Goal: Task Accomplishment & Management: Manage account settings

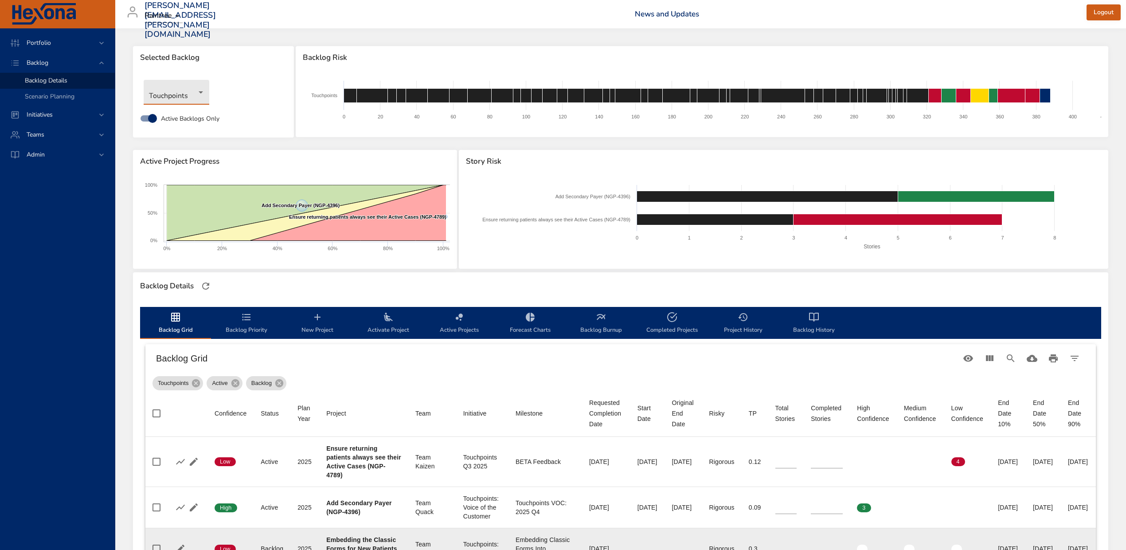
scroll to position [295, 0]
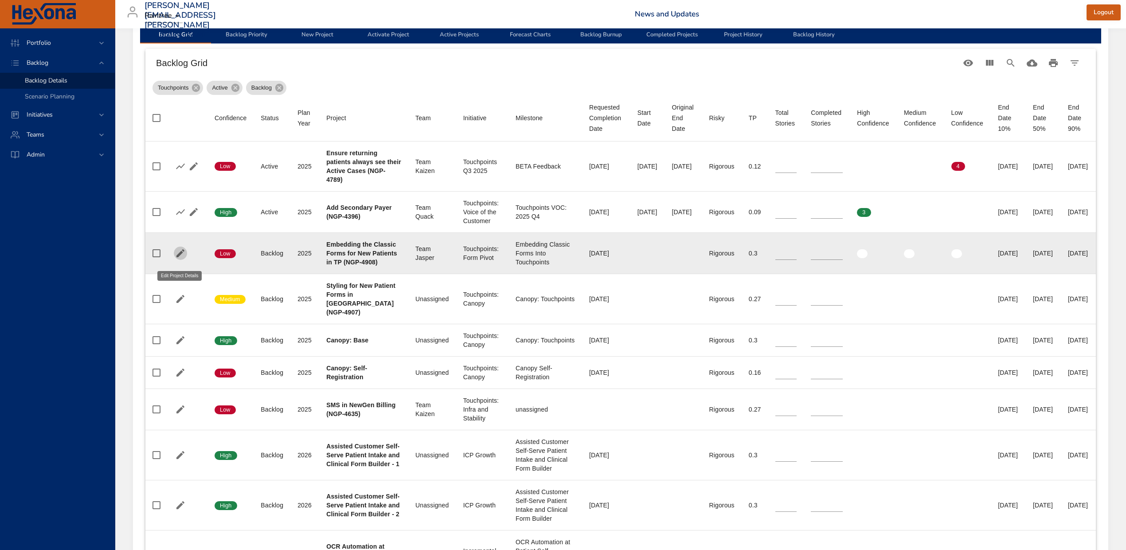
click at [180, 257] on icon "button" at bounding box center [180, 253] width 8 height 8
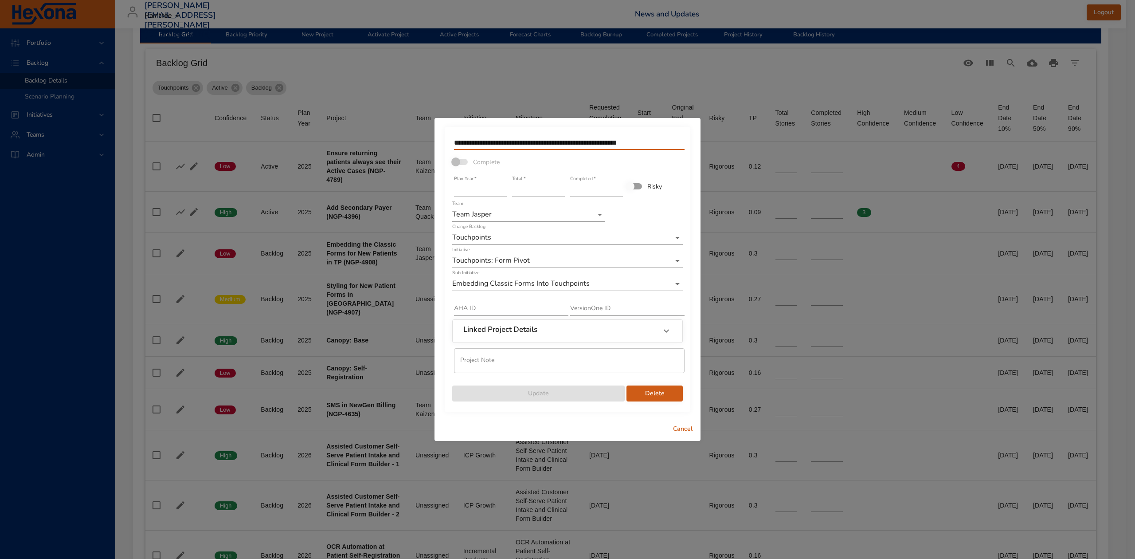
drag, startPoint x: 455, startPoint y: 142, endPoint x: 621, endPoint y: 146, distance: 166.8
click at [621, 146] on input "**********" at bounding box center [569, 143] width 231 height 14
paste input "text"
type input "**********"
click at [575, 388] on span "Update" at bounding box center [538, 393] width 158 height 11
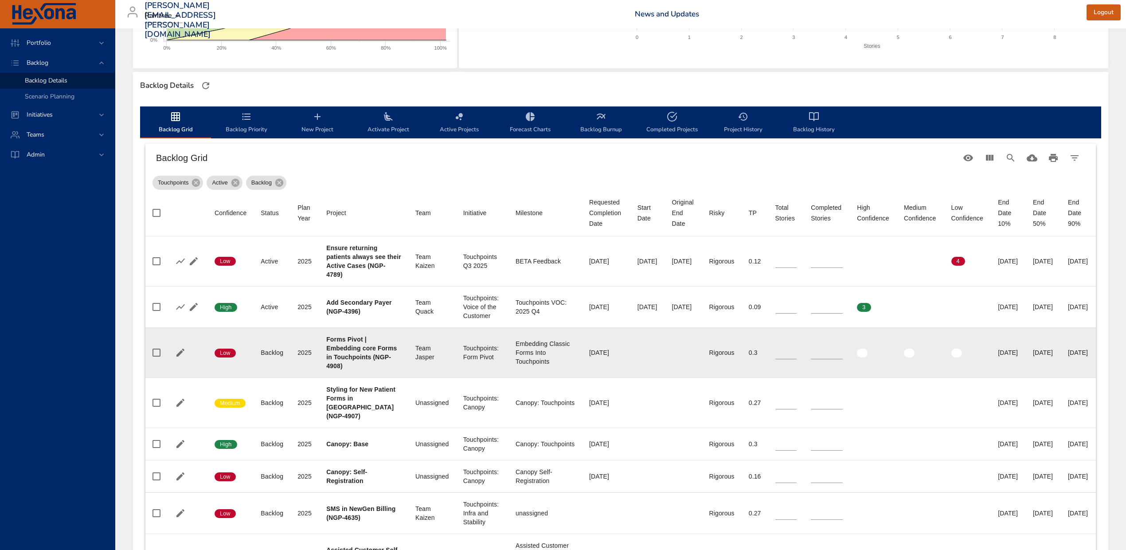
scroll to position [118, 0]
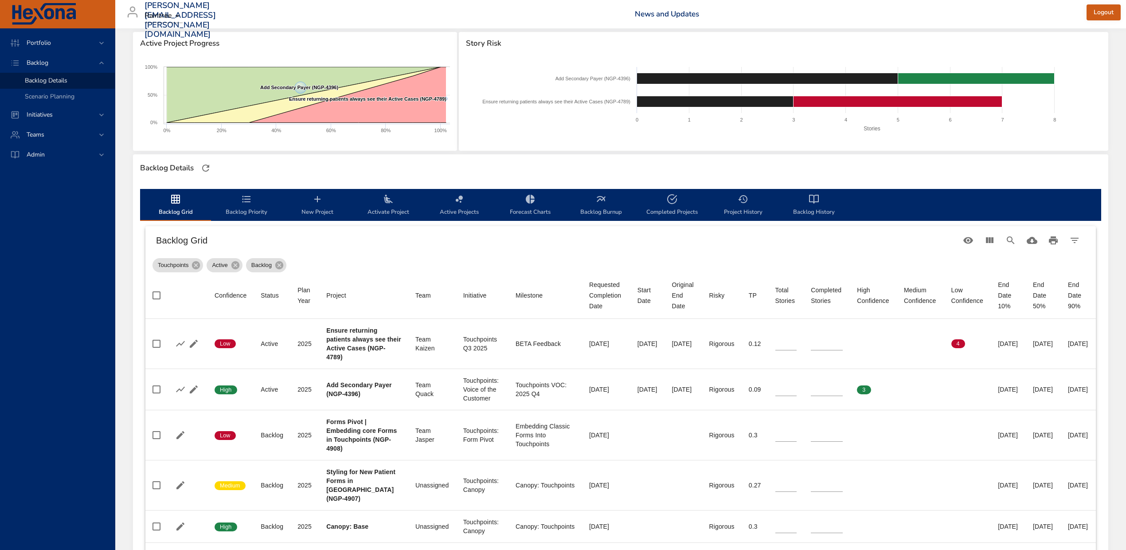
click at [385, 201] on icon "backlog-tab" at bounding box center [388, 199] width 9 height 8
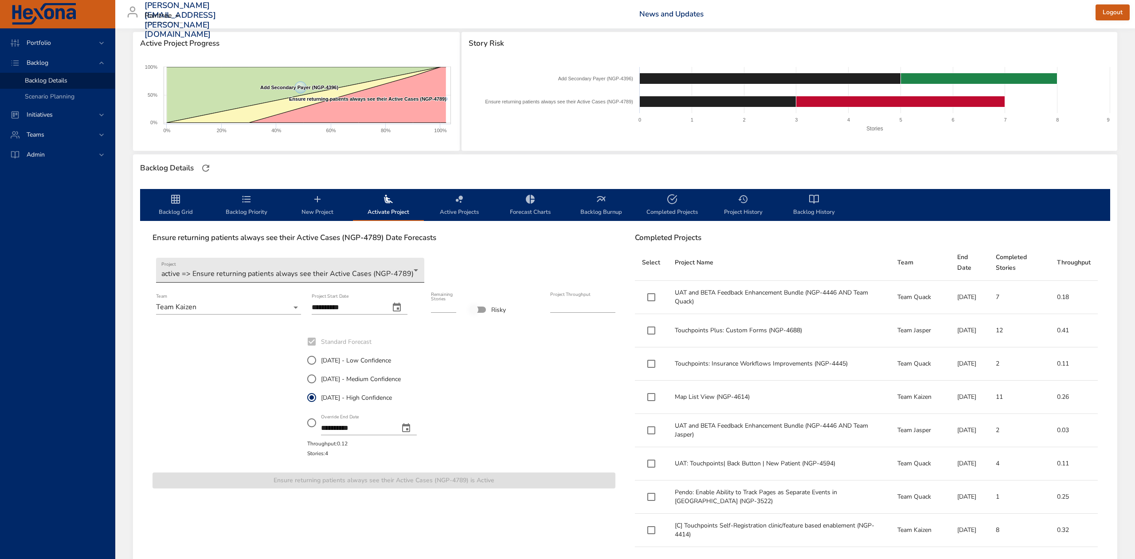
click at [401, 270] on body "**********" at bounding box center [567, 161] width 1135 height 559
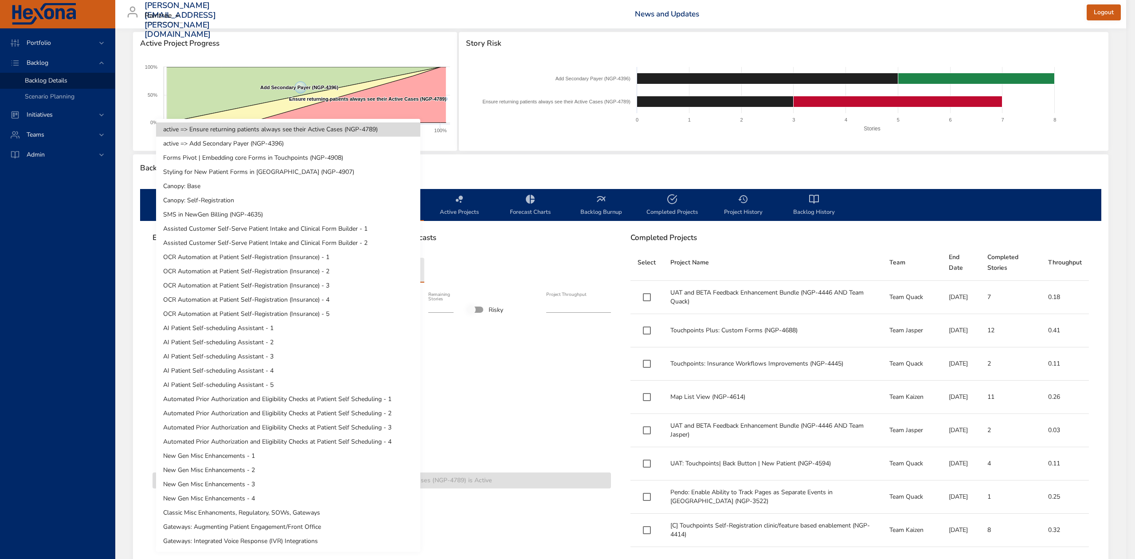
click at [368, 157] on li "Forms Pivot | Embedding core Forms in Touchpoints (NGP-4908)" at bounding box center [288, 158] width 264 height 14
type input "*"
type input "***"
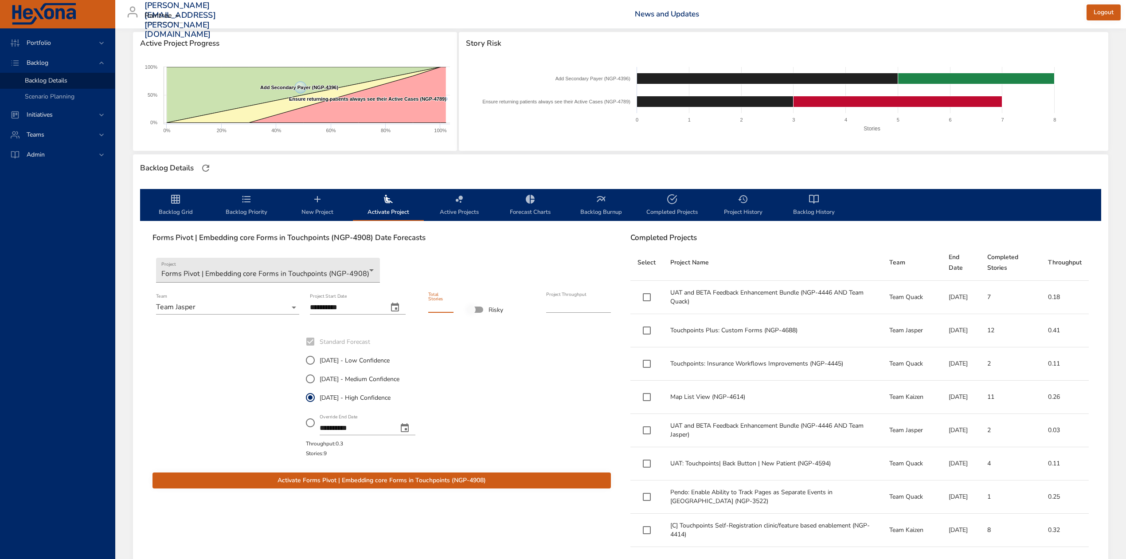
click at [449, 300] on input "*" at bounding box center [440, 305] width 25 height 14
click at [449, 300] on input "**" at bounding box center [440, 305] width 25 height 14
type input "**"
click at [449, 300] on input "**" at bounding box center [440, 305] width 25 height 14
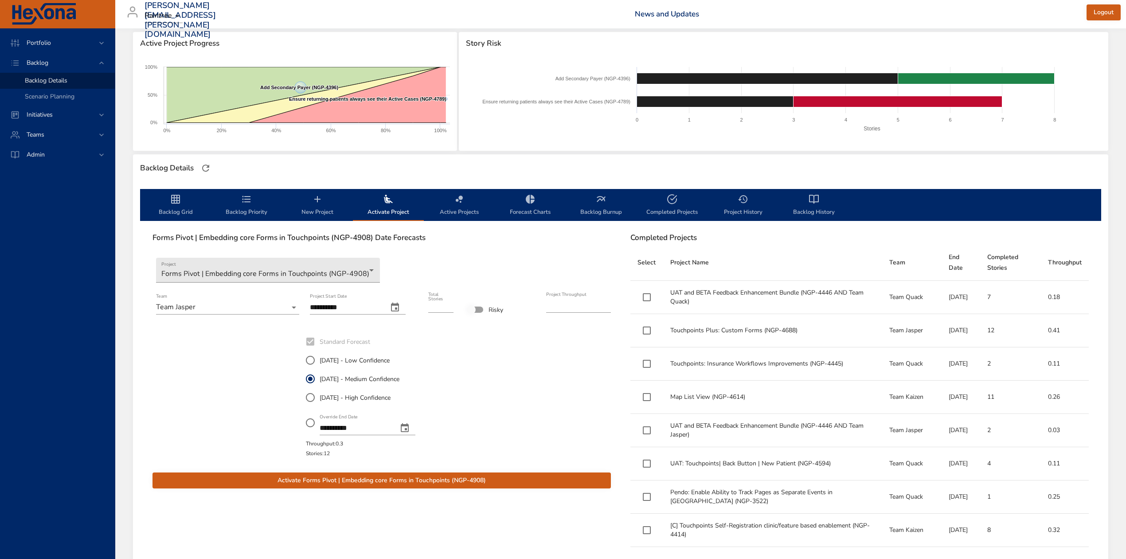
click at [365, 480] on span "Activate Forms Pivot | Embedding core Forms in Touchpoints (NGP-4908)" at bounding box center [382, 480] width 444 height 11
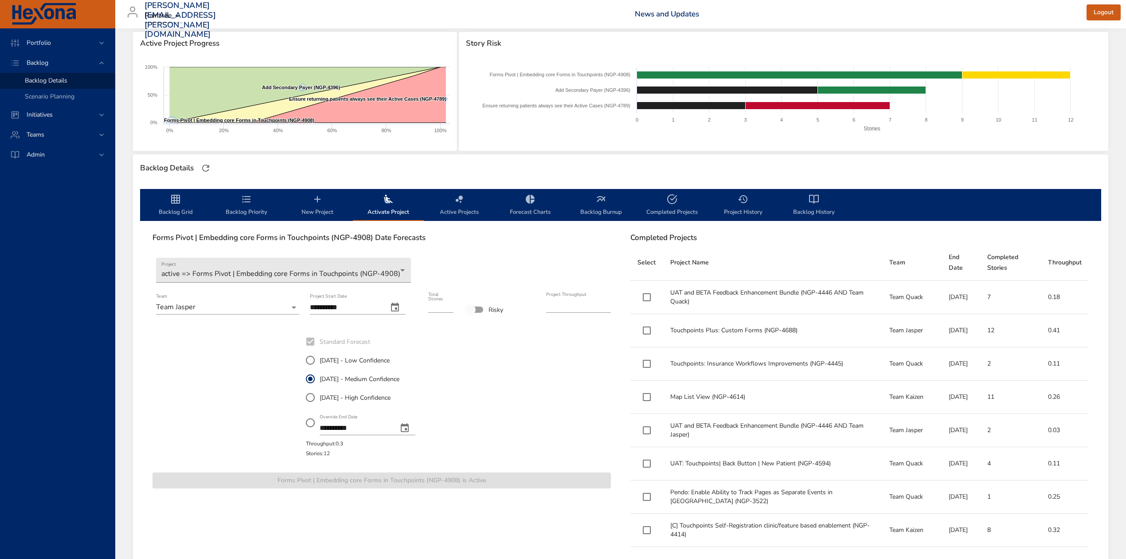
click at [171, 197] on icon "backlog-tab" at bounding box center [175, 199] width 9 height 9
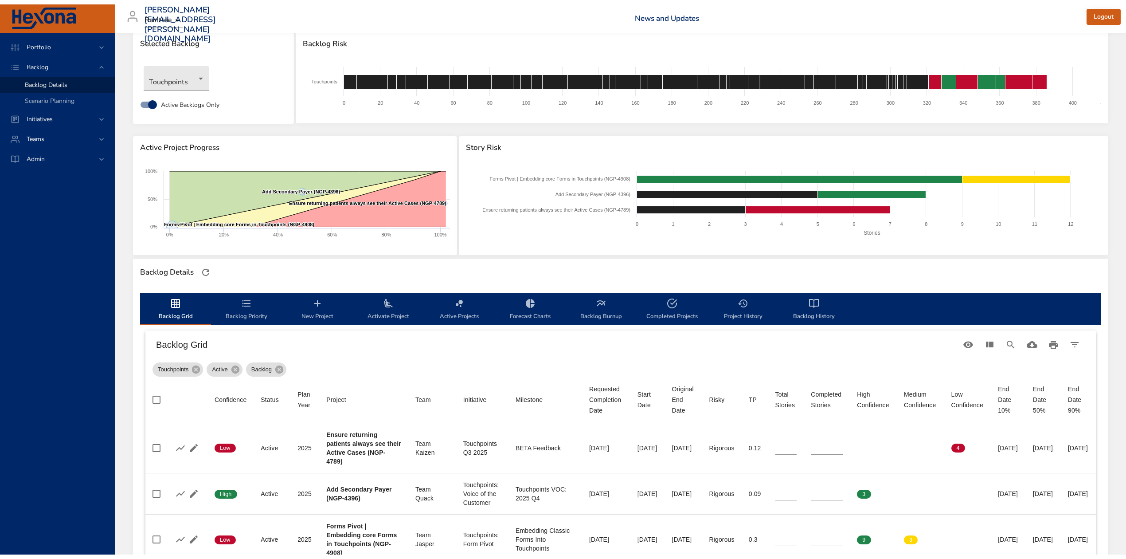
scroll to position [0, 0]
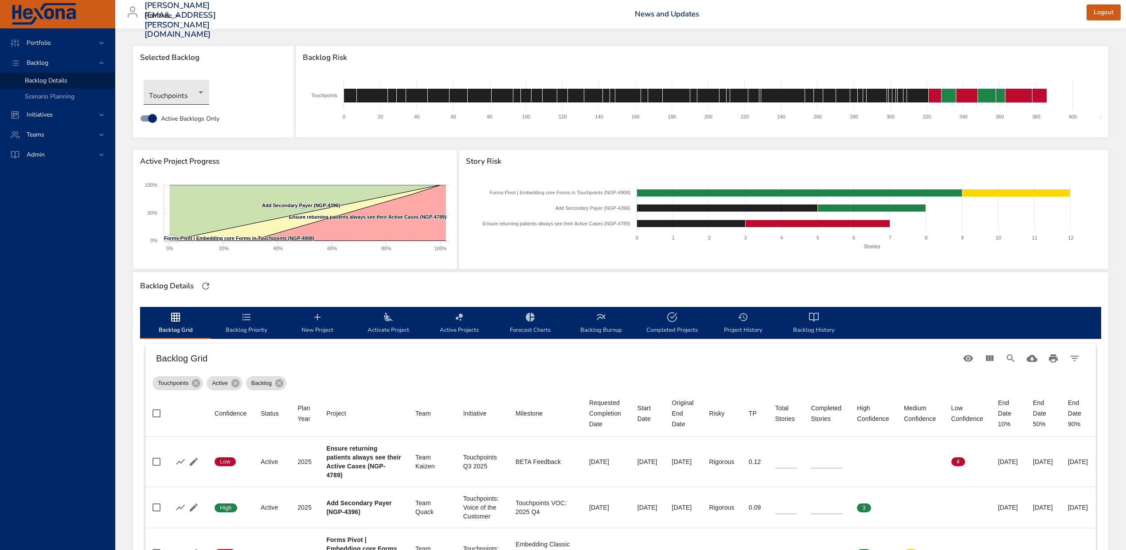
click at [196, 87] on body "Portfolio Backlog Backlog Details Scenario Planning Initiatives Teams Admin [PE…" at bounding box center [563, 275] width 1126 height 550
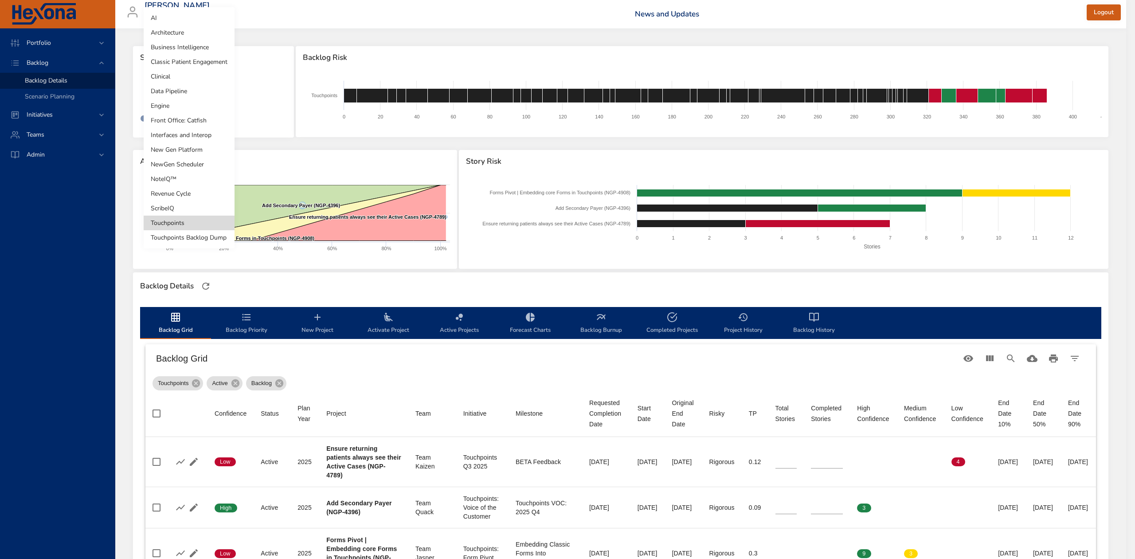
click at [181, 194] on li "Revenue Cycle" at bounding box center [189, 193] width 91 height 15
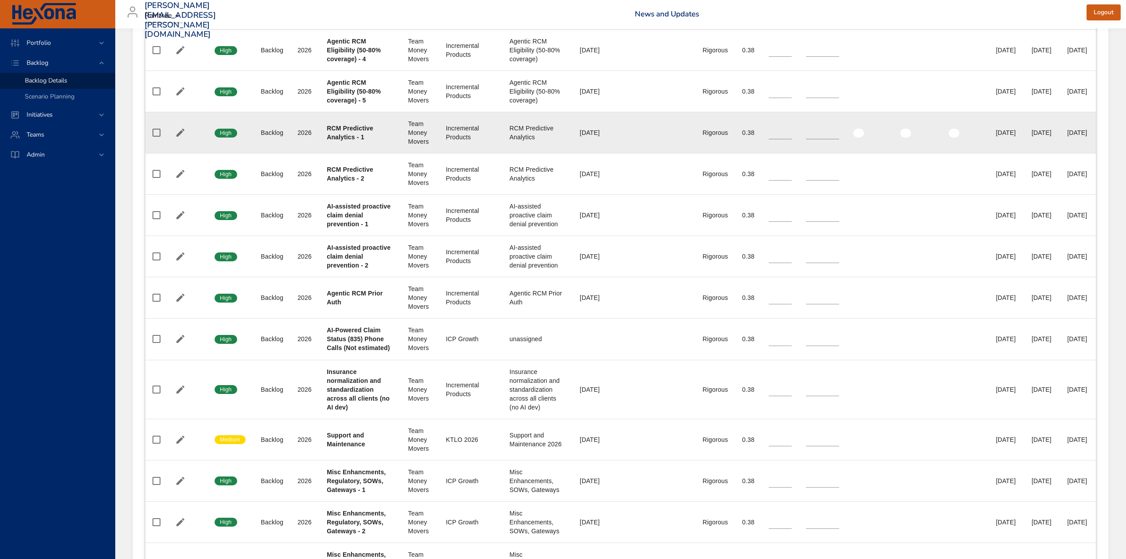
scroll to position [1478, 0]
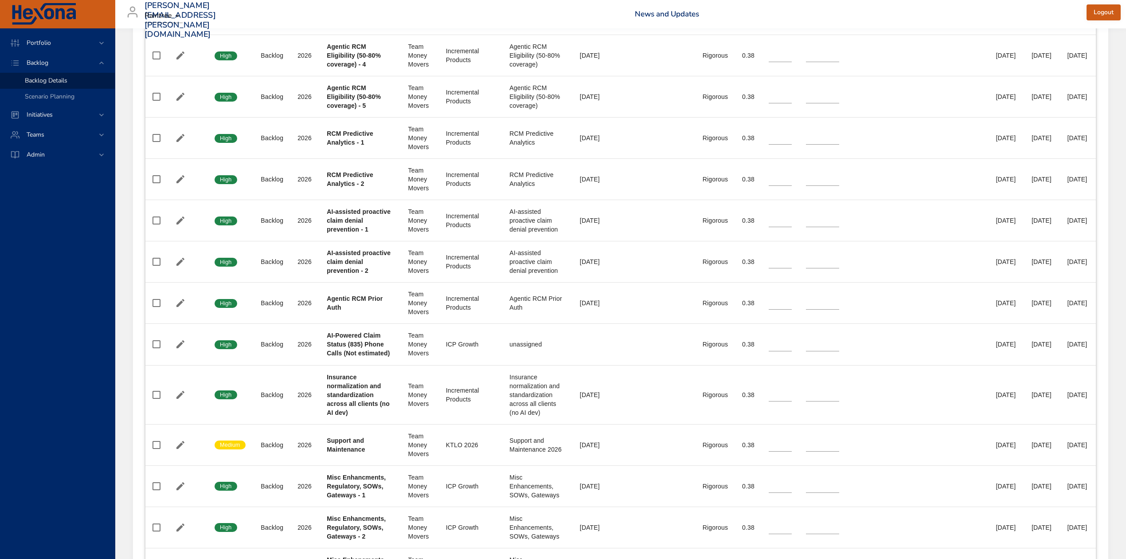
drag, startPoint x: 482, startPoint y: 132, endPoint x: 525, endPoint y: 151, distance: 47.2
copy div "Agentic RCM Eligibility (50-80% coverage)"
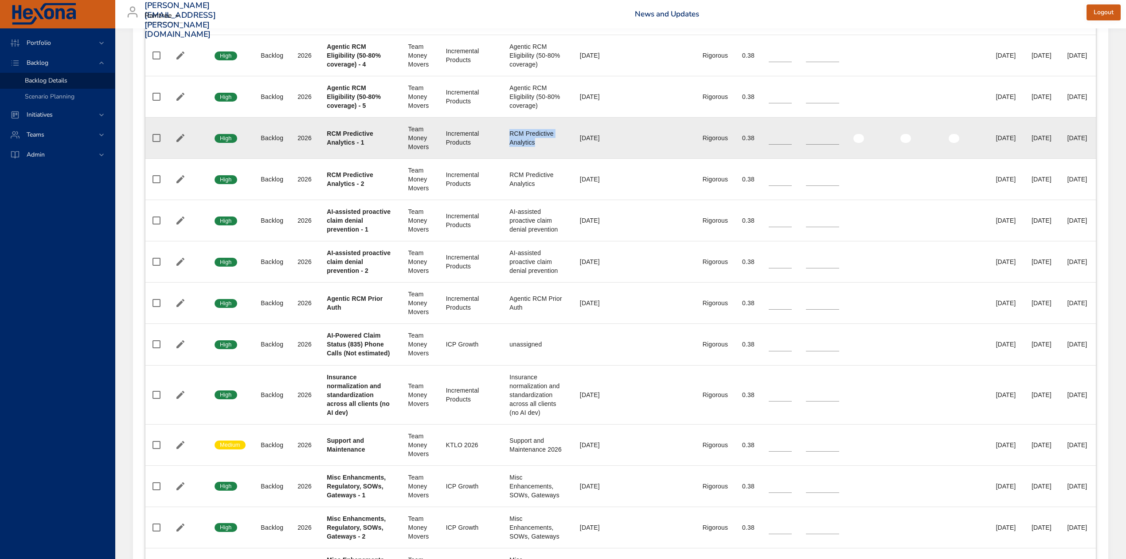
drag, startPoint x: 481, startPoint y: 385, endPoint x: 514, endPoint y: 399, distance: 36.2
click at [514, 159] on td "Milestone RCM Predictive Analytics" at bounding box center [537, 138] width 71 height 41
copy div "RCM Predictive Analytics"
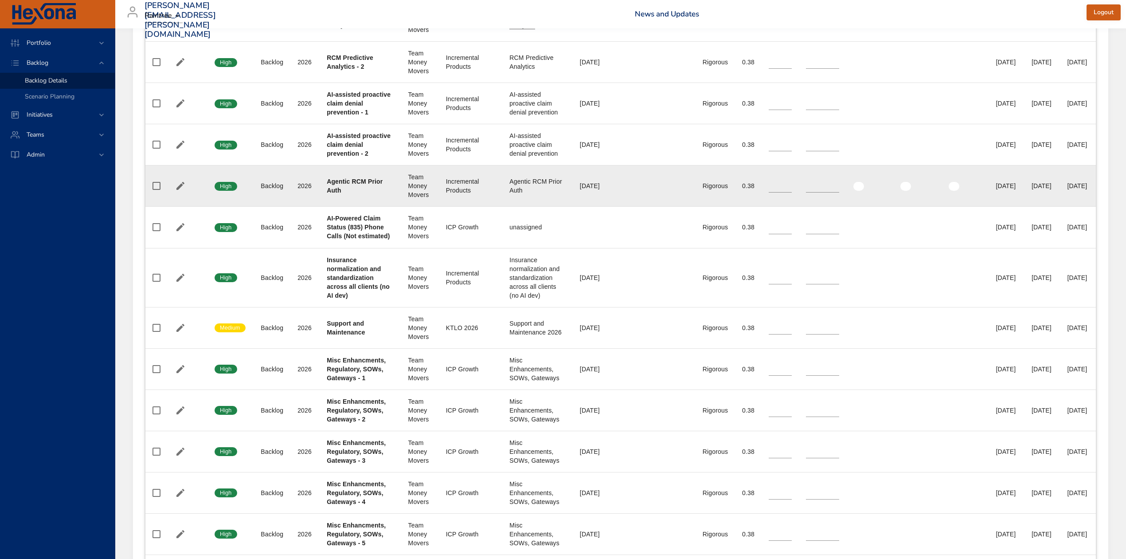
scroll to position [1596, 0]
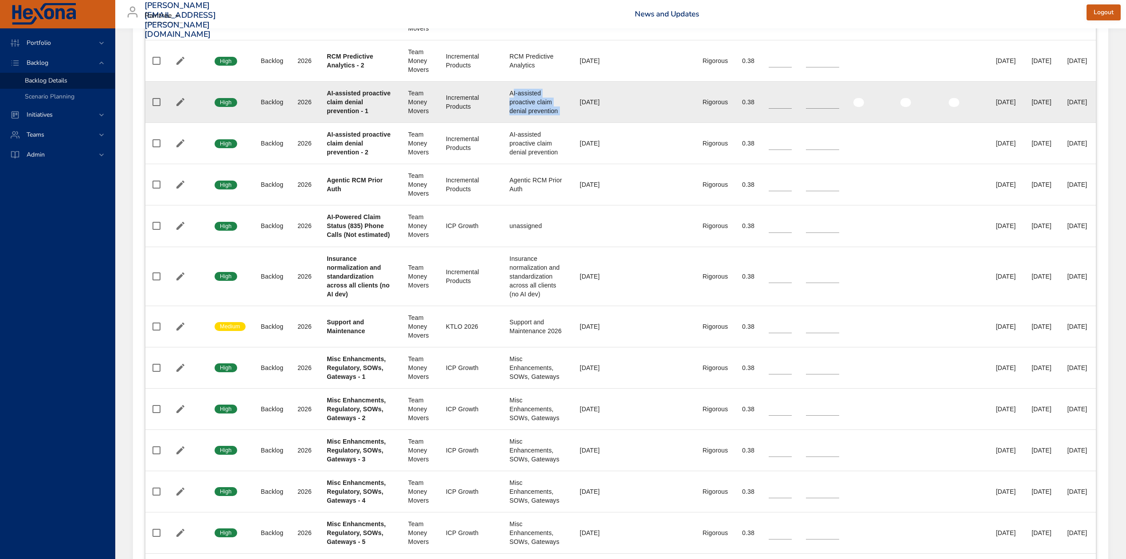
drag, startPoint x: 485, startPoint y: 345, endPoint x: 536, endPoint y: 366, distance: 54.7
click at [536, 123] on tr "Confidence High Status Backlog Plan Year [DATE] Project AI-assisted proactive c…" at bounding box center [620, 102] width 951 height 41
drag, startPoint x: 482, startPoint y: 342, endPoint x: 515, endPoint y: 371, distance: 43.1
click at [515, 115] on div "AI-assisted proactive claim denial prevention" at bounding box center [538, 102] width 56 height 27
copy div "AI-assisted proactive claim denial prevention"
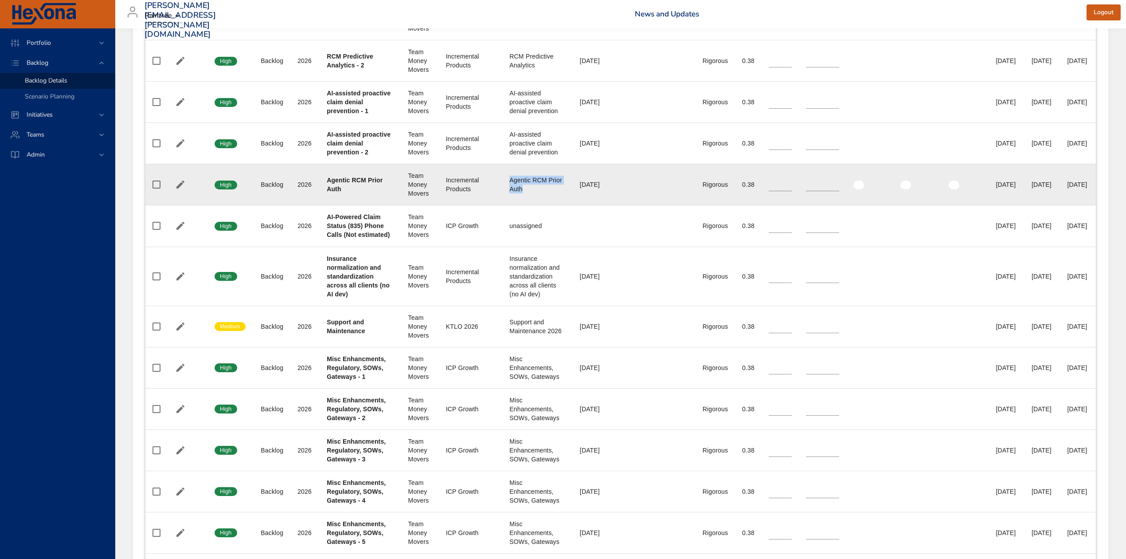
drag, startPoint x: 483, startPoint y: 449, endPoint x: 527, endPoint y: 459, distance: 44.9
click at [527, 193] on div "Agentic RCM Prior Auth" at bounding box center [538, 185] width 56 height 18
copy div "Agentic RCM Prior Auth"
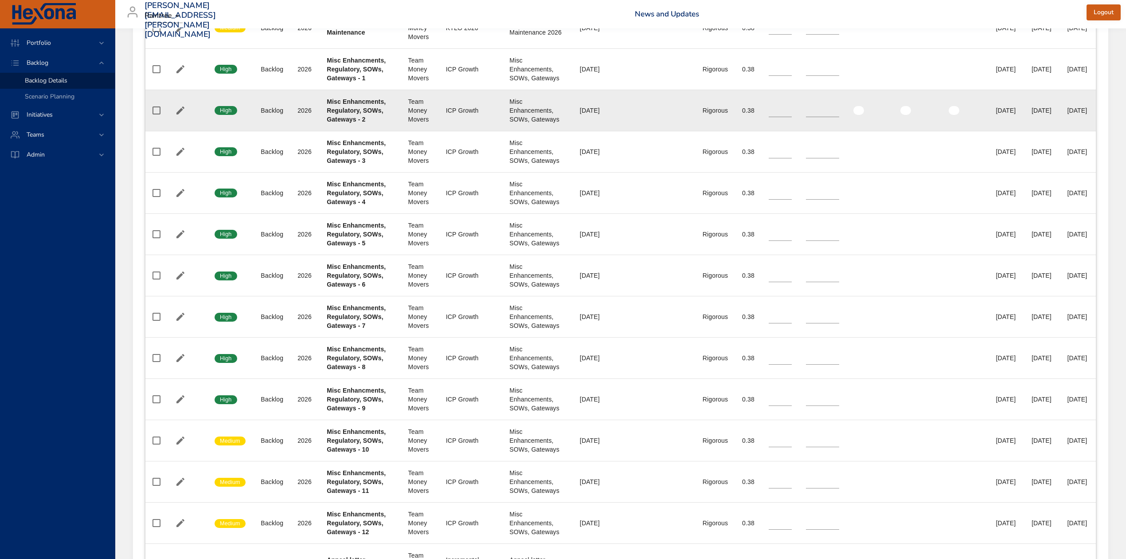
scroll to position [1951, 0]
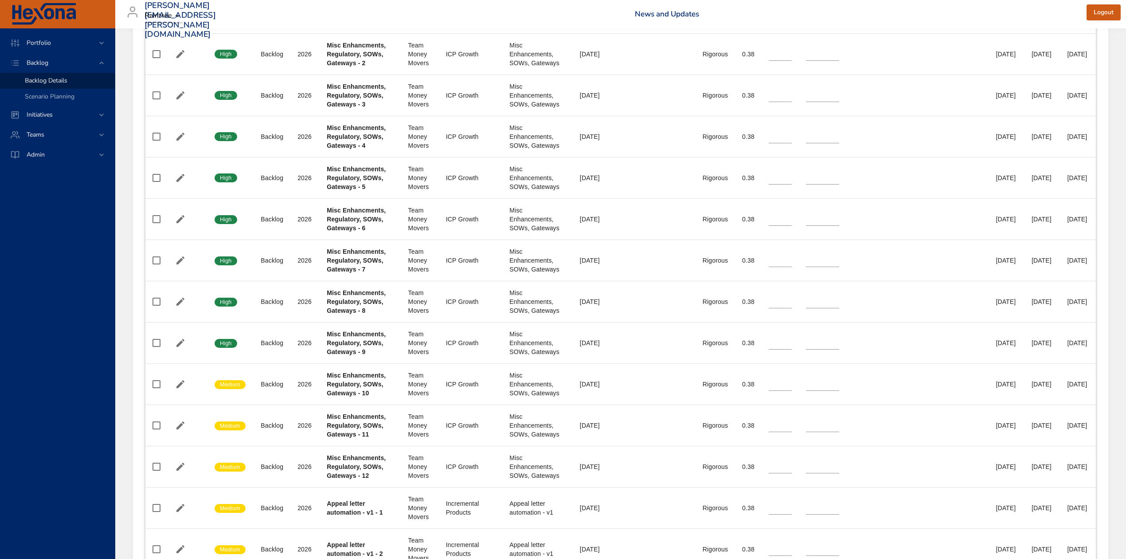
drag, startPoint x: 481, startPoint y: 192, endPoint x: 524, endPoint y: 247, distance: 69.2
copy div "Insurance normalization and standardization across all clients (no AI dev)"
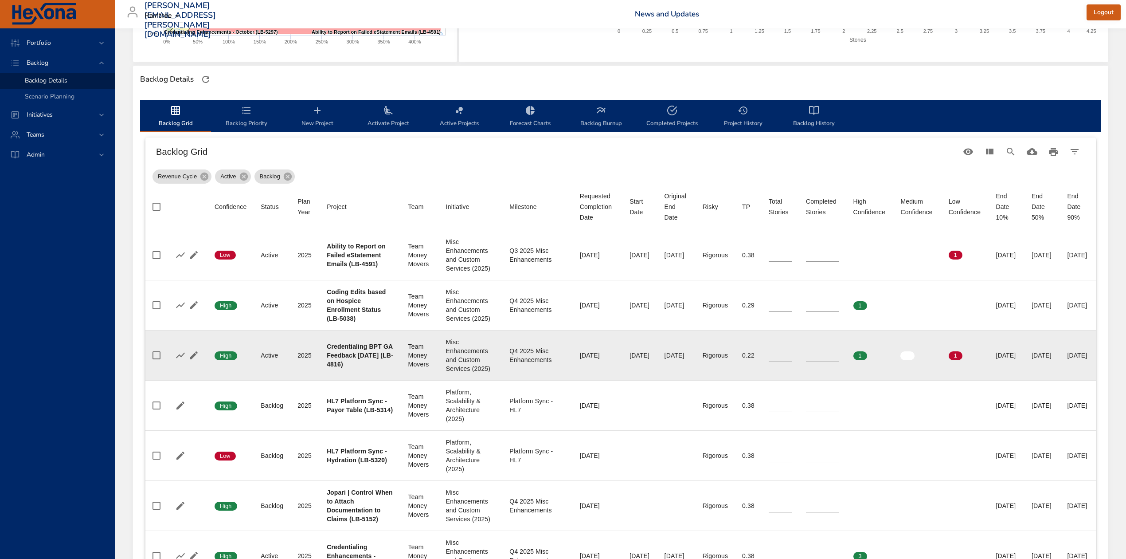
scroll to position [236, 0]
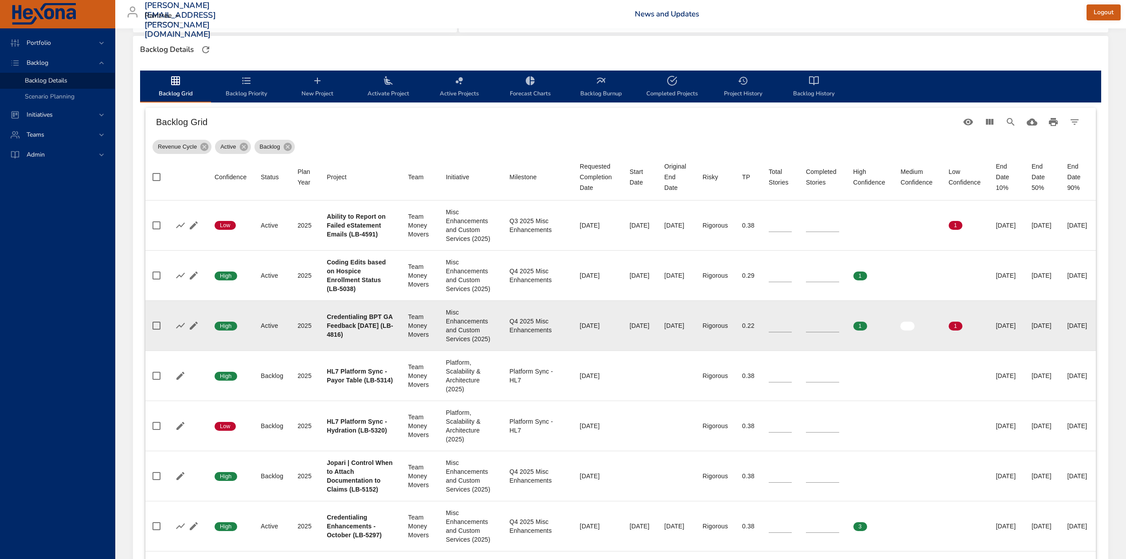
type input "*"
click at [809, 332] on input "*" at bounding box center [822, 325] width 33 height 13
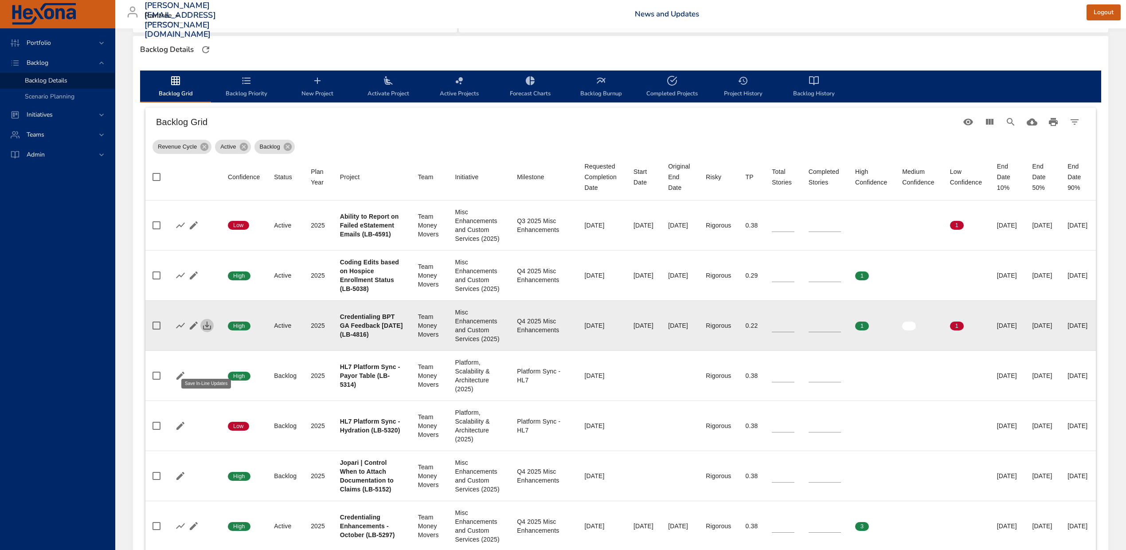
click at [208, 331] on icon "button" at bounding box center [207, 325] width 11 height 11
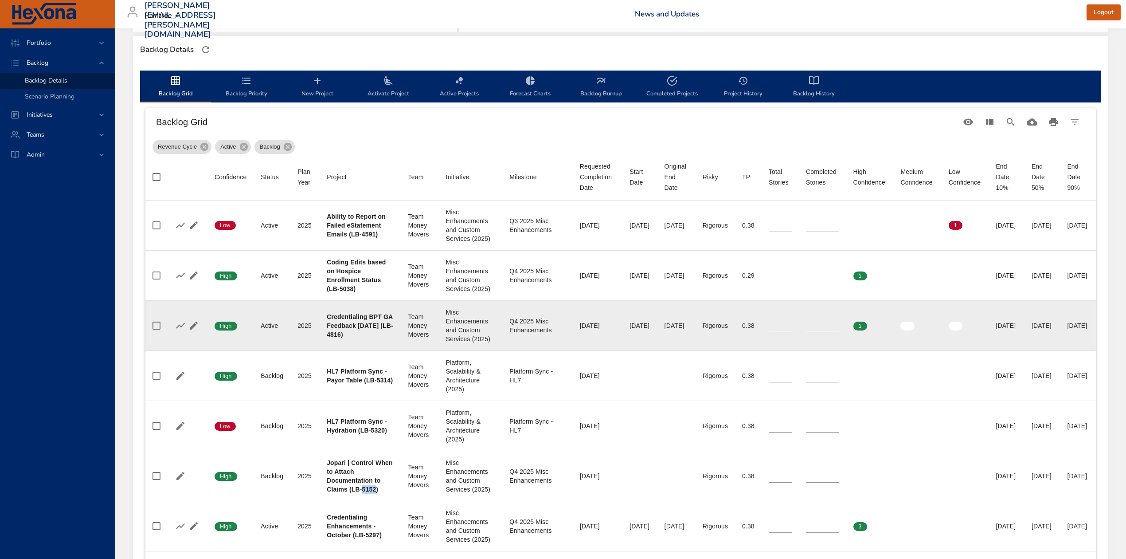
click at [388, 82] on icon "backlog-tab" at bounding box center [388, 80] width 9 height 8
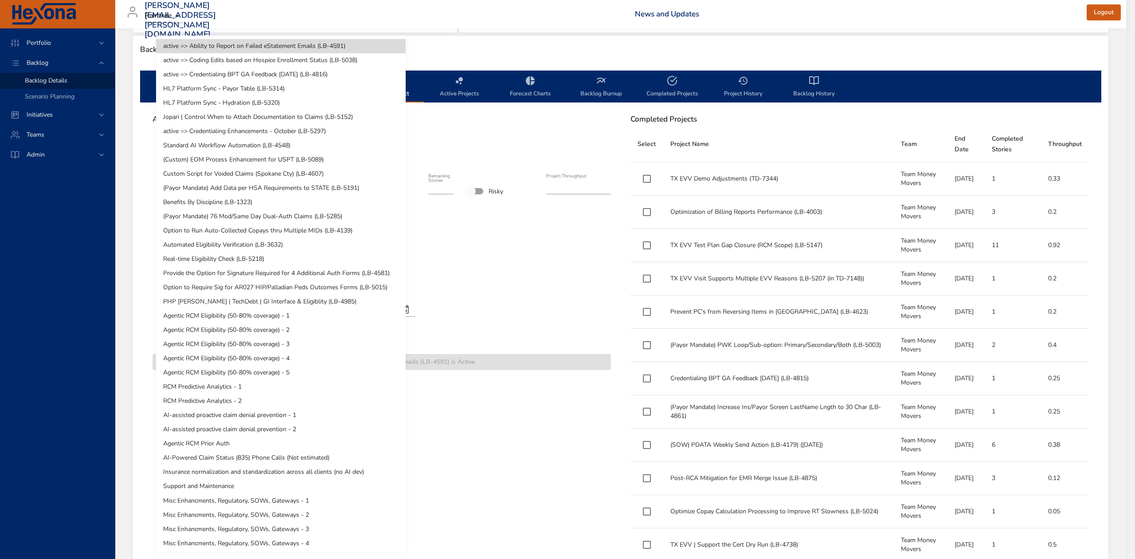
click at [373, 151] on body "Portfolio Backlog Backlog Details Scenario Planning Initiatives Teams Admin [PE…" at bounding box center [567, 43] width 1135 height 559
click at [364, 116] on li "Jopari | Control When to Attach Documentation to Claims (LB-5152)" at bounding box center [281, 117] width 250 height 14
type input "*"
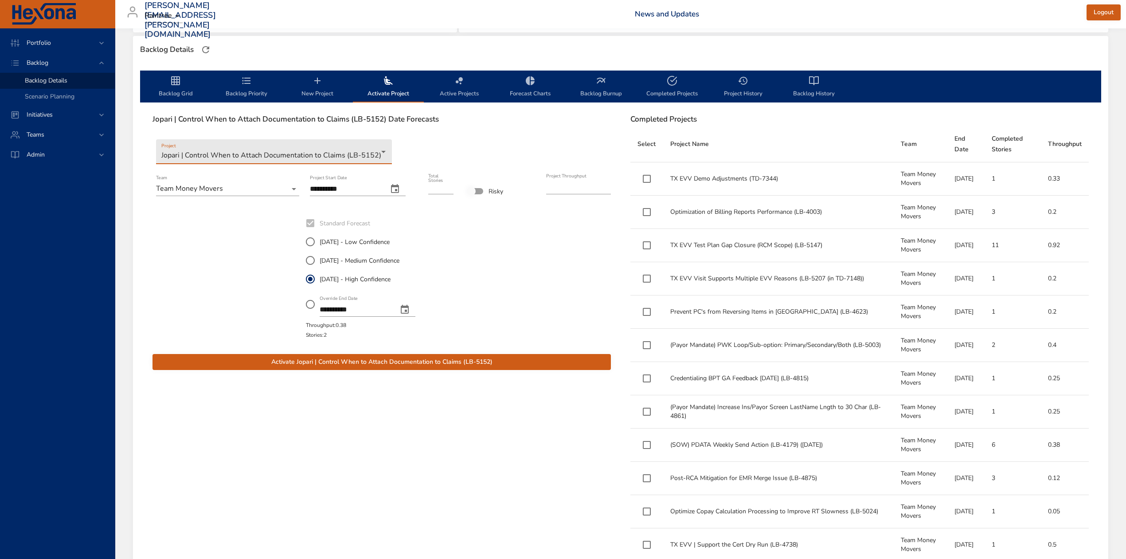
click at [399, 192] on icon "change date" at bounding box center [395, 188] width 8 height 9
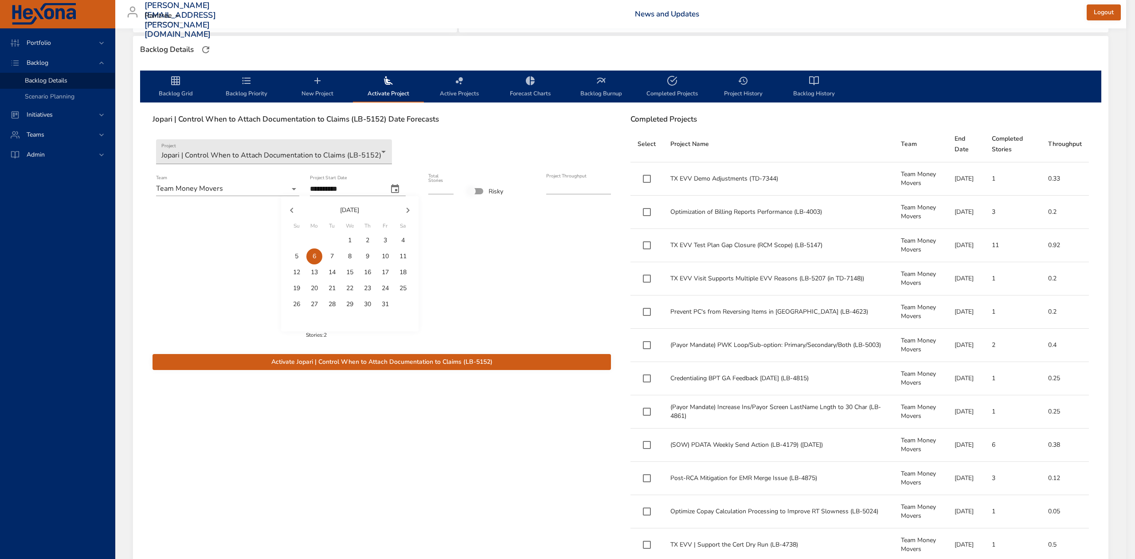
click at [368, 238] on p "2" at bounding box center [368, 240] width 4 height 9
type input "**********"
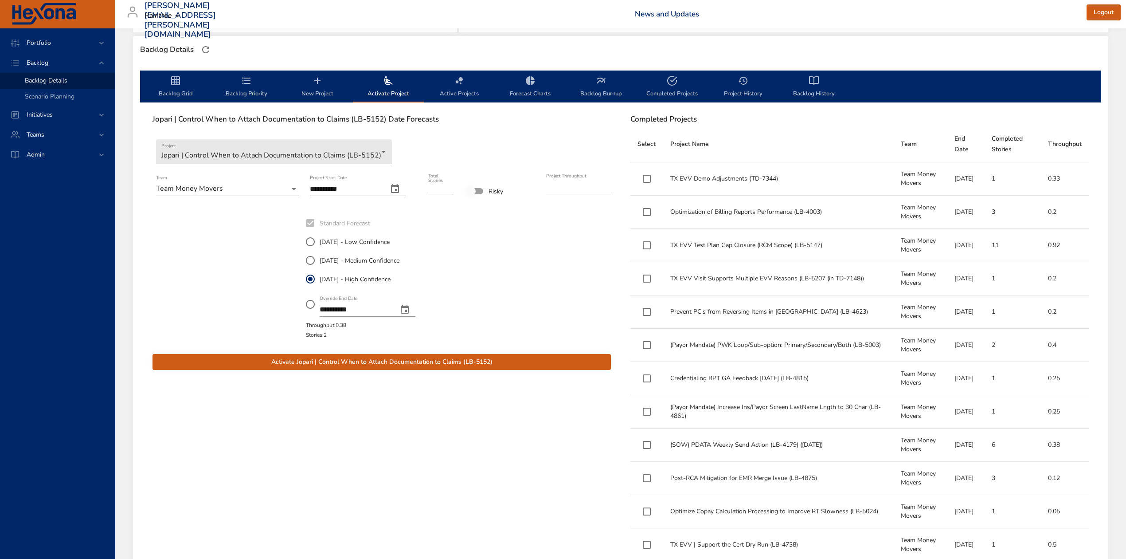
type input "*"
click at [450, 190] on input "*" at bounding box center [440, 187] width 25 height 14
click at [475, 362] on span "Activate Jopari | Control When to Attach Documentation to Claims (LB-5152)" at bounding box center [382, 362] width 444 height 11
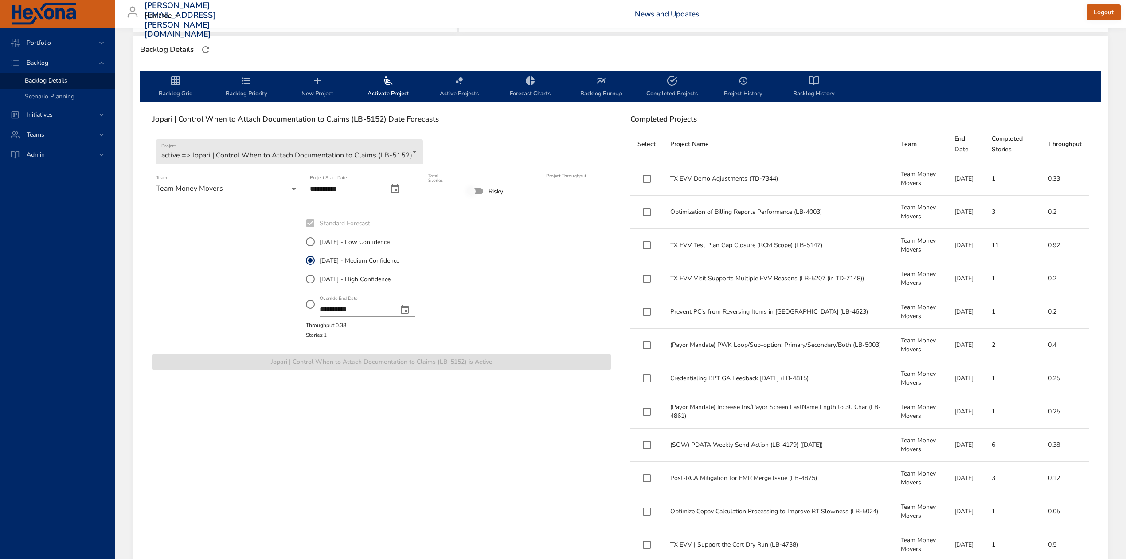
click at [177, 80] on icon "backlog-tab" at bounding box center [175, 80] width 9 height 9
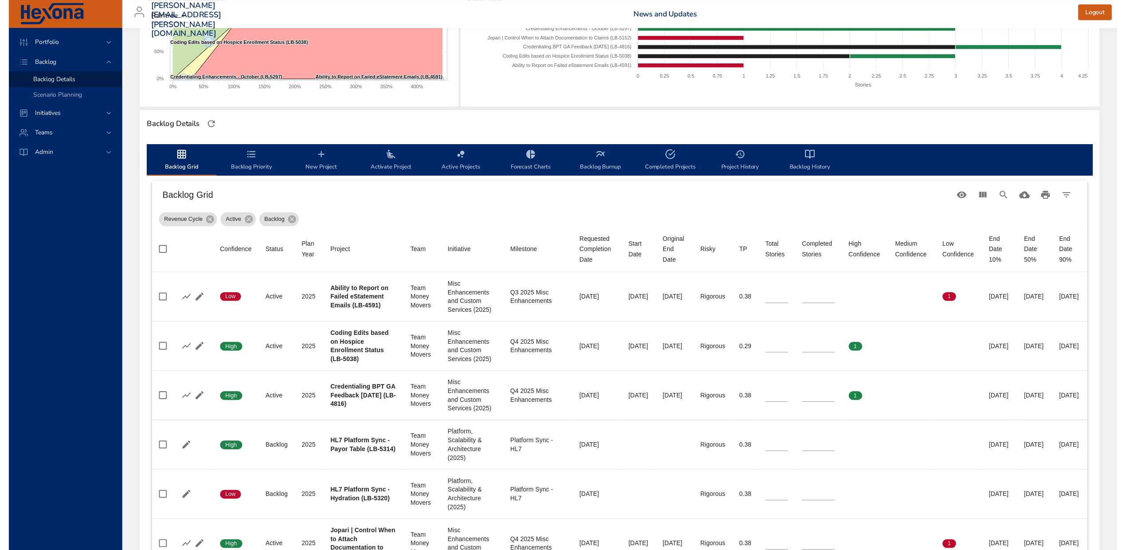
scroll to position [0, 0]
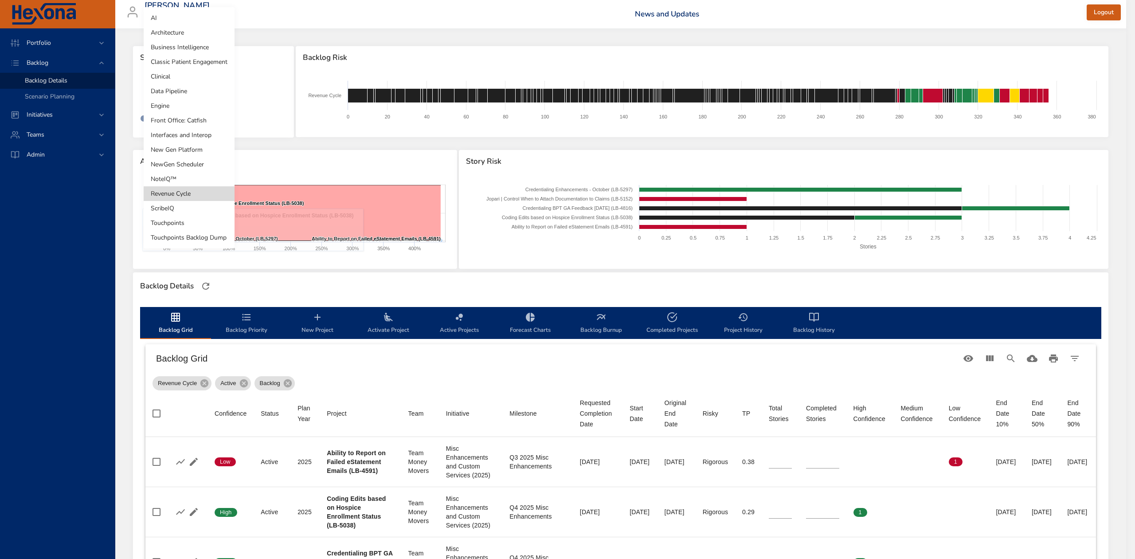
click at [169, 90] on body "Portfolio Backlog Backlog Details Scenario Planning Initiatives Teams Admin [PE…" at bounding box center [567, 279] width 1135 height 559
click at [181, 178] on li "NoteIQ™" at bounding box center [189, 179] width 91 height 15
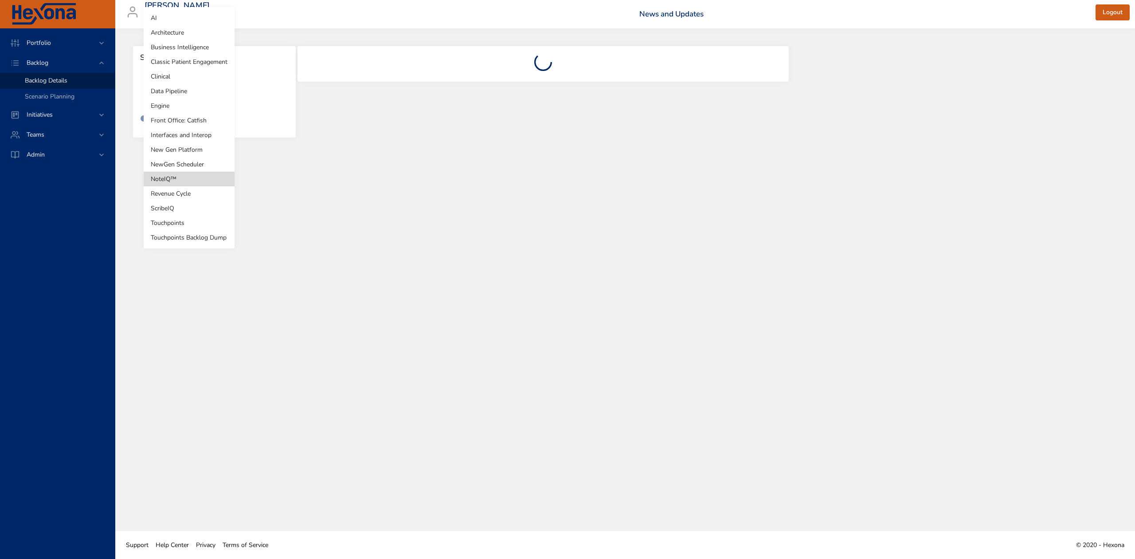
click at [206, 91] on body "Portfolio Backlog Backlog Details Scenario Planning Initiatives Teams Admin [PE…" at bounding box center [567, 279] width 1135 height 559
click at [180, 161] on li "NewGen Scheduler" at bounding box center [189, 164] width 91 height 15
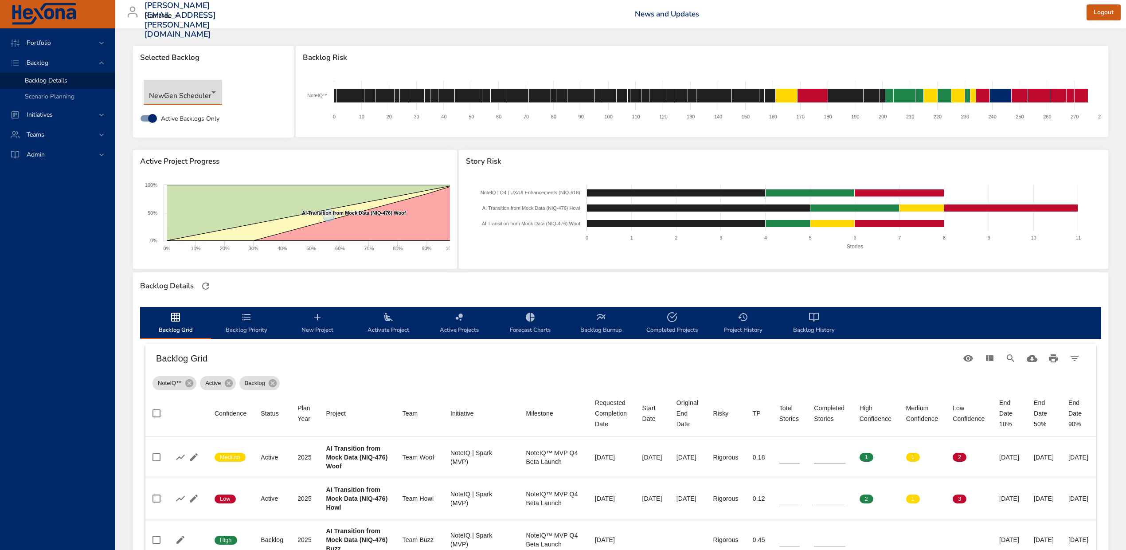
type input "*"
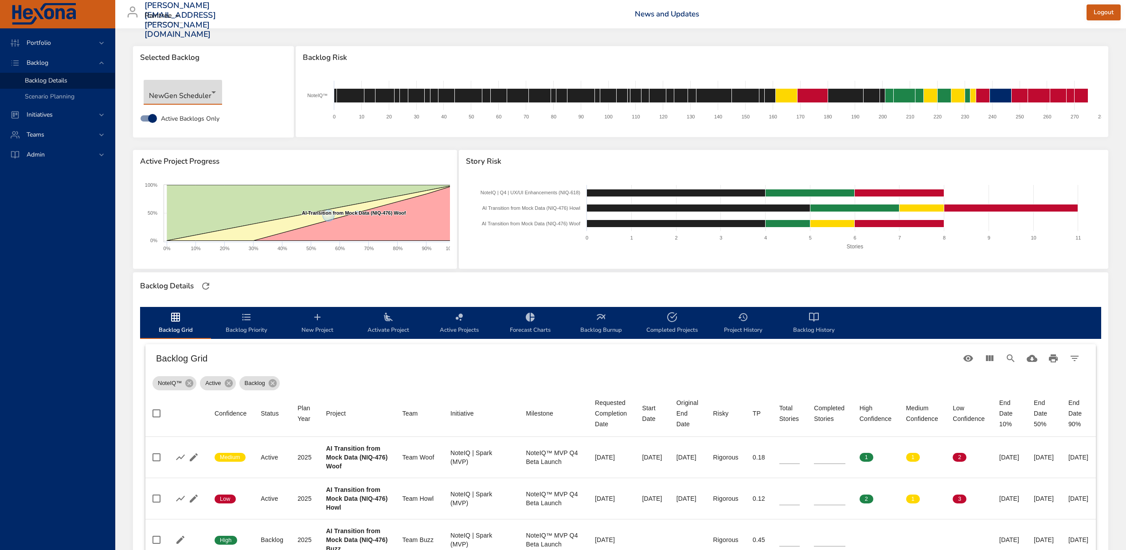
type input "*"
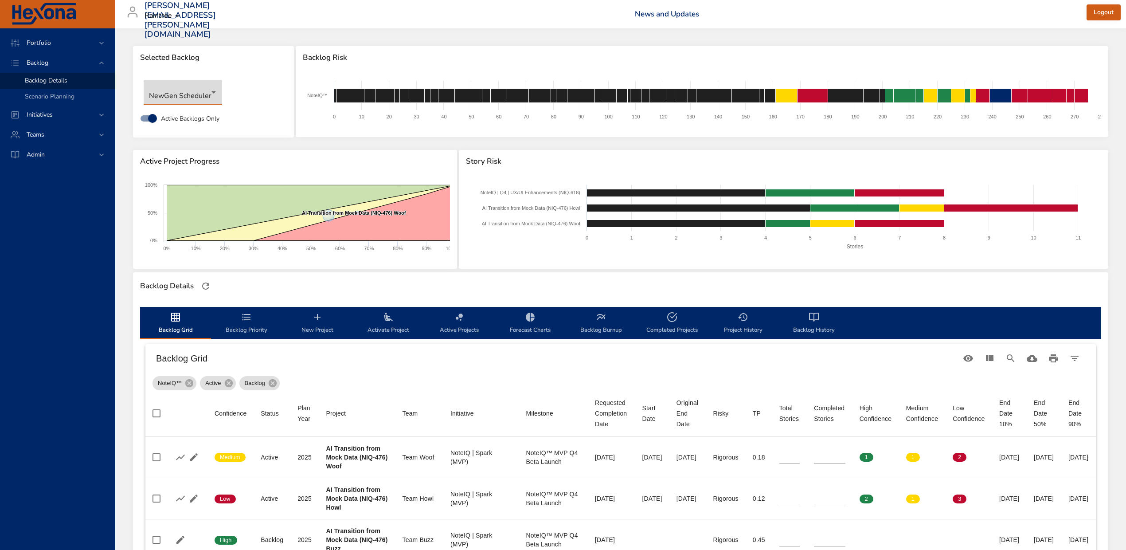
type input "*"
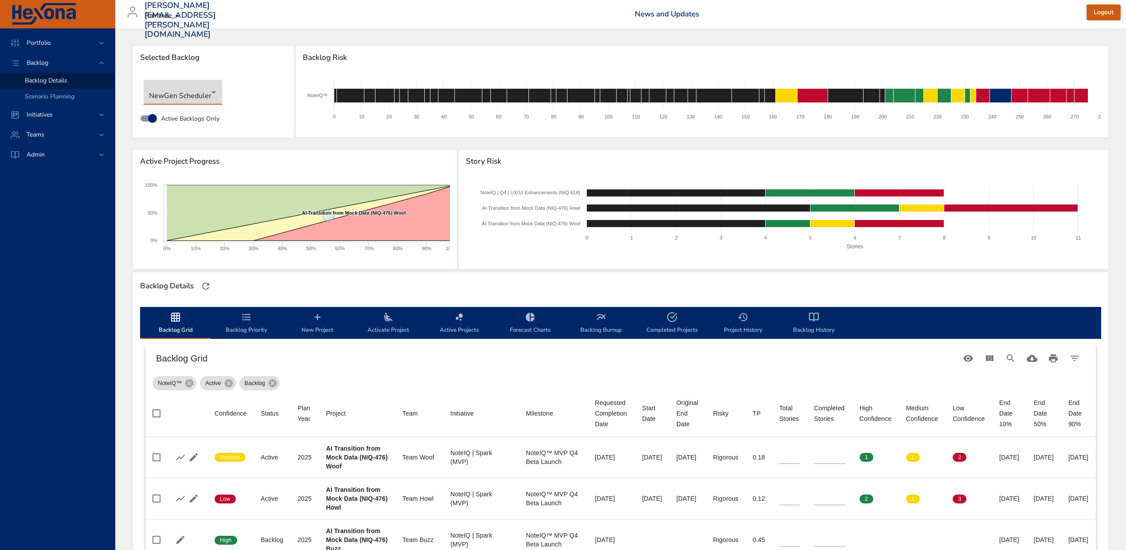
type input "*"
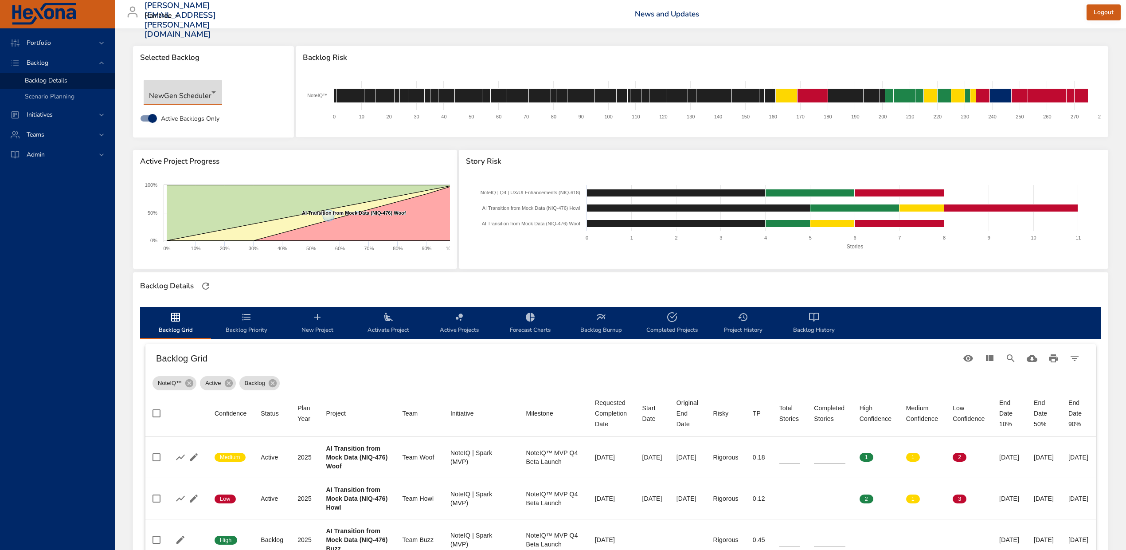
type input "*"
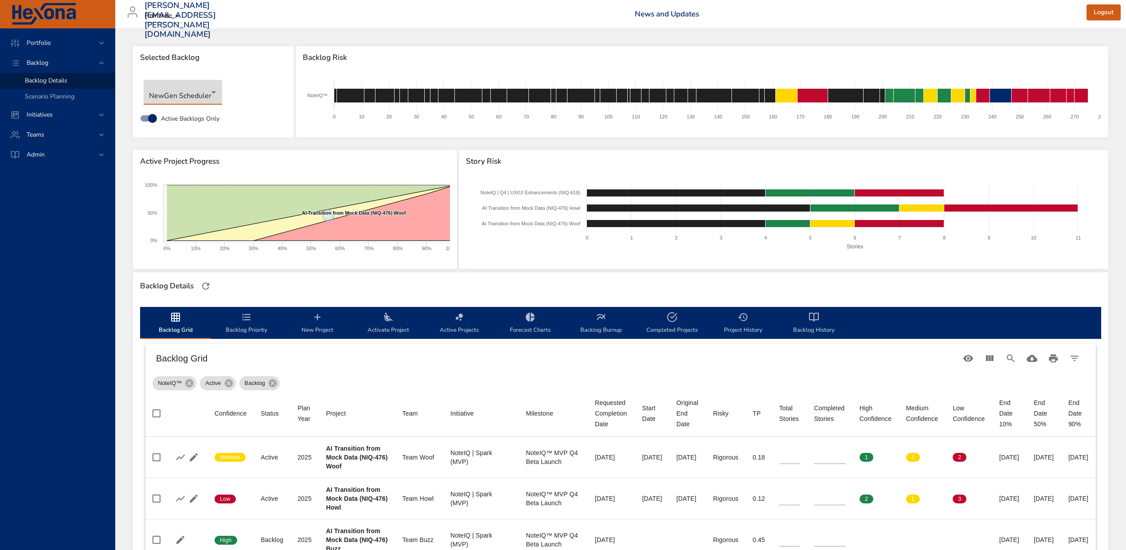
type input "*"
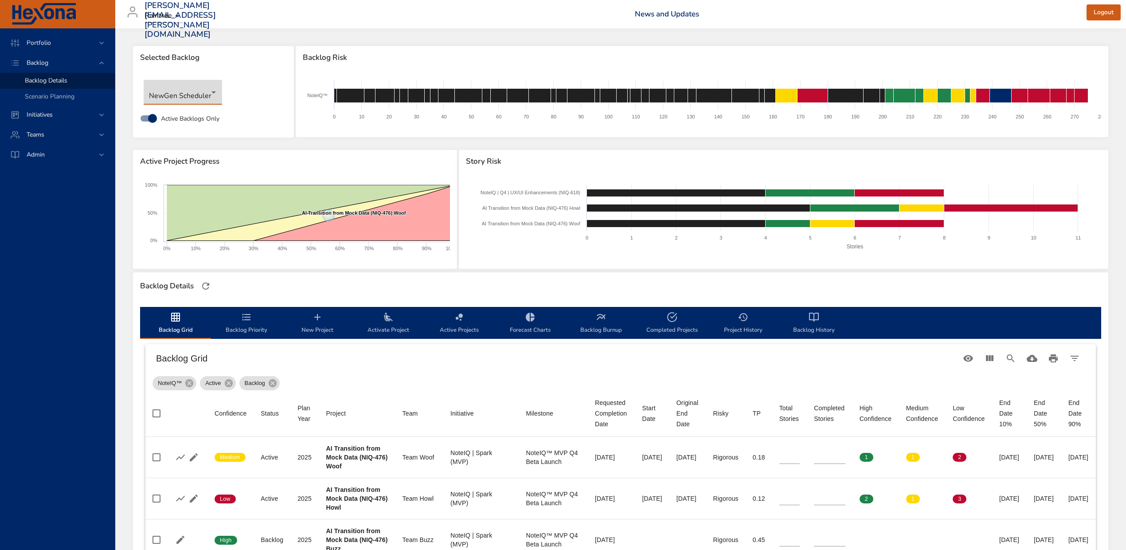
type input "*"
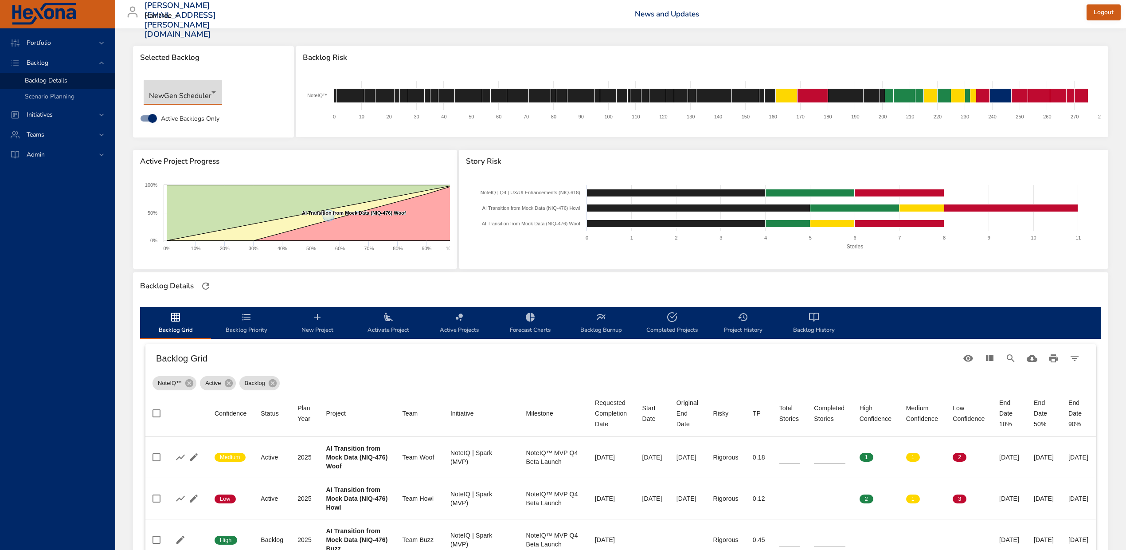
type input "*"
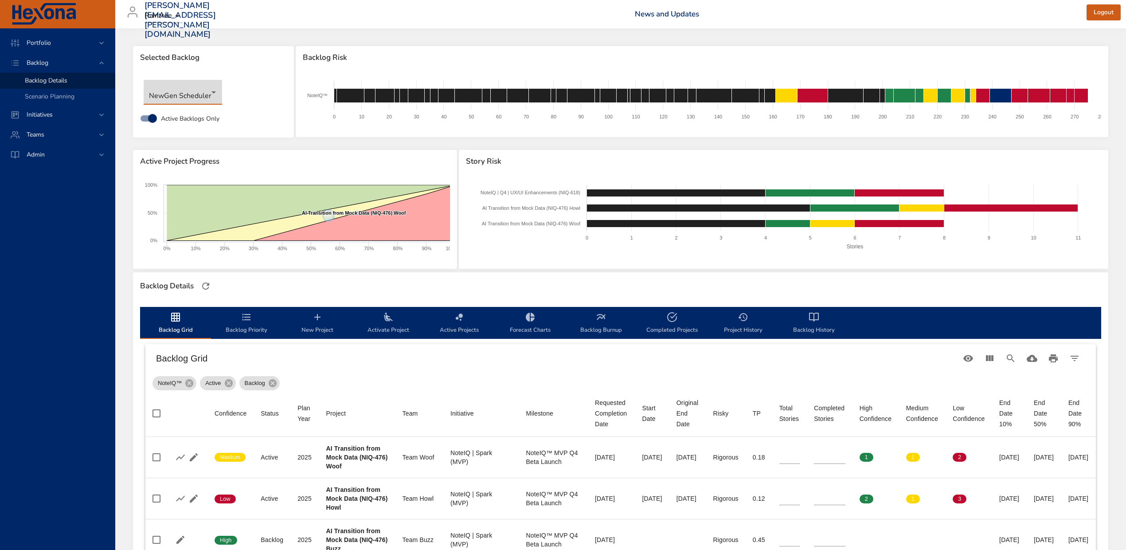
type input "*"
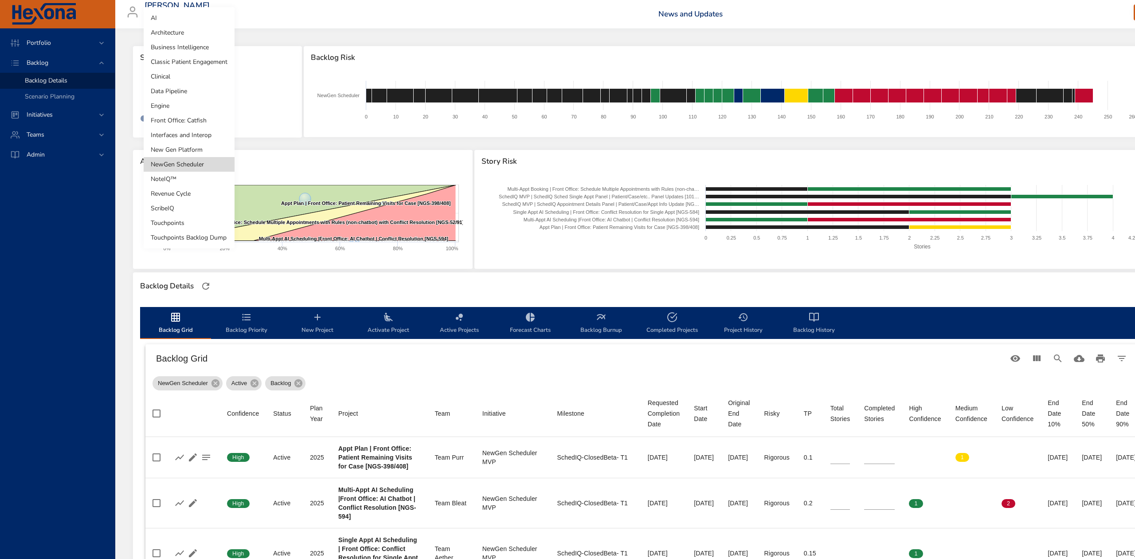
click at [196, 94] on body "Portfolio Backlog Backlog Details Scenario Planning Initiatives Teams Admin [PE…" at bounding box center [567, 279] width 1135 height 559
click at [196, 149] on li "New Gen Platform" at bounding box center [189, 149] width 91 height 15
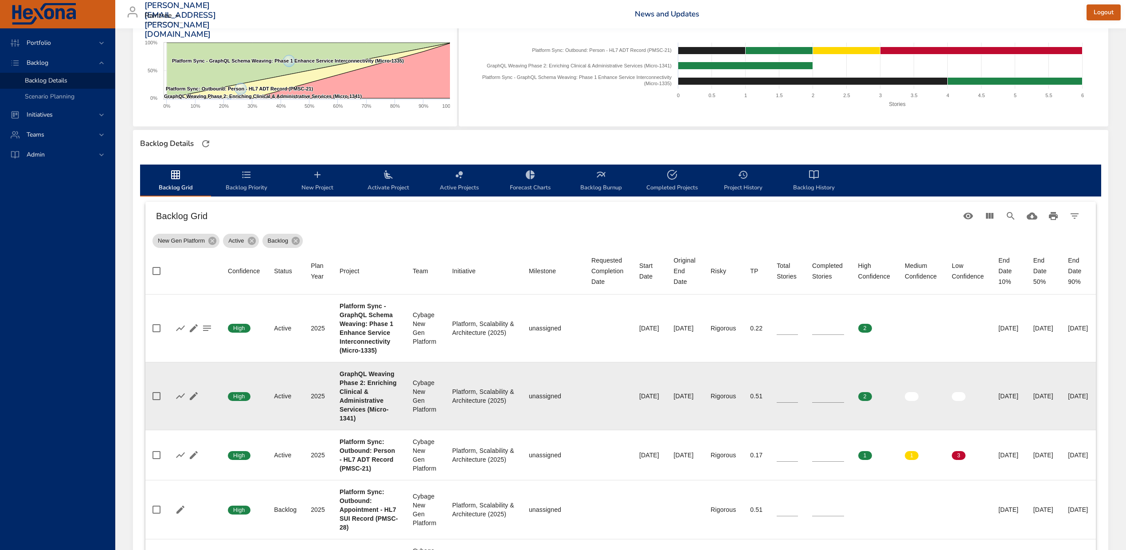
scroll to position [177, 0]
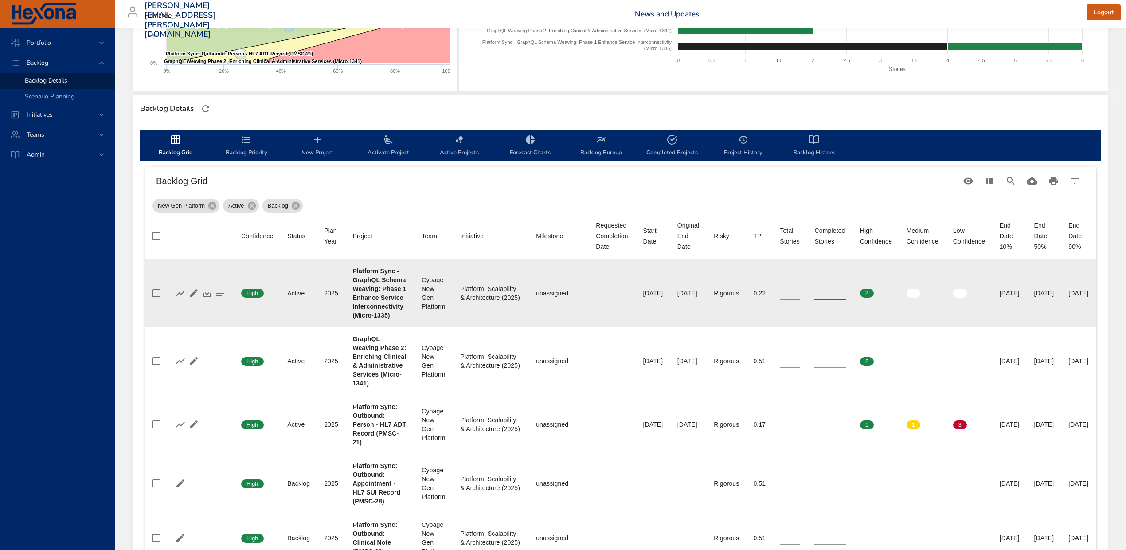
type input "*"
click at [839, 299] on input "*" at bounding box center [830, 292] width 31 height 13
click at [800, 298] on input "*" at bounding box center [790, 292] width 20 height 13
type input "*"
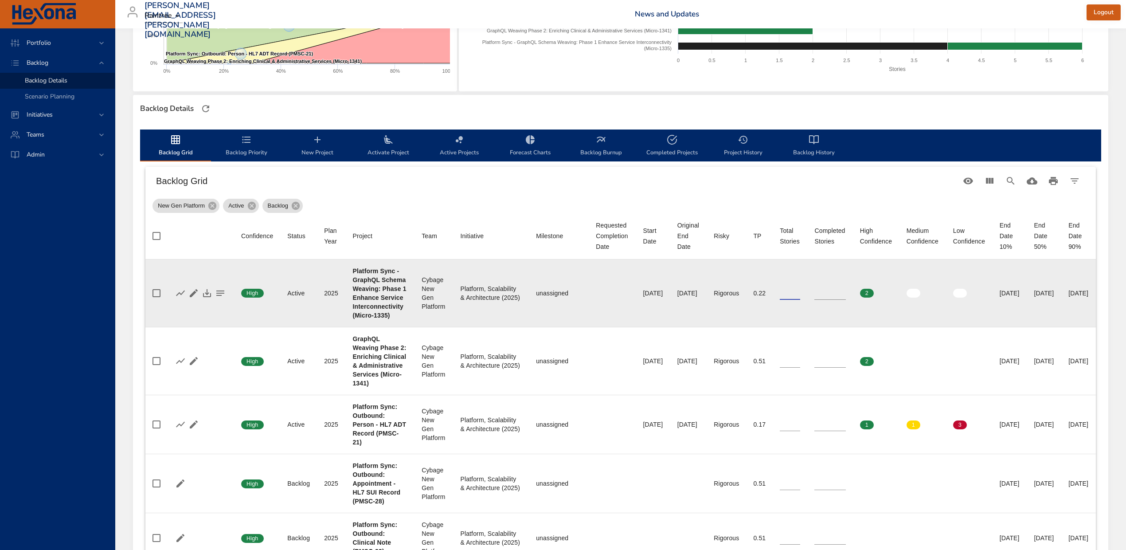
click at [800, 298] on input "*" at bounding box center [790, 292] width 20 height 13
click at [202, 298] on icon "button" at bounding box center [207, 293] width 11 height 11
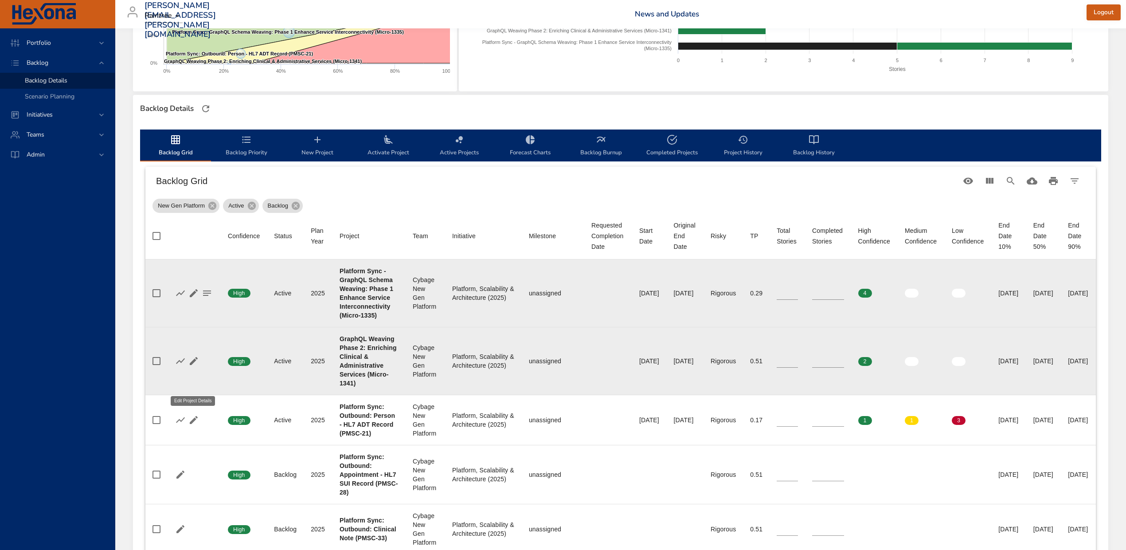
click at [188, 366] on icon "button" at bounding box center [193, 361] width 11 height 11
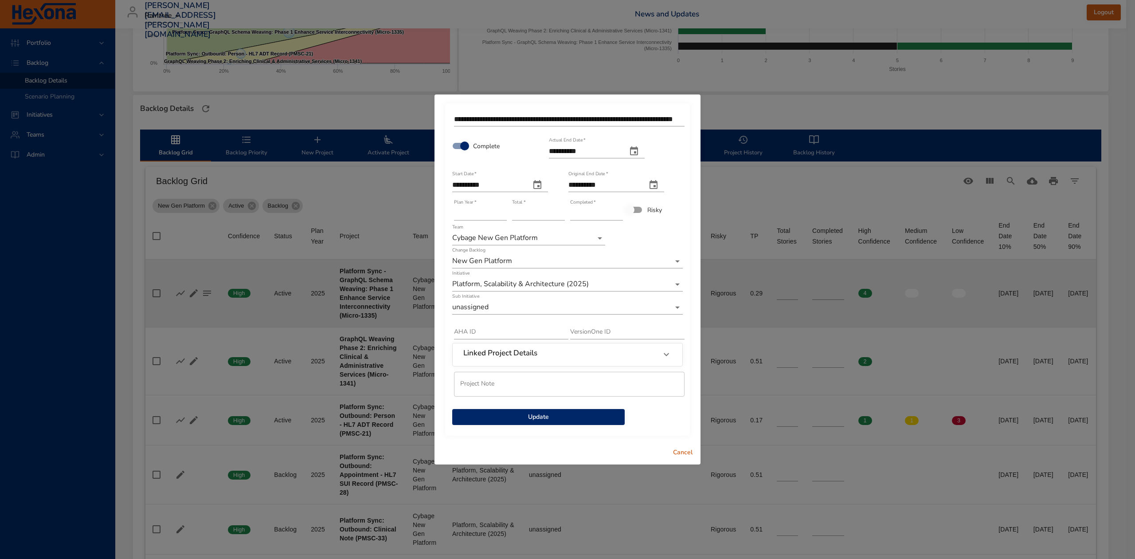
click at [639, 150] on icon "actual end date" at bounding box center [634, 151] width 11 height 11
click at [624, 199] on p "3" at bounding box center [626, 202] width 4 height 9
type input "**********"
click at [618, 212] on input "*" at bounding box center [596, 213] width 53 height 14
type input "*"
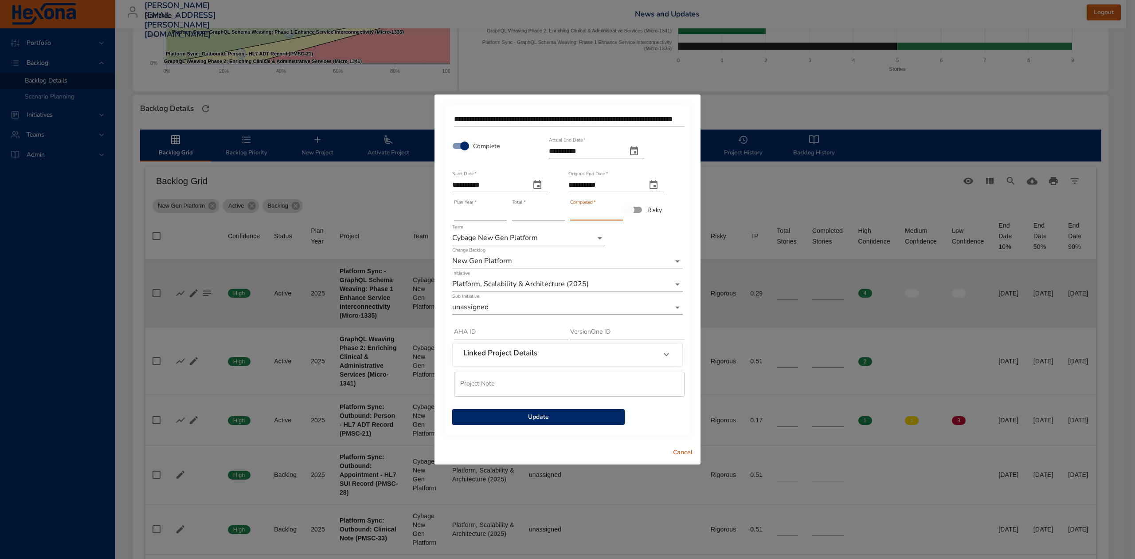
click at [618, 212] on input "*" at bounding box center [596, 213] width 53 height 14
click at [550, 416] on span "Update" at bounding box center [538, 417] width 158 height 11
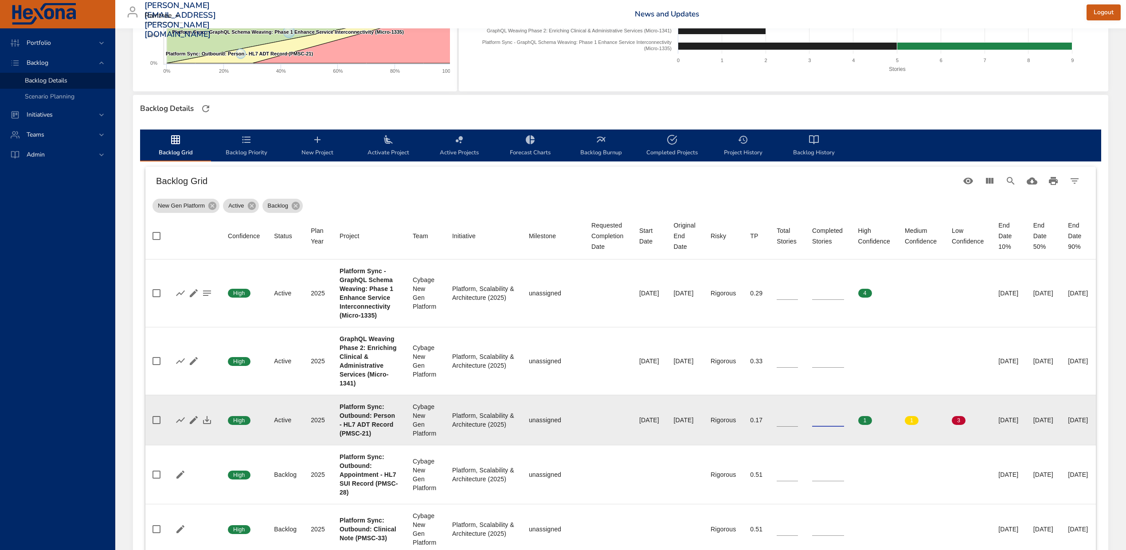
click at [839, 427] on input "*" at bounding box center [828, 419] width 32 height 13
type input "*"
click at [839, 427] on input "*" at bounding box center [828, 419] width 32 height 13
type input "*"
click at [794, 427] on input "*" at bounding box center [787, 419] width 21 height 13
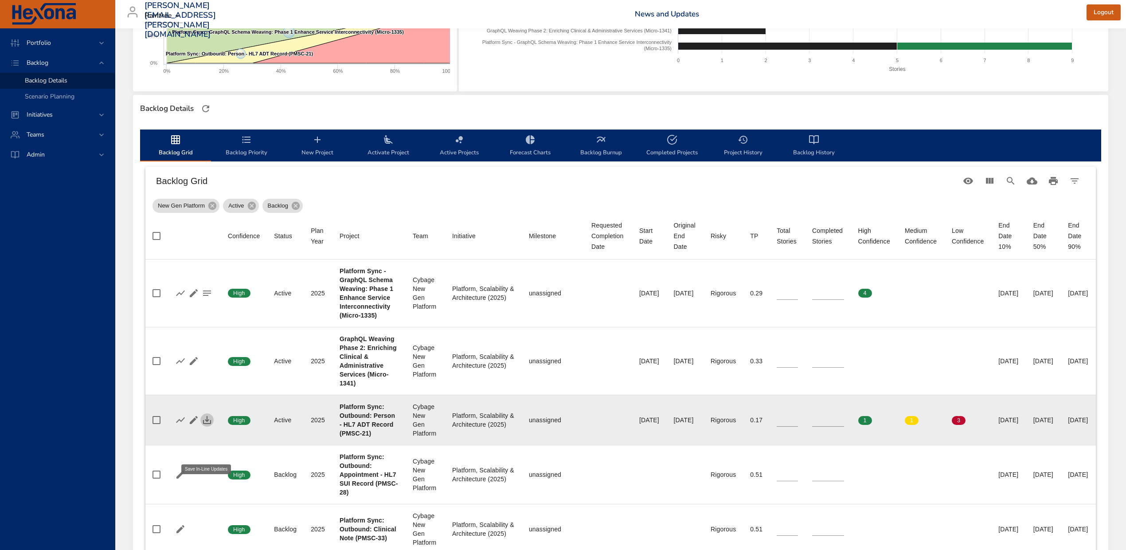
click at [205, 425] on icon "button" at bounding box center [207, 420] width 11 height 11
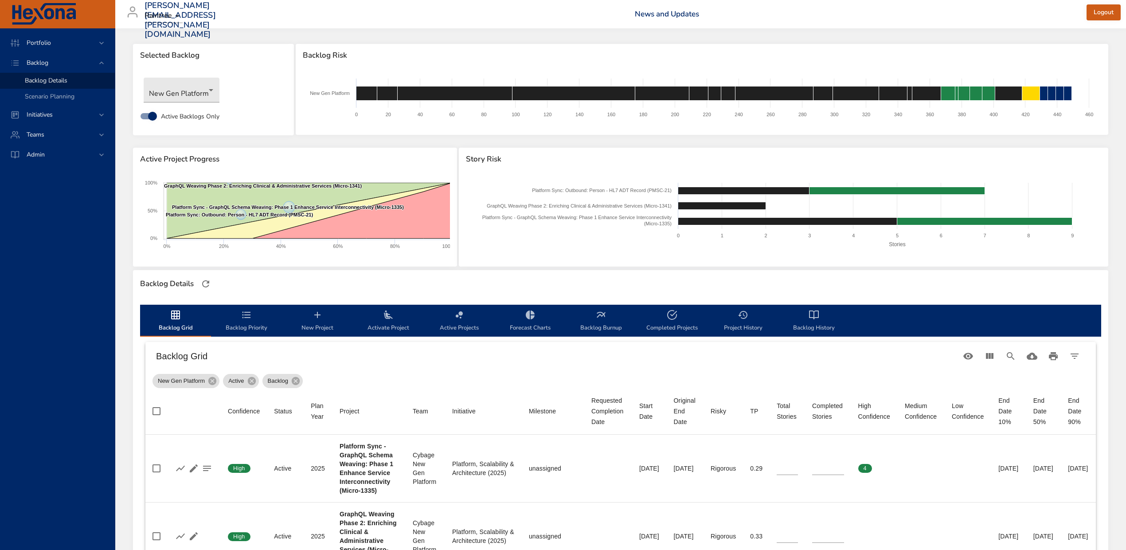
scroll to position [0, 0]
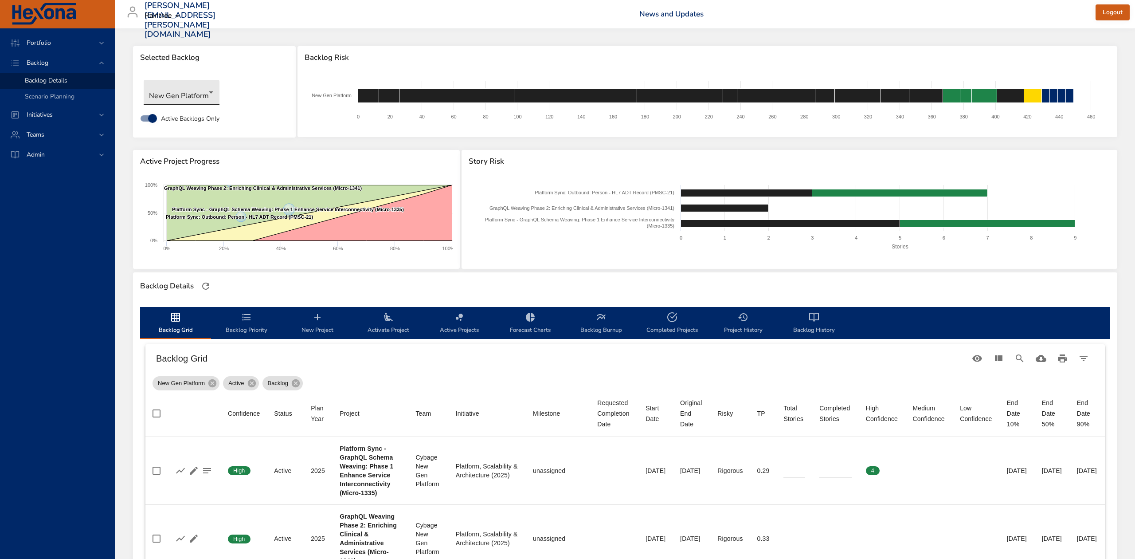
click at [163, 93] on body "Portfolio Backlog Backlog Details Scenario Planning Initiatives Teams Admin [PE…" at bounding box center [567, 279] width 1135 height 559
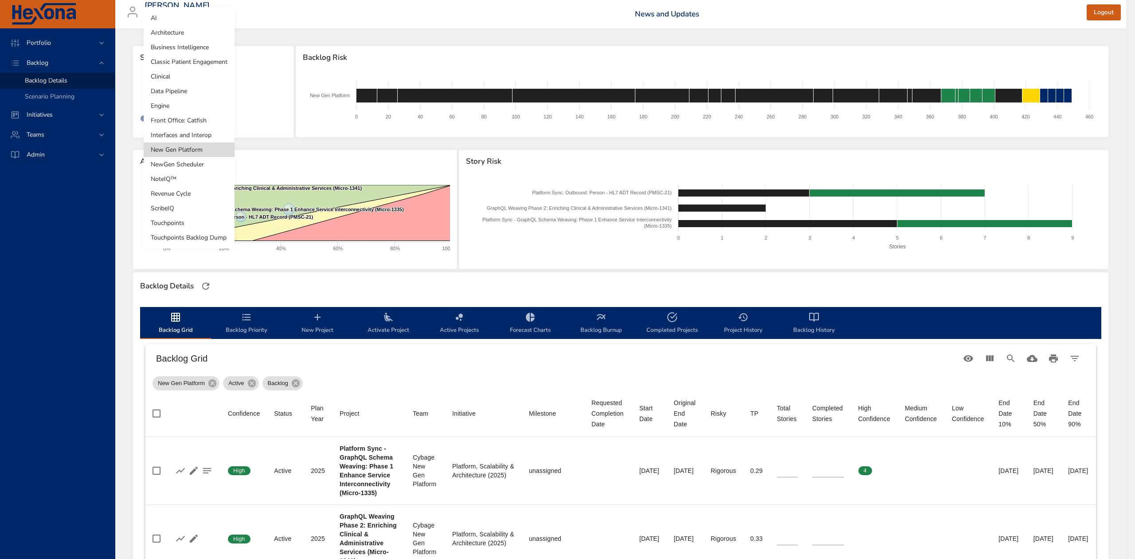
click at [204, 129] on li "Interfaces and Interop" at bounding box center [189, 135] width 91 height 15
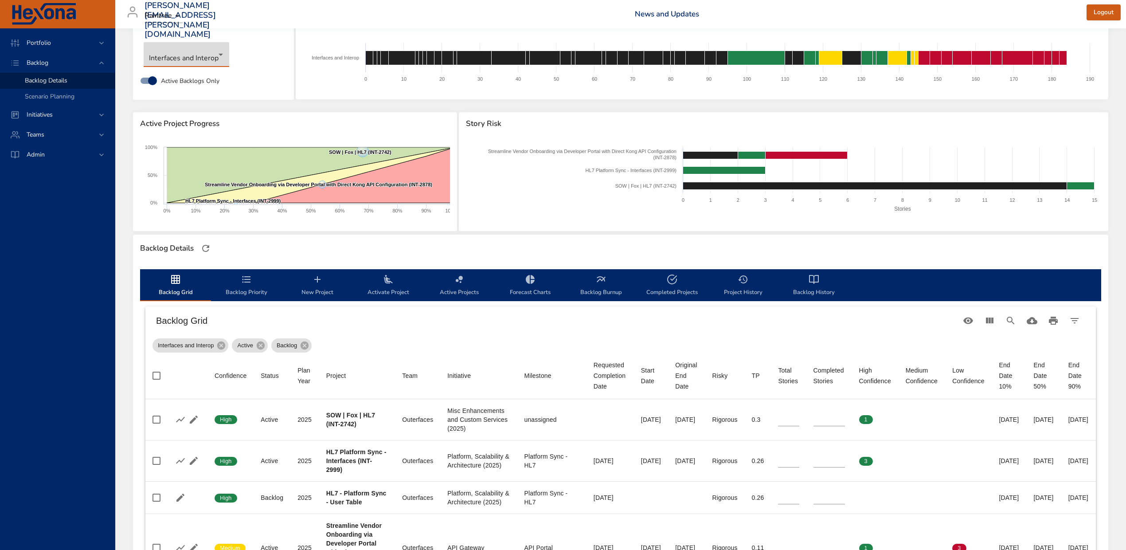
scroll to position [59, 0]
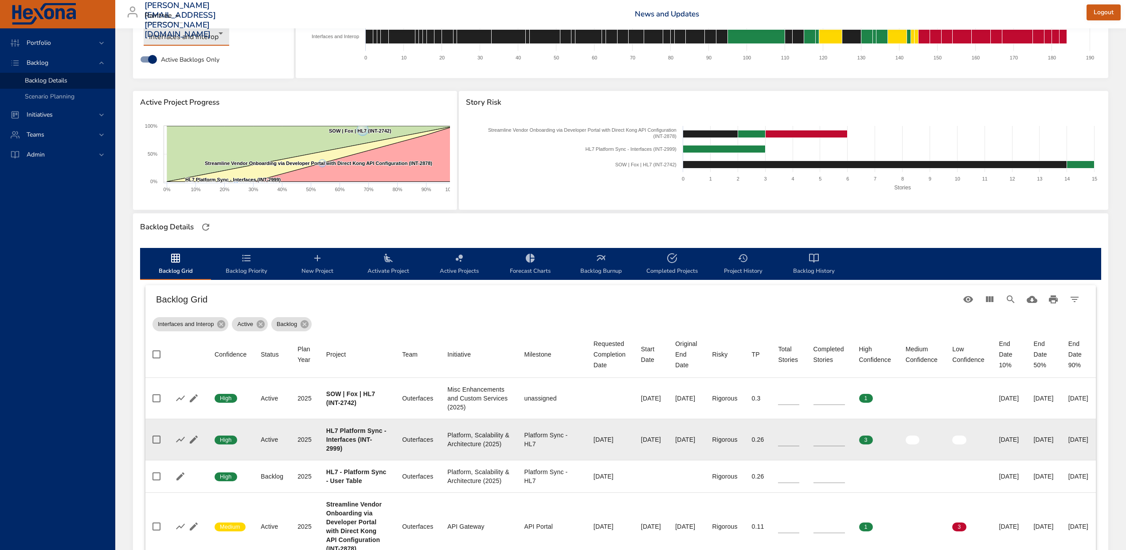
type input "*"
click at [845, 435] on input "*" at bounding box center [829, 439] width 31 height 13
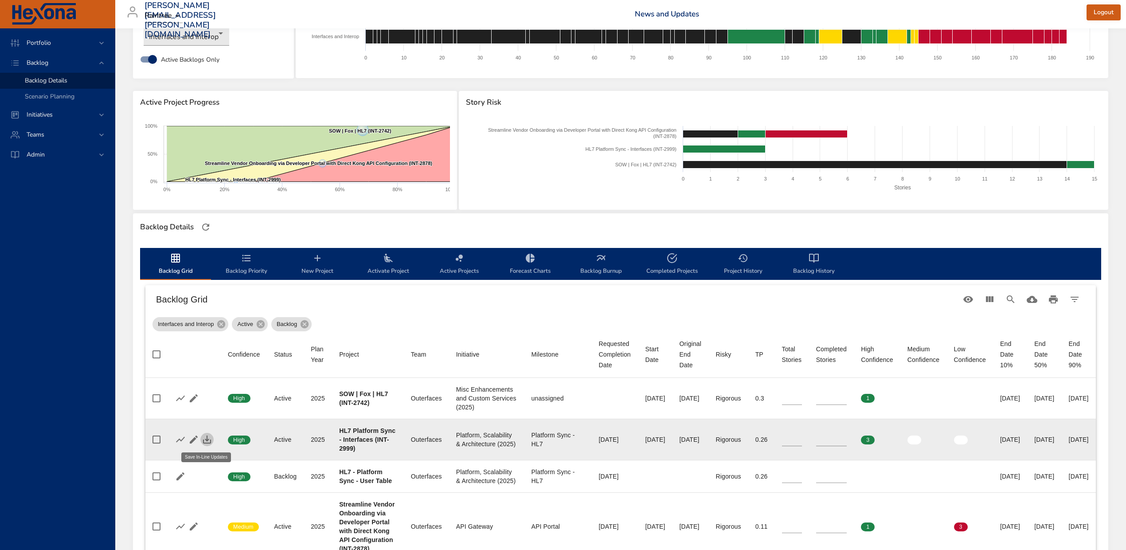
click at [207, 444] on icon "button" at bounding box center [207, 439] width 11 height 11
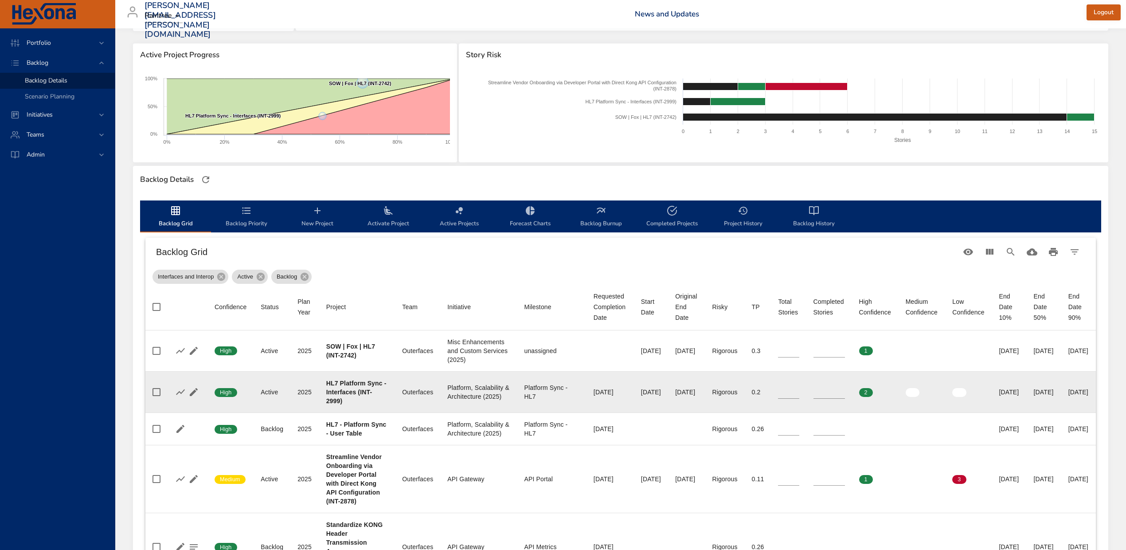
scroll to position [0, 0]
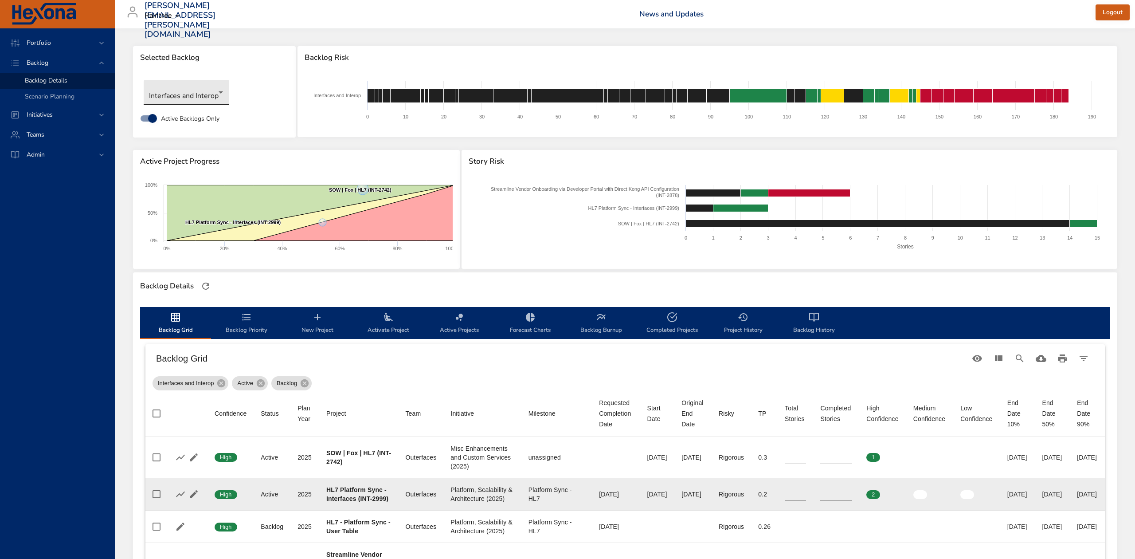
click at [216, 92] on body "Portfolio Backlog Backlog Details Scenario Planning Initiatives Teams Admin [PE…" at bounding box center [567, 279] width 1135 height 559
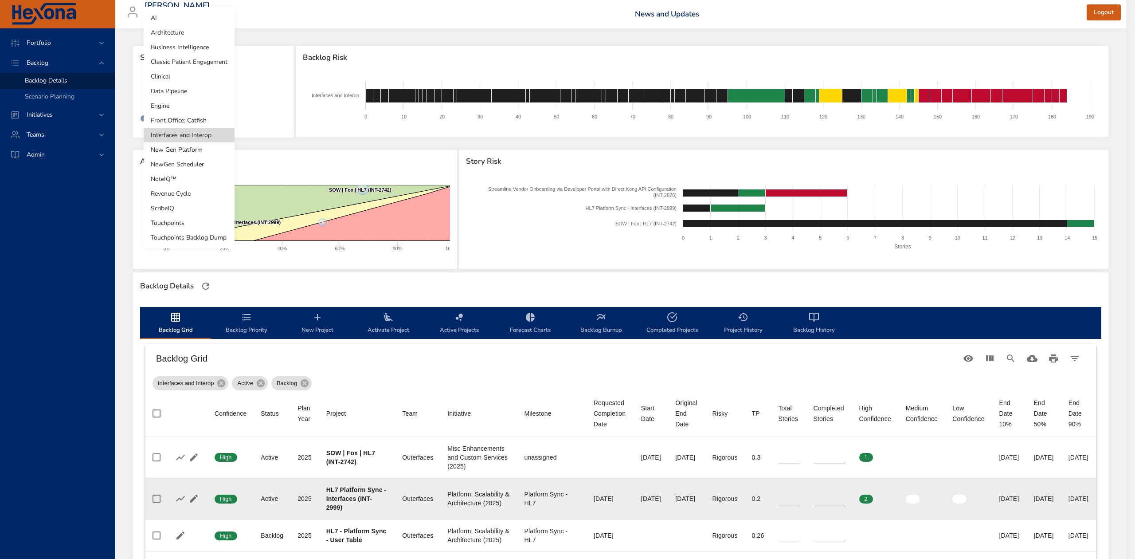
click at [217, 118] on li "Front Office: Catfish" at bounding box center [189, 120] width 91 height 15
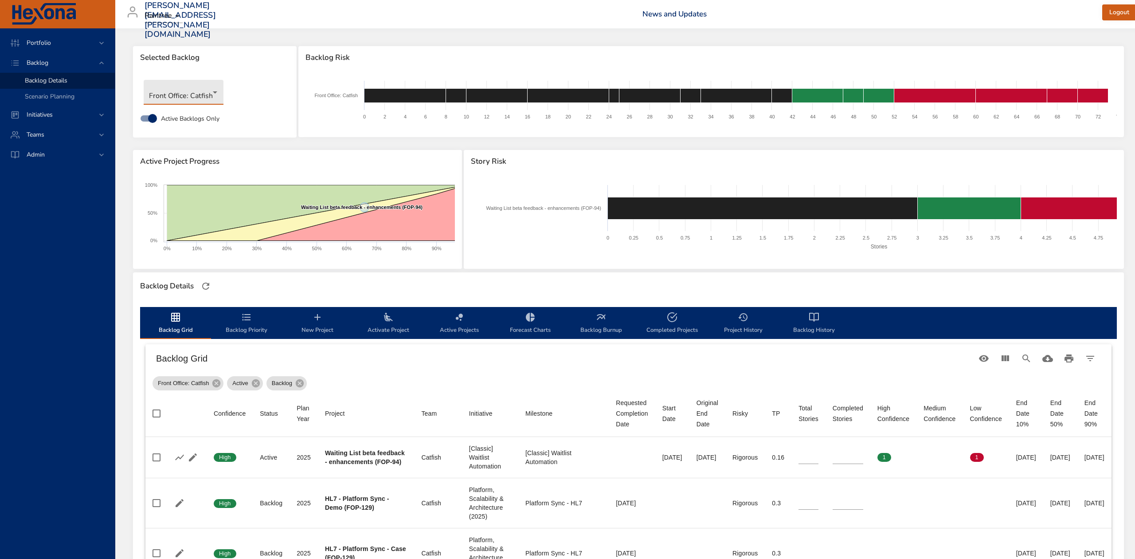
click at [211, 88] on body "Portfolio Backlog Backlog Details Scenario Planning Initiatives Teams Admin ste…" at bounding box center [567, 279] width 1135 height 559
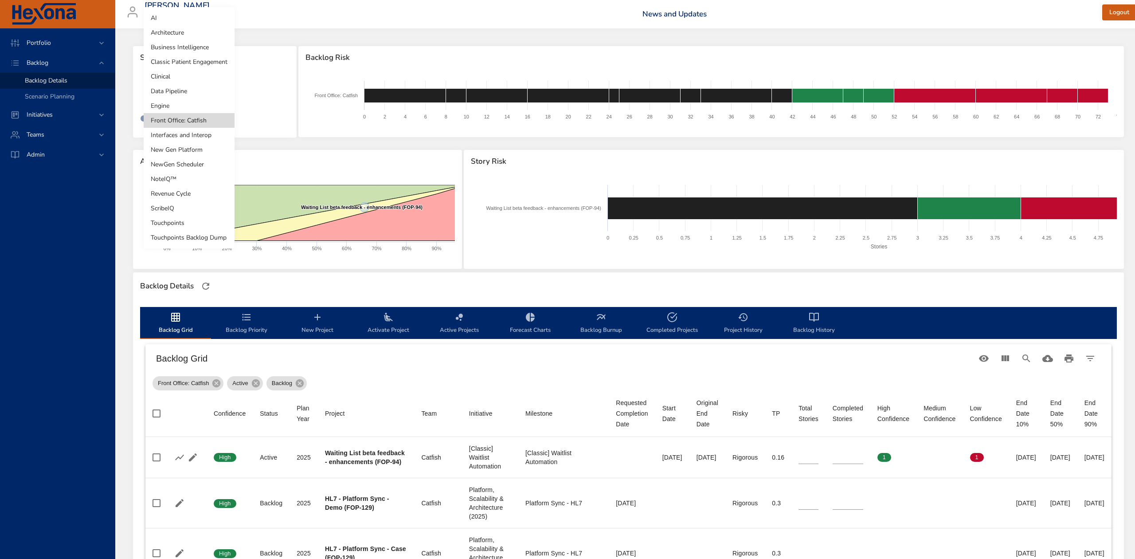
click at [194, 104] on li "Engine" at bounding box center [189, 105] width 91 height 15
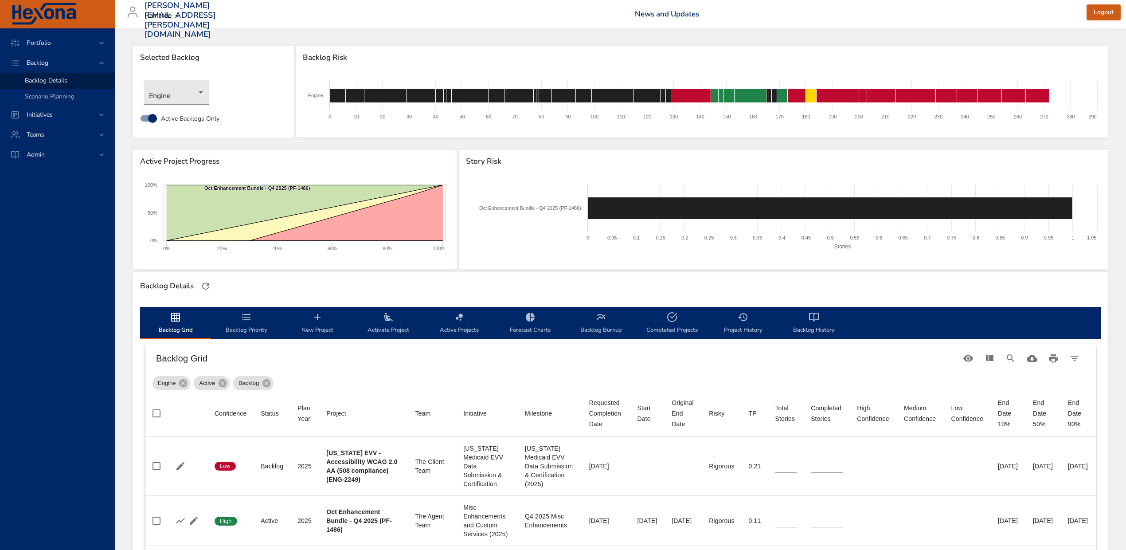
click at [384, 318] on icon "backlog-tab" at bounding box center [388, 317] width 11 height 11
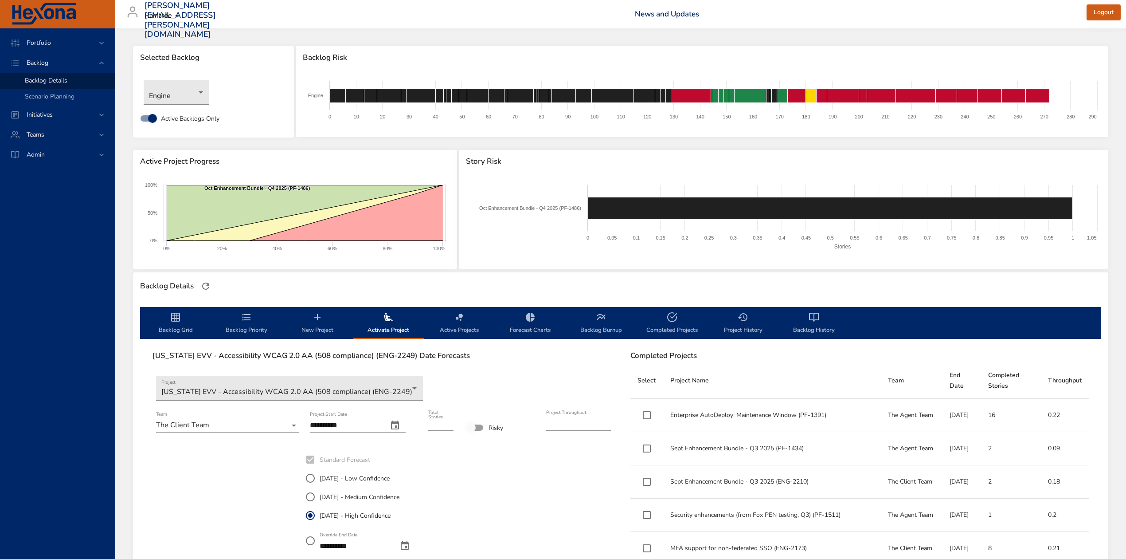
click at [399, 423] on icon "change date" at bounding box center [395, 424] width 8 height 9
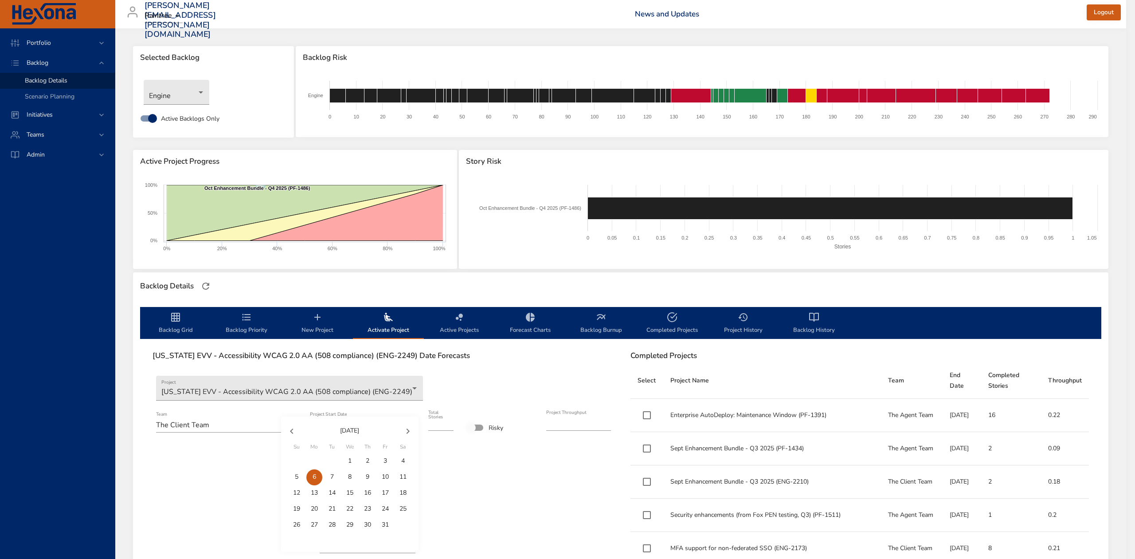
click at [364, 460] on span "2" at bounding box center [368, 460] width 16 height 9
type input "**********"
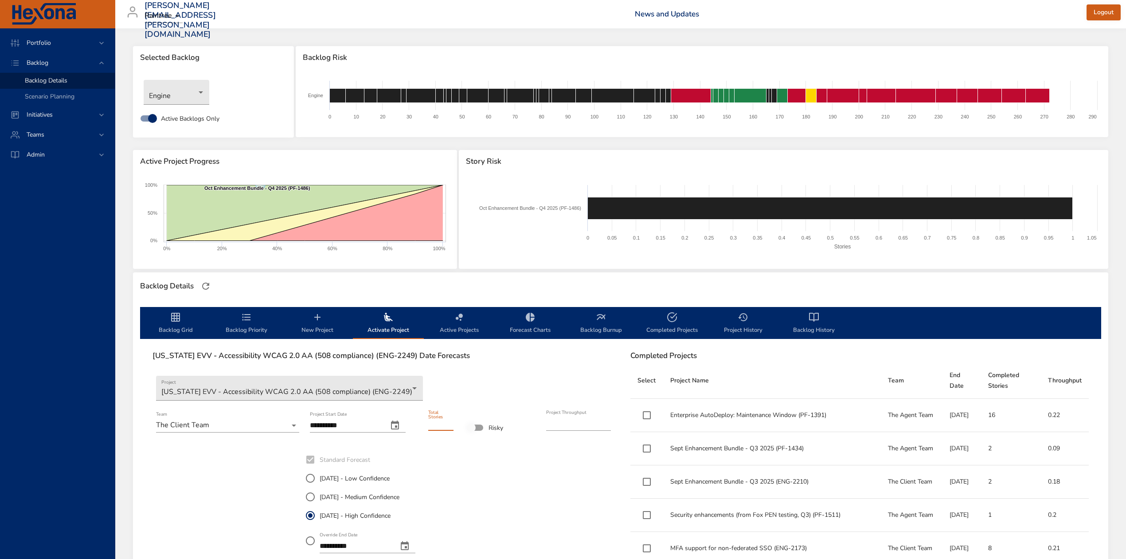
click at [450, 425] on input "**" at bounding box center [440, 423] width 25 height 14
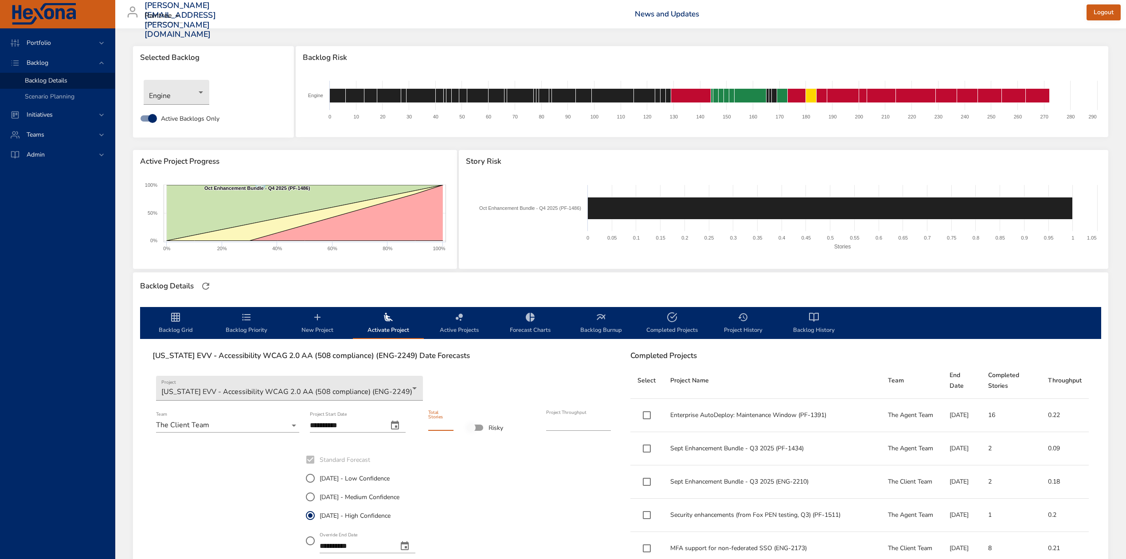
click at [450, 425] on input "*" at bounding box center [440, 423] width 25 height 14
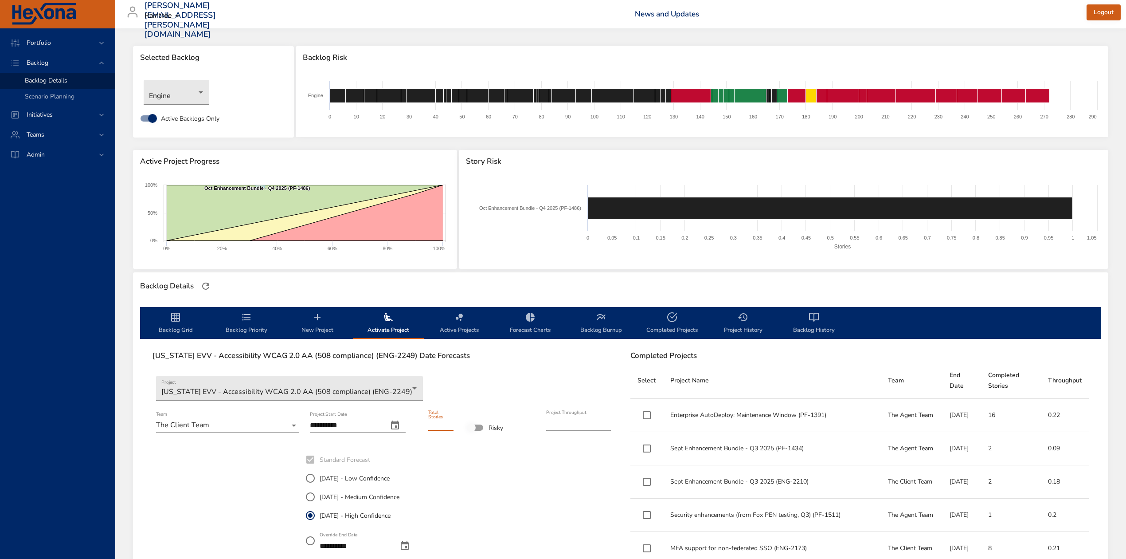
type input "*"
click at [449, 424] on input "*" at bounding box center [440, 423] width 25 height 14
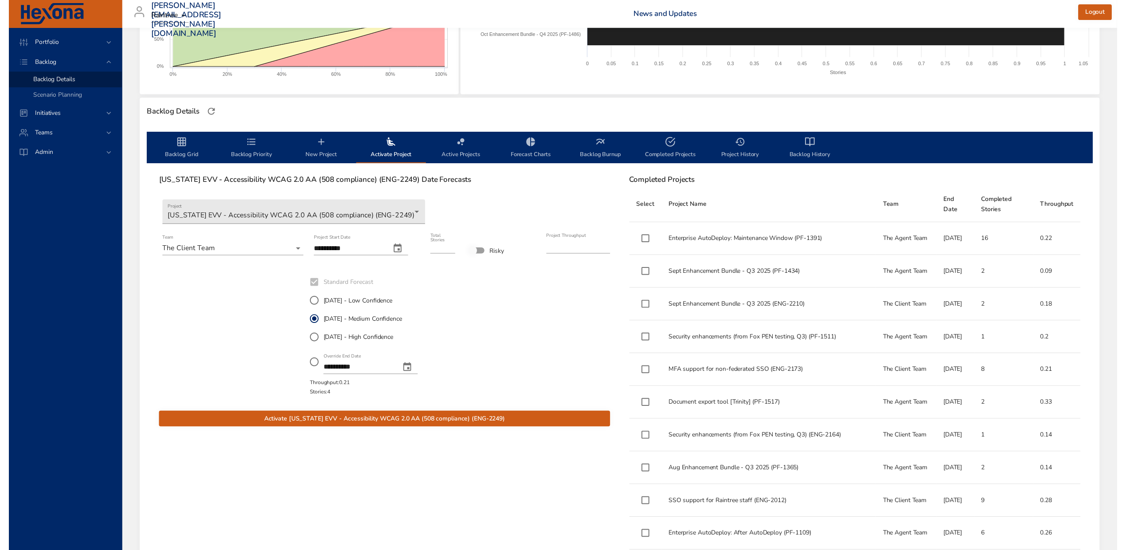
scroll to position [236, 0]
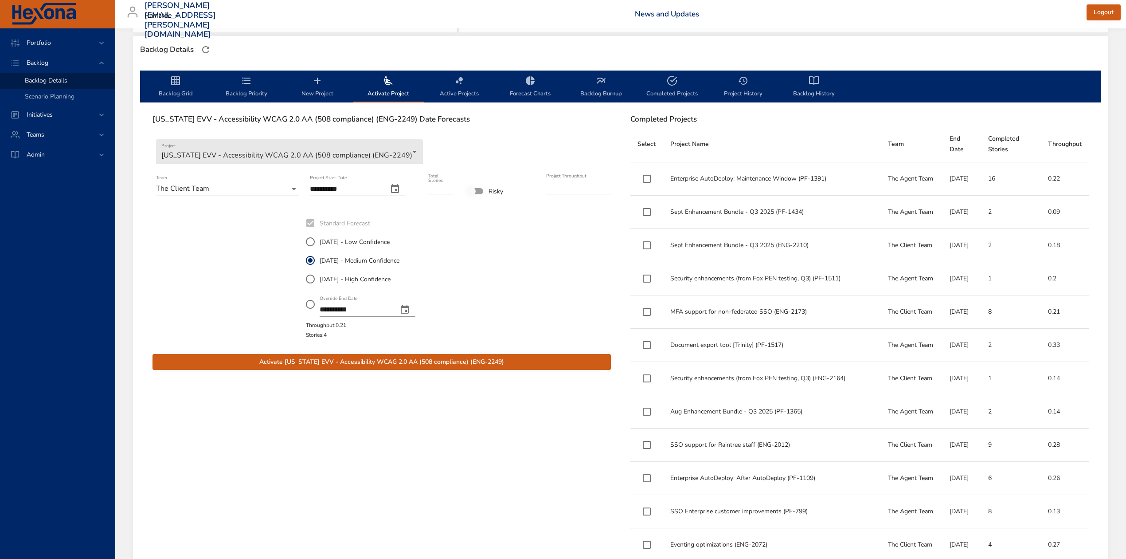
click at [502, 358] on span "Activate Texas EVV - Accessibility WCAG 2.0 AA (508 compliance) (ENG-2249)" at bounding box center [382, 362] width 444 height 11
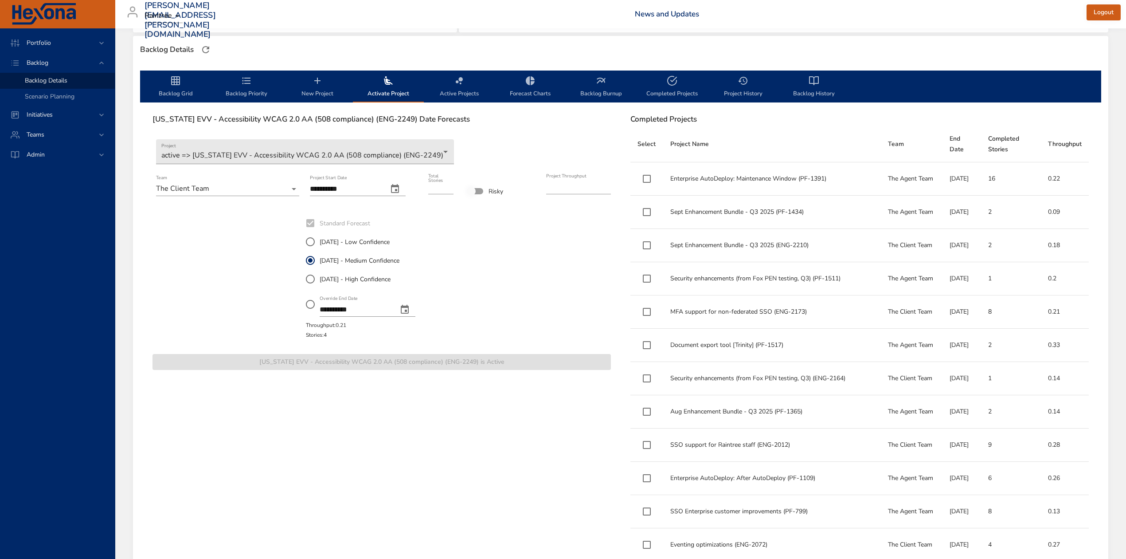
click at [176, 82] on icon "backlog-tab" at bounding box center [175, 80] width 11 height 11
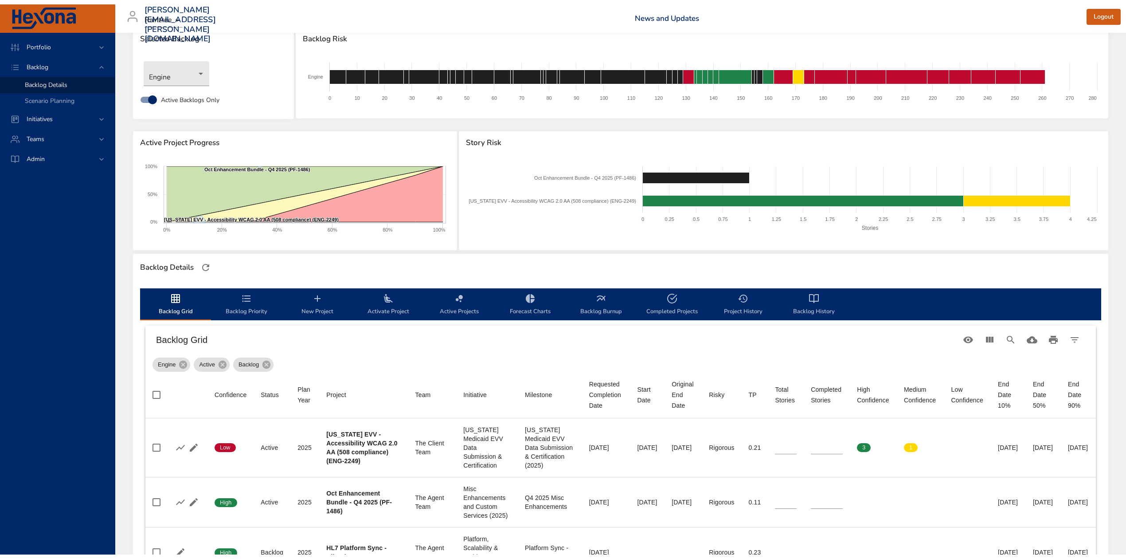
scroll to position [0, 0]
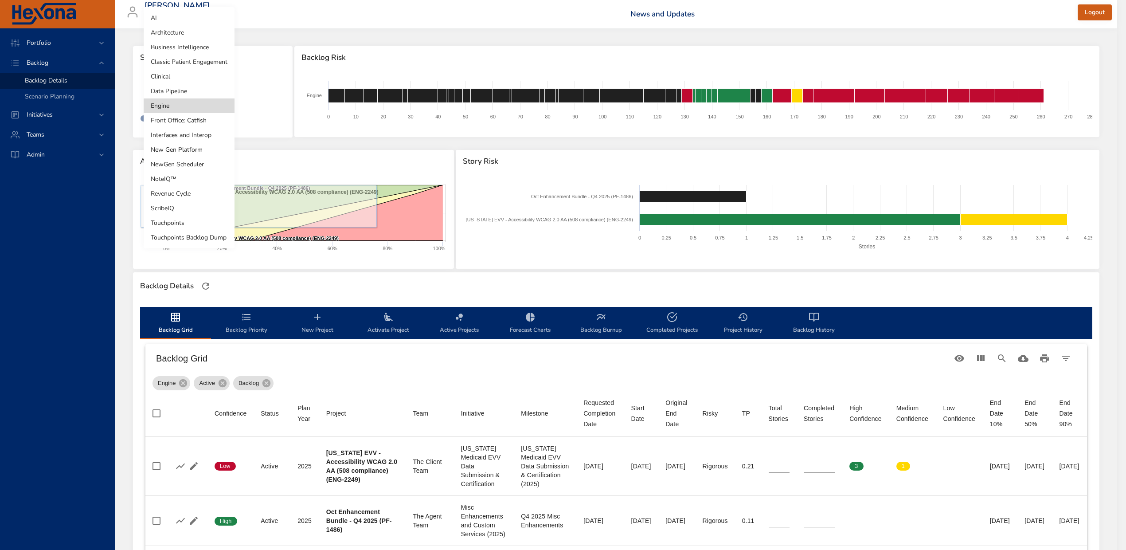
click at [186, 91] on body "Portfolio Backlog Backlog Details Scenario Planning Initiatives Teams Admin ste…" at bounding box center [563, 275] width 1126 height 550
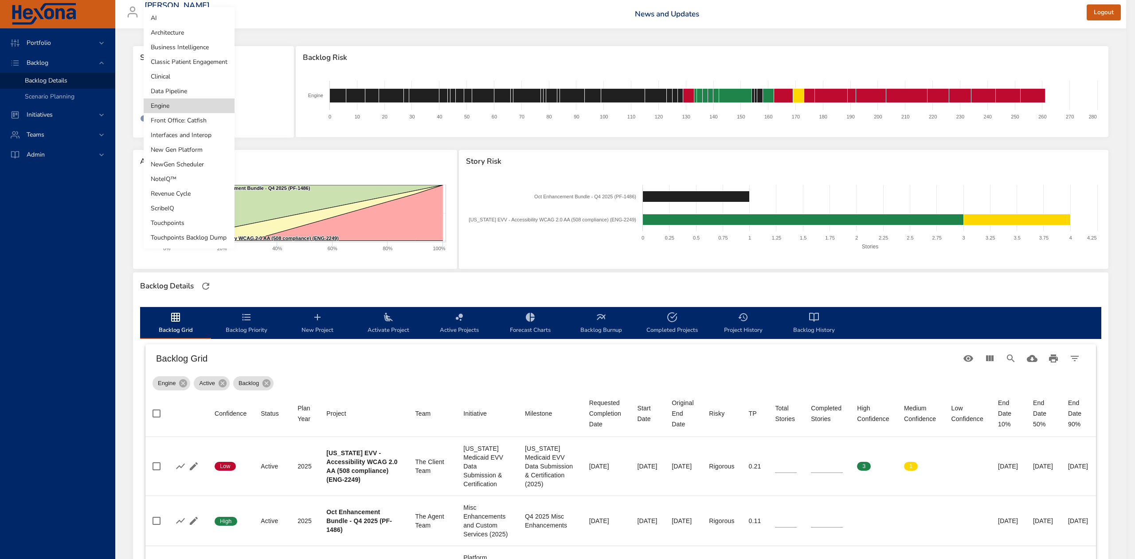
click at [182, 90] on li "Data Pipeline" at bounding box center [189, 91] width 91 height 15
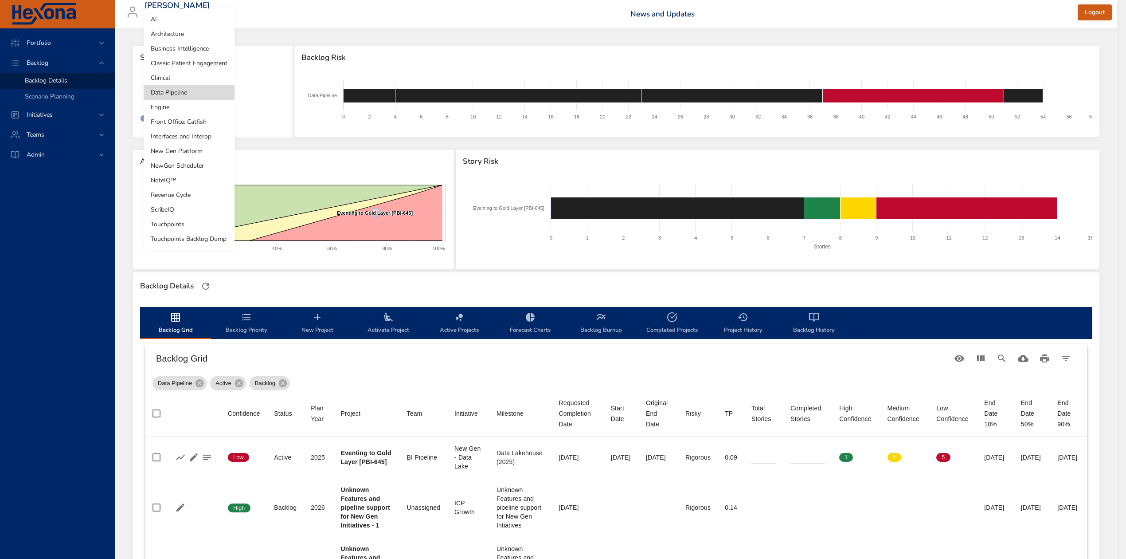
click at [203, 96] on body "Portfolio Backlog Backlog Details Scenario Planning Initiatives Teams Admin ste…" at bounding box center [563, 279] width 1126 height 559
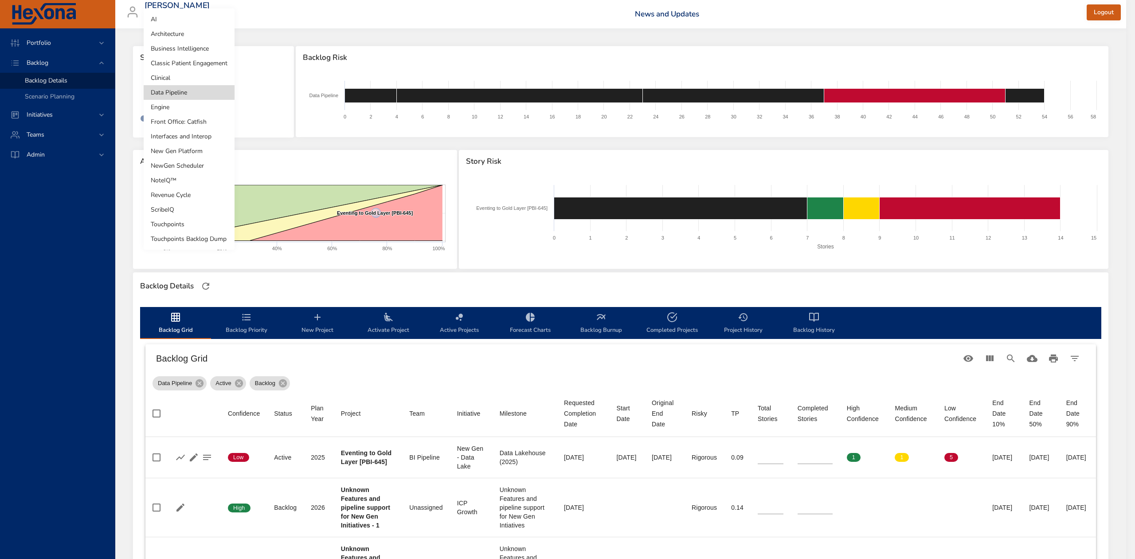
click at [190, 76] on li "Clinical" at bounding box center [189, 78] width 91 height 15
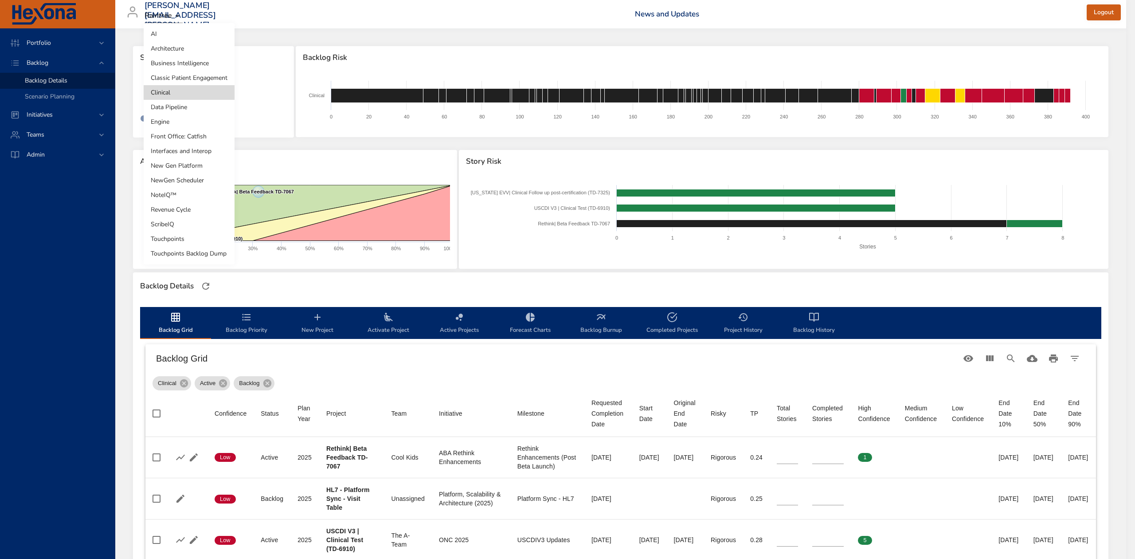
click at [185, 94] on body "Portfolio Backlog Backlog Details Scenario Planning Initiatives Teams Admin ste…" at bounding box center [567, 279] width 1135 height 559
click at [176, 75] on li "Classic Patient Engagement" at bounding box center [189, 78] width 91 height 15
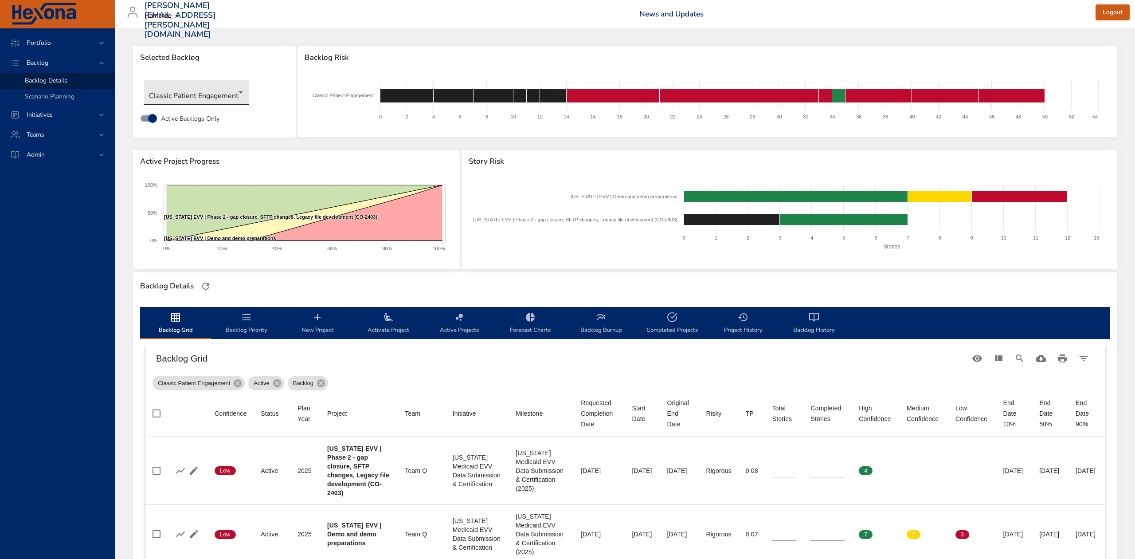
click at [208, 93] on body "Portfolio Backlog Backlog Details Scenario Planning Initiatives Teams Admin ste…" at bounding box center [567, 279] width 1135 height 559
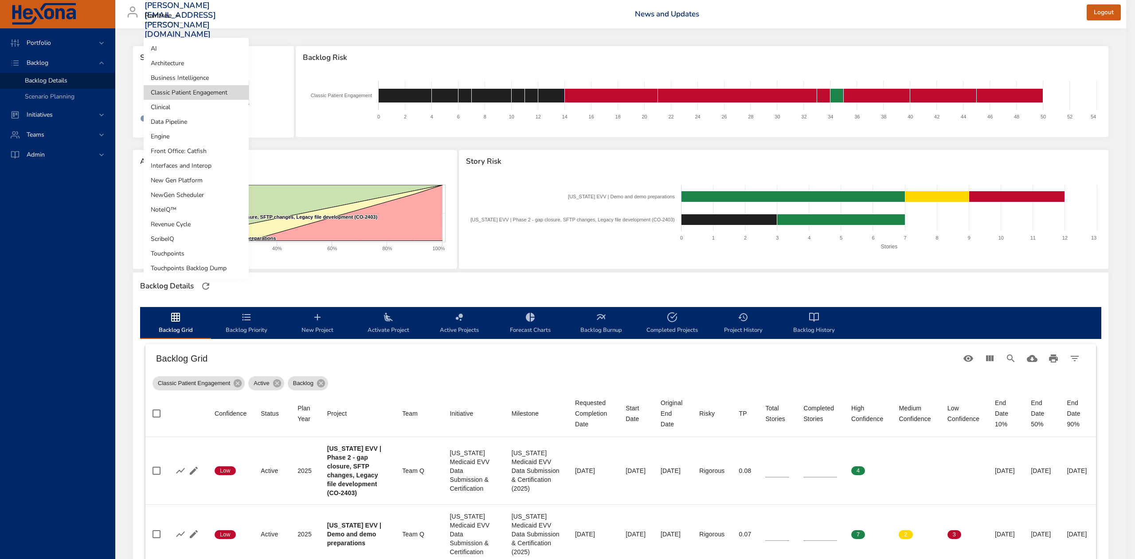
click at [183, 228] on li "Revenue Cycle" at bounding box center [196, 224] width 105 height 15
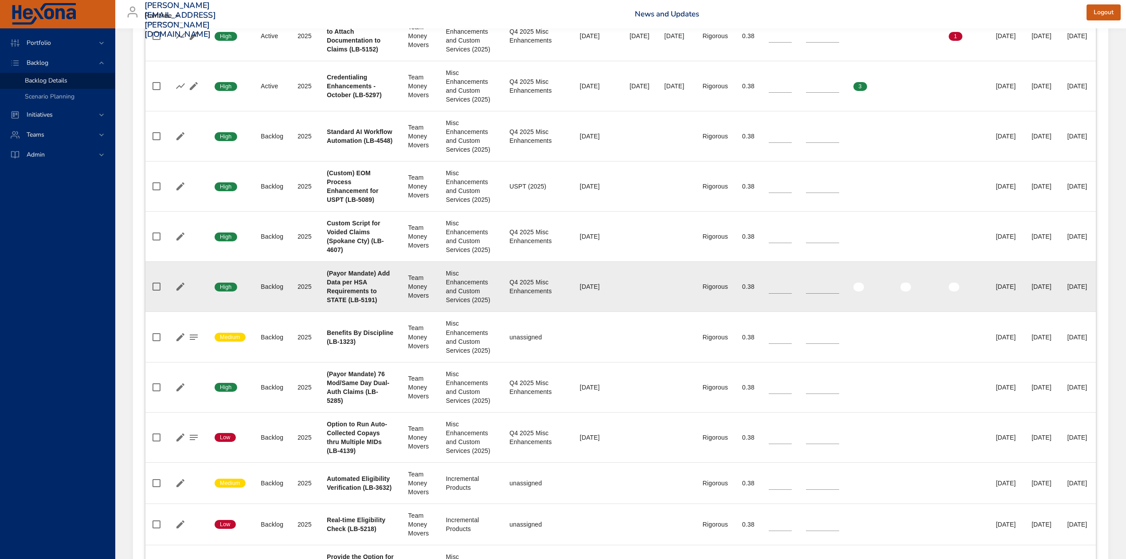
scroll to position [710, 0]
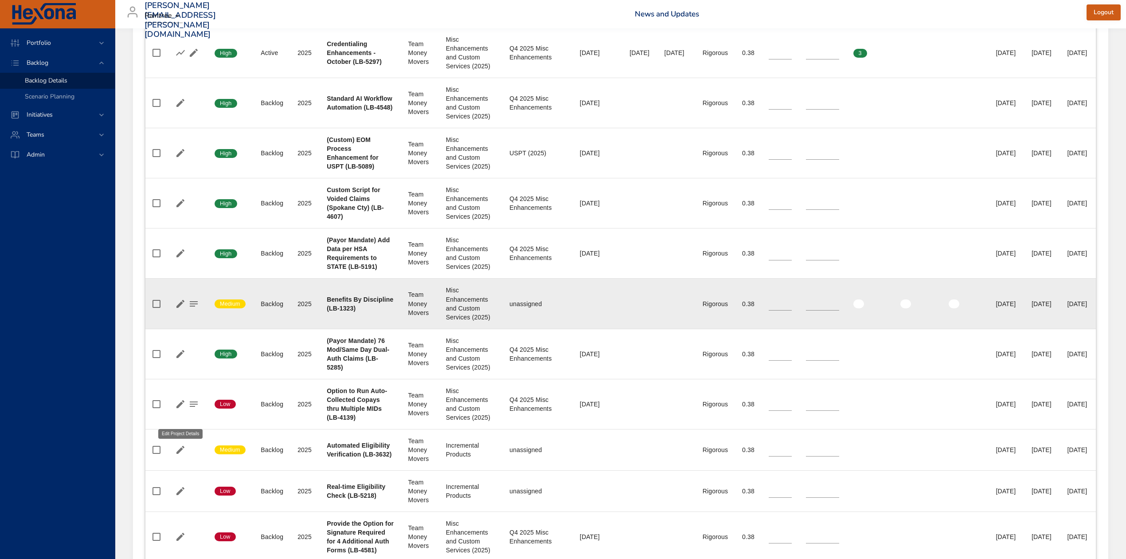
click at [176, 309] on icon "button" at bounding box center [180, 303] width 11 height 11
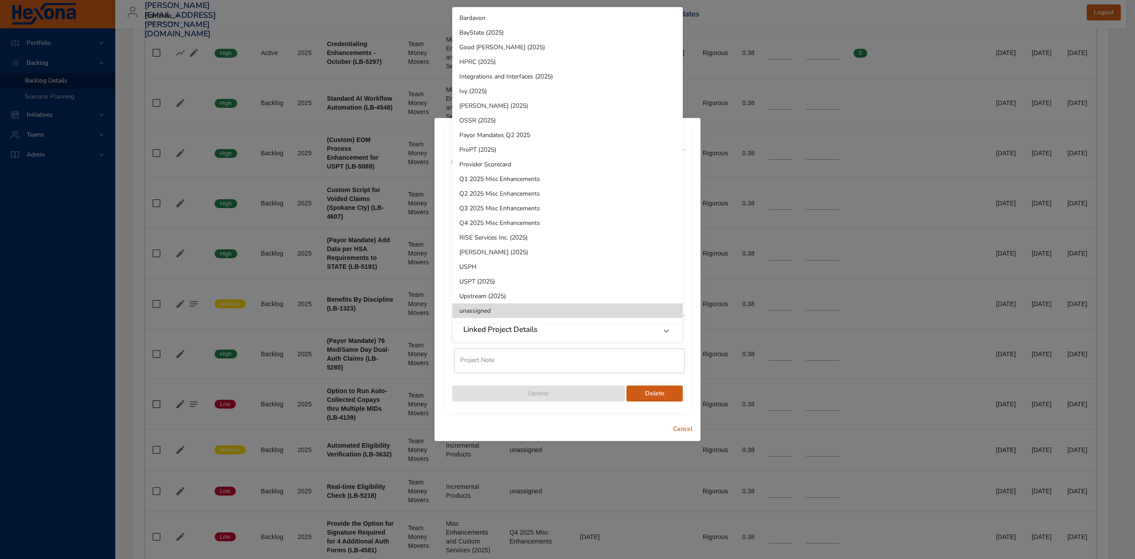
click at [623, 222] on li "Q4 2025 Misc Enhancements" at bounding box center [567, 223] width 231 height 15
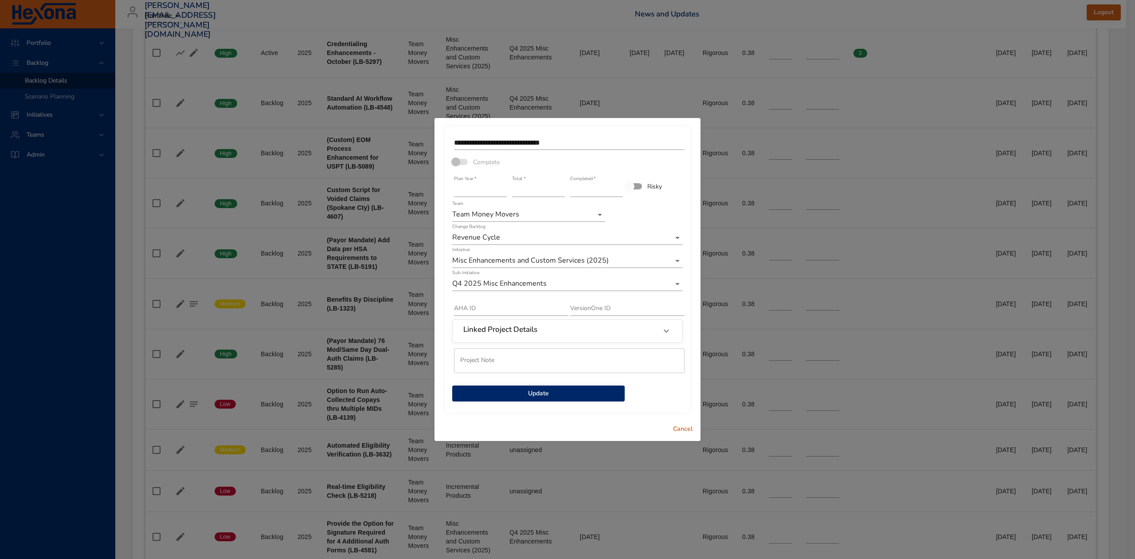
click at [592, 394] on span "Update" at bounding box center [538, 393] width 158 height 11
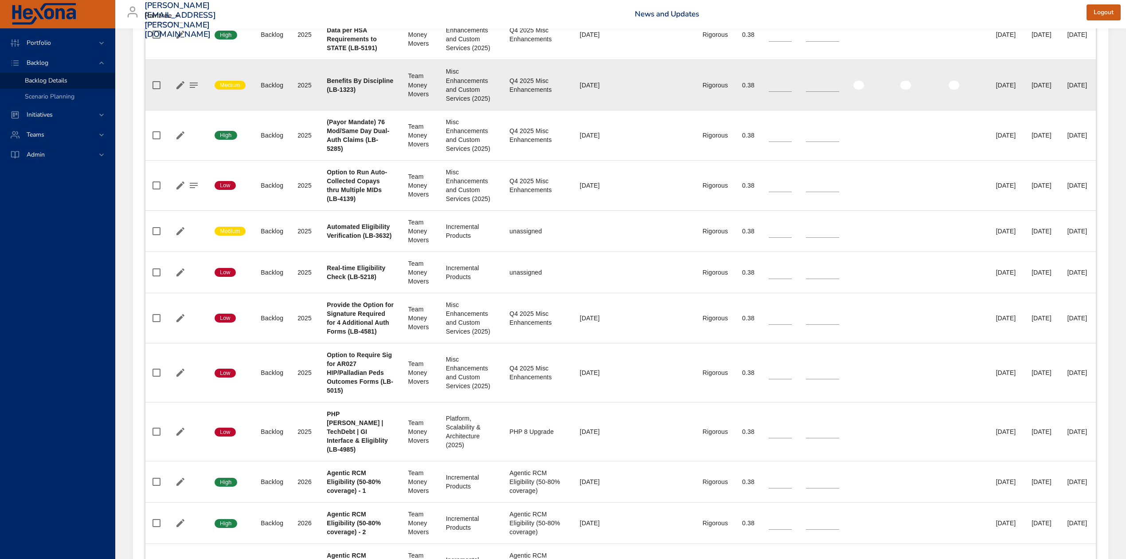
scroll to position [946, 0]
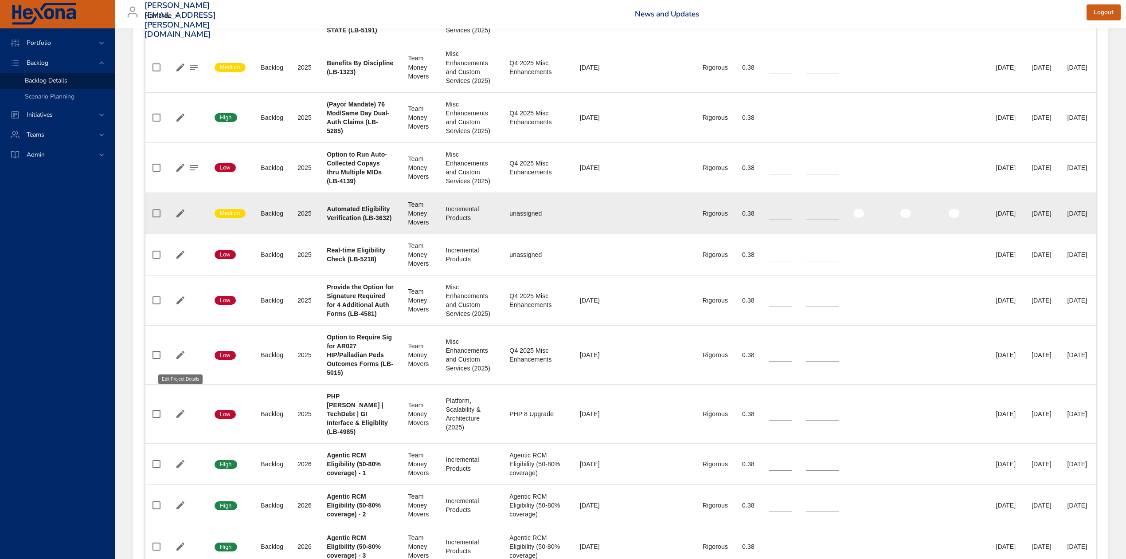
click at [178, 219] on icon "button" at bounding box center [180, 213] width 11 height 11
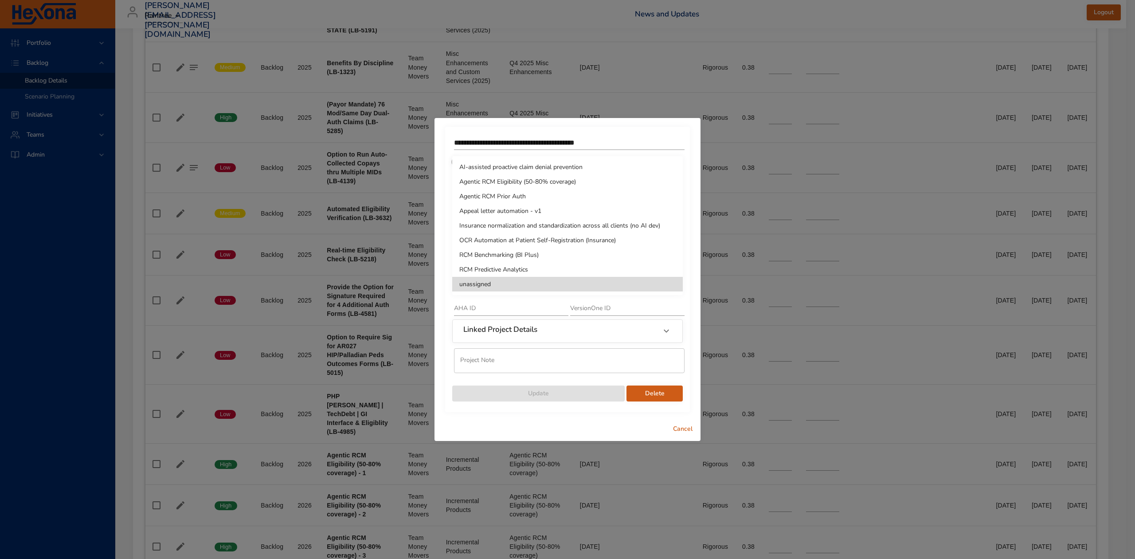
click at [609, 179] on li "Agentic RCM Eligibility (50-80% coverage)" at bounding box center [567, 181] width 231 height 15
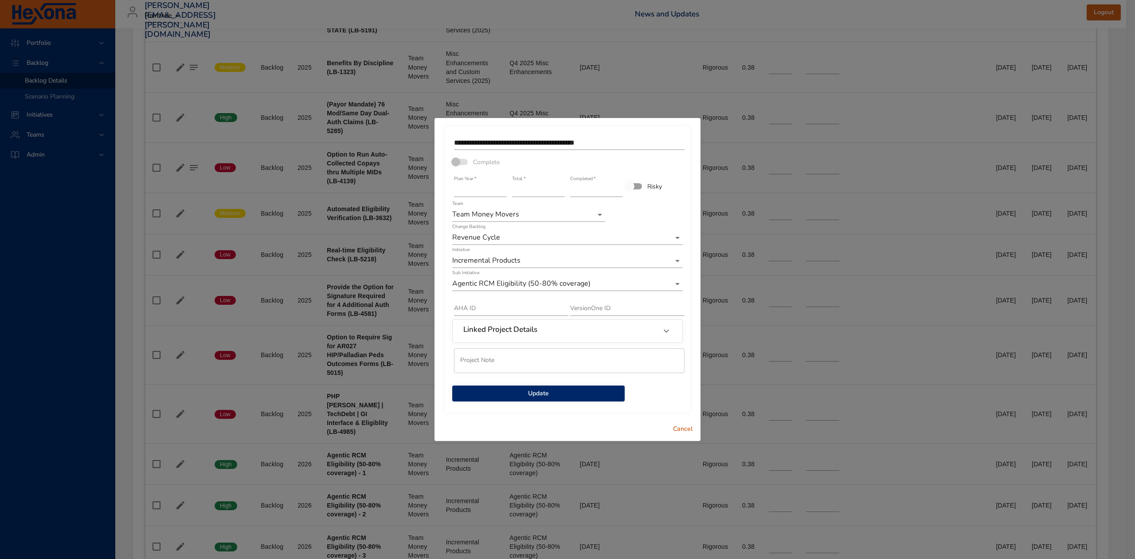
click at [683, 430] on span "Cancel" at bounding box center [682, 428] width 21 height 11
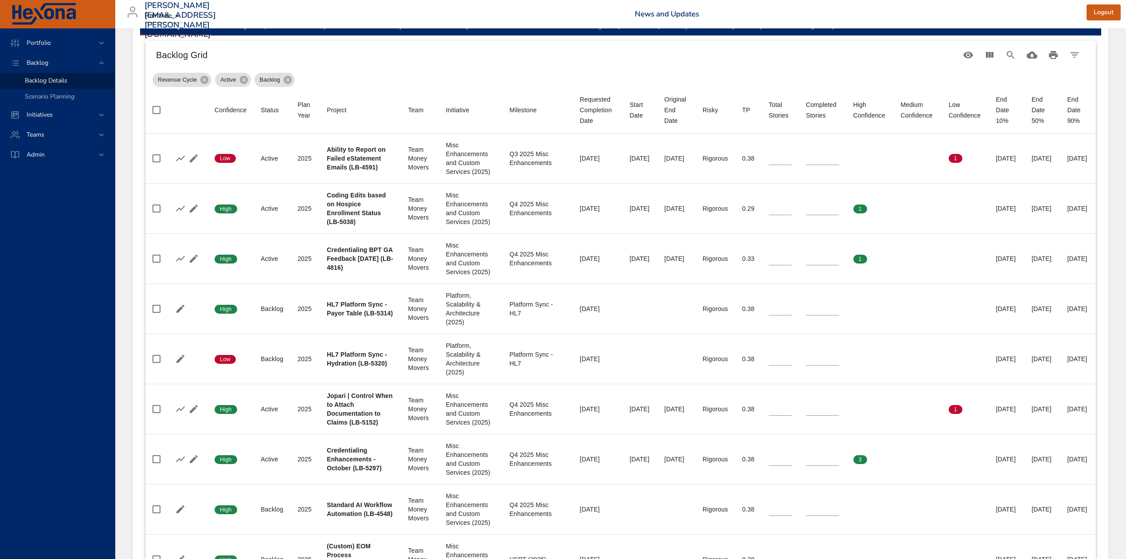
scroll to position [0, 0]
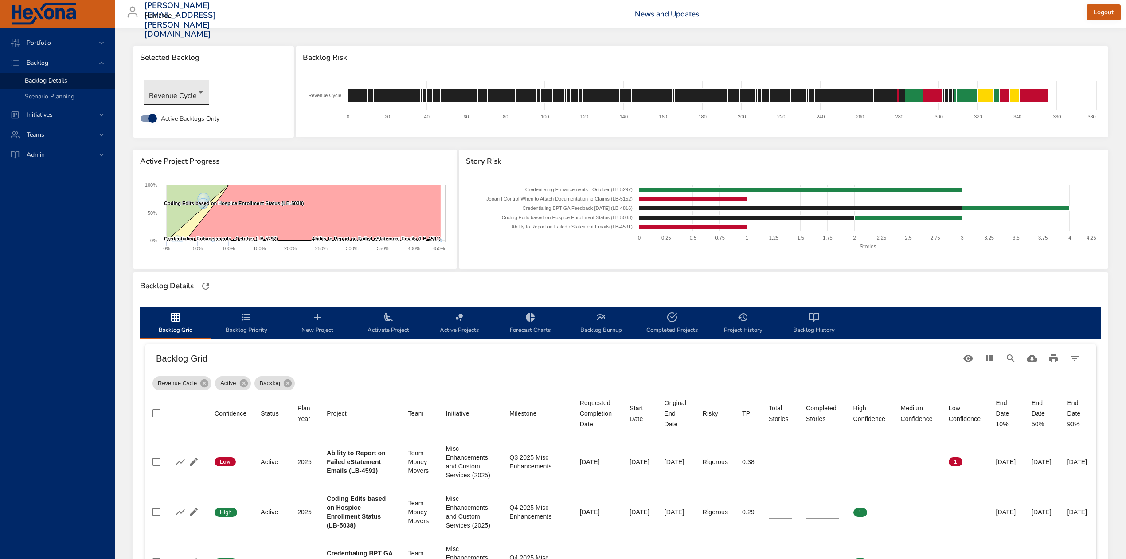
click at [197, 93] on body "Portfolio Backlog Backlog Details Scenario Planning Initiatives Teams Admin ste…" at bounding box center [563, 279] width 1126 height 559
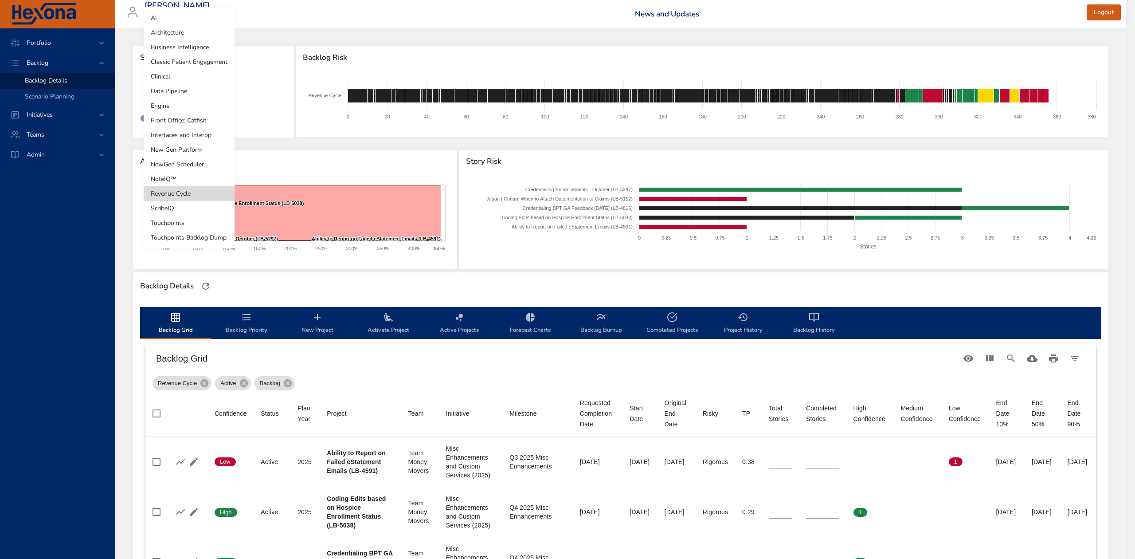
click at [195, 61] on li "Classic Patient Engagement" at bounding box center [189, 62] width 91 height 15
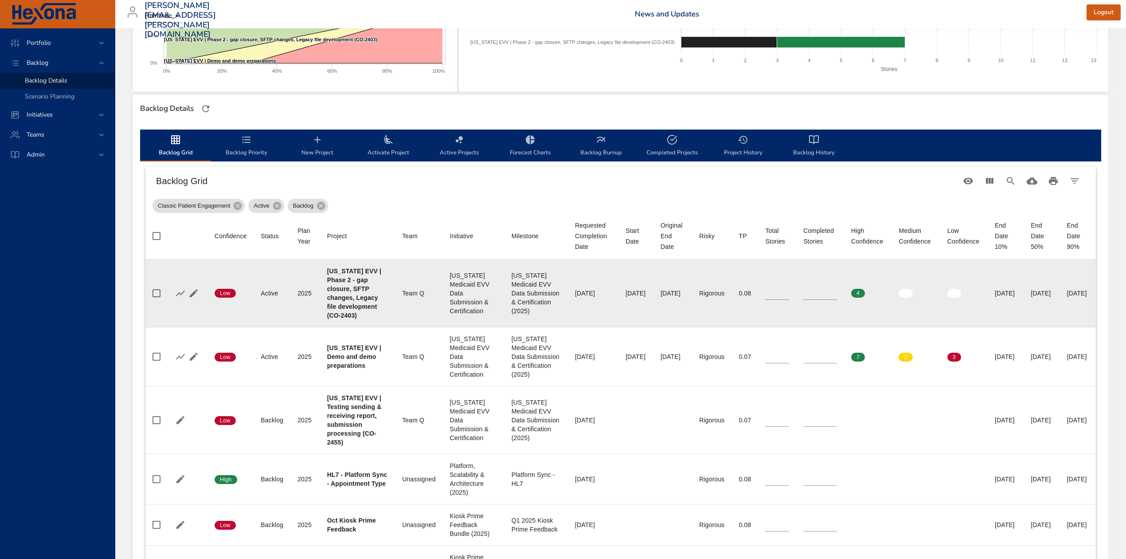
scroll to position [59, 0]
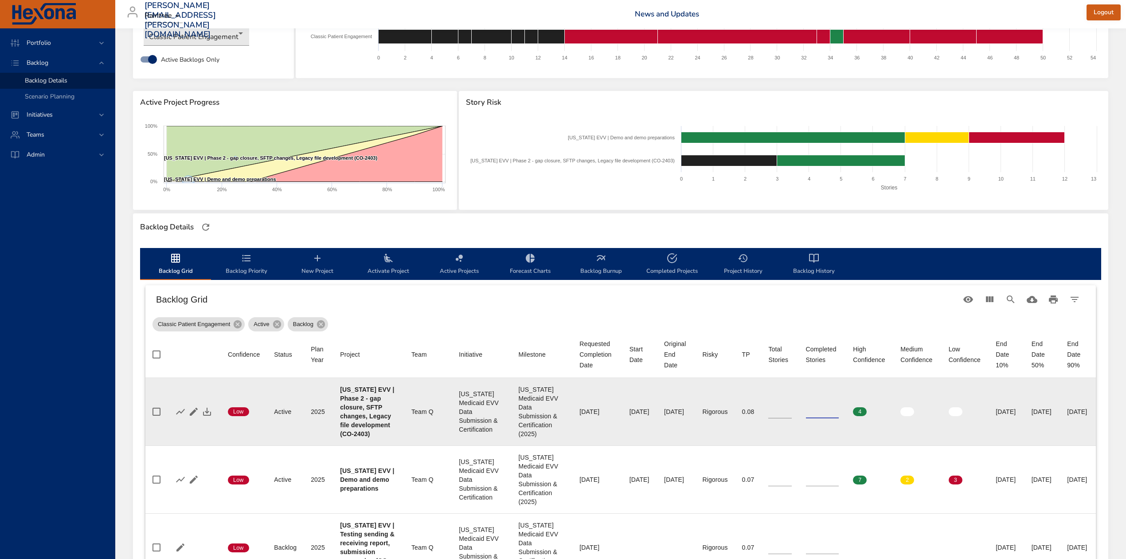
type input "*"
click at [806, 412] on input "*" at bounding box center [822, 411] width 33 height 13
type input "*"
click at [768, 418] on input "*" at bounding box center [779, 411] width 23 height 13
click at [205, 417] on icon "button" at bounding box center [207, 411] width 11 height 11
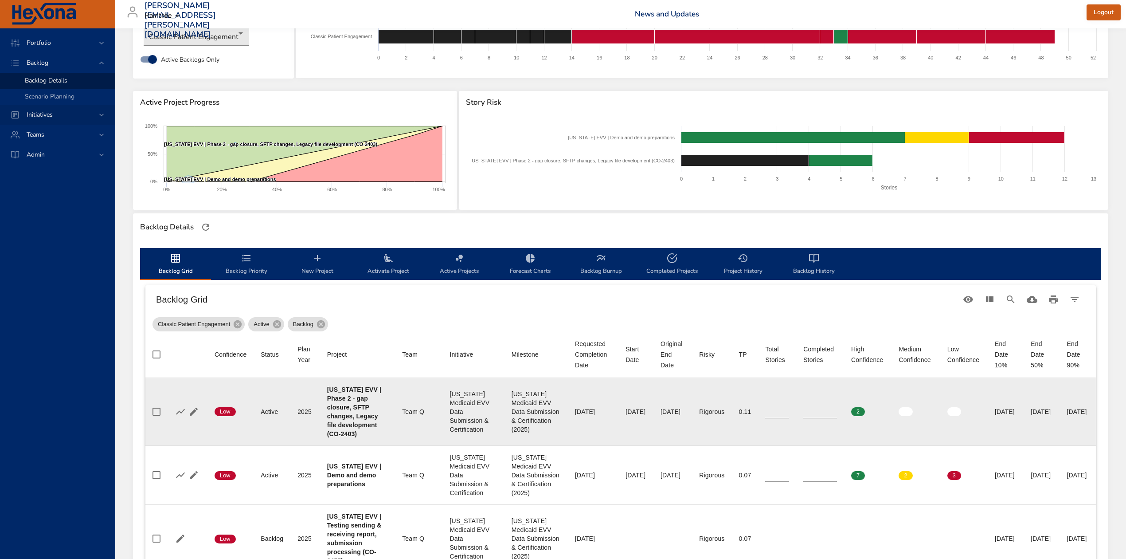
click at [36, 114] on span "Initiatives" at bounding box center [40, 114] width 40 height 8
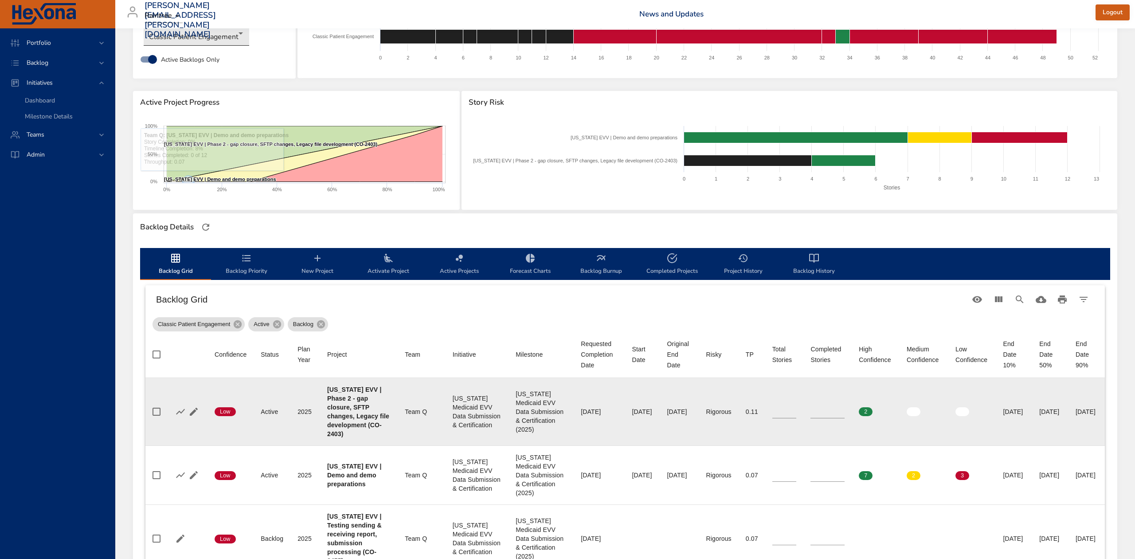
click at [231, 34] on body "Portfolio Backlog Initiatives Dashboard Milestone Details Teams Admin steven.ze…" at bounding box center [567, 220] width 1135 height 559
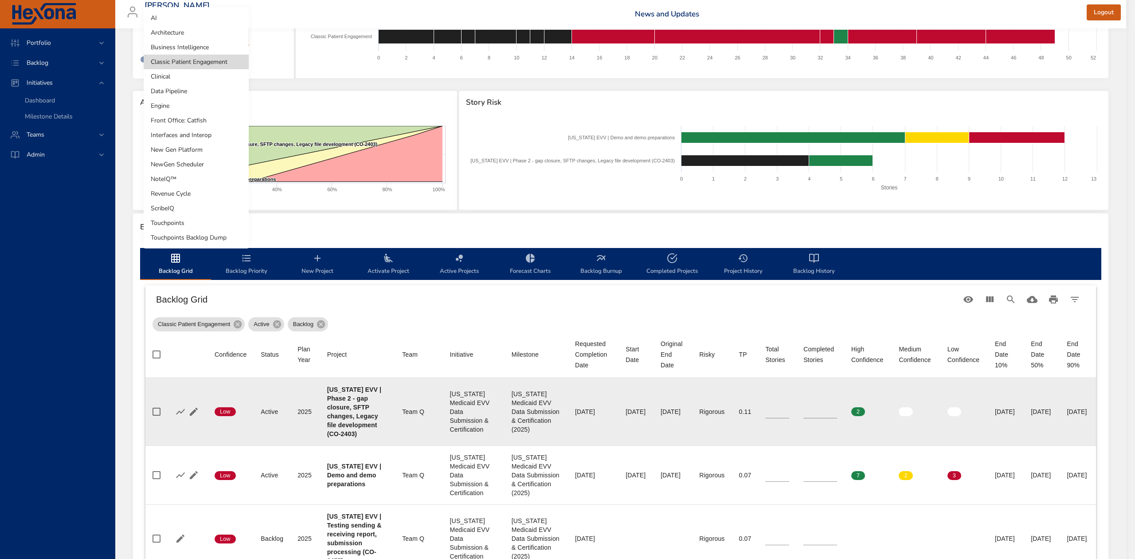
click at [203, 192] on li "Revenue Cycle" at bounding box center [196, 193] width 105 height 15
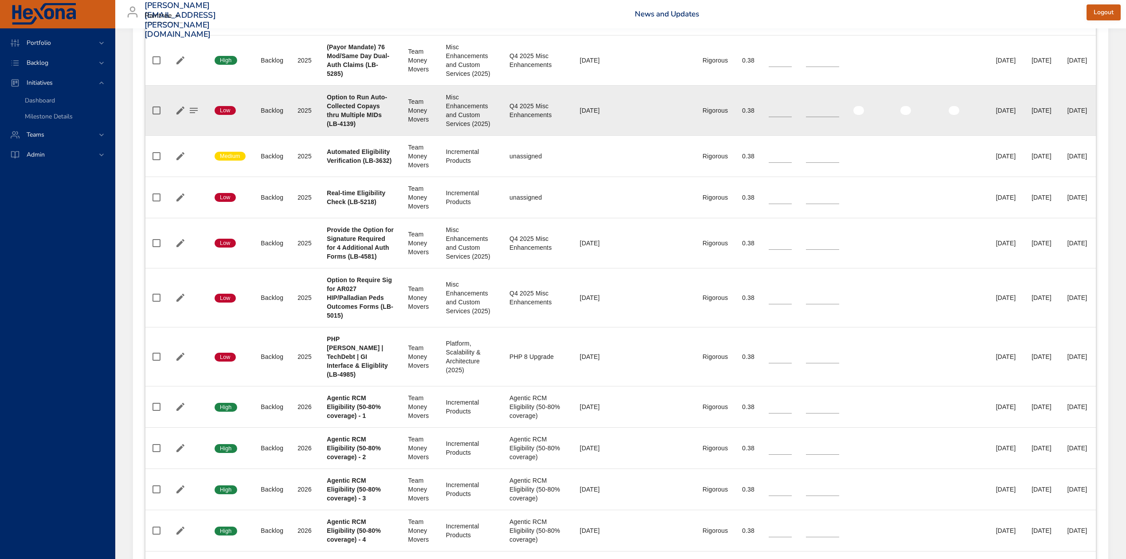
scroll to position [1005, 0]
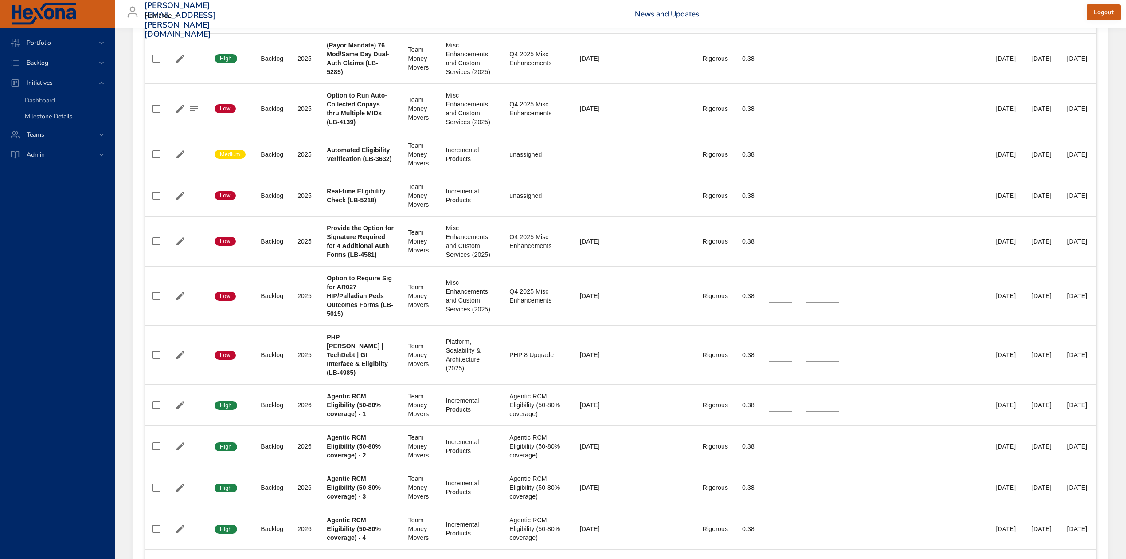
click at [42, 114] on span "Milestone Details" at bounding box center [49, 116] width 48 height 8
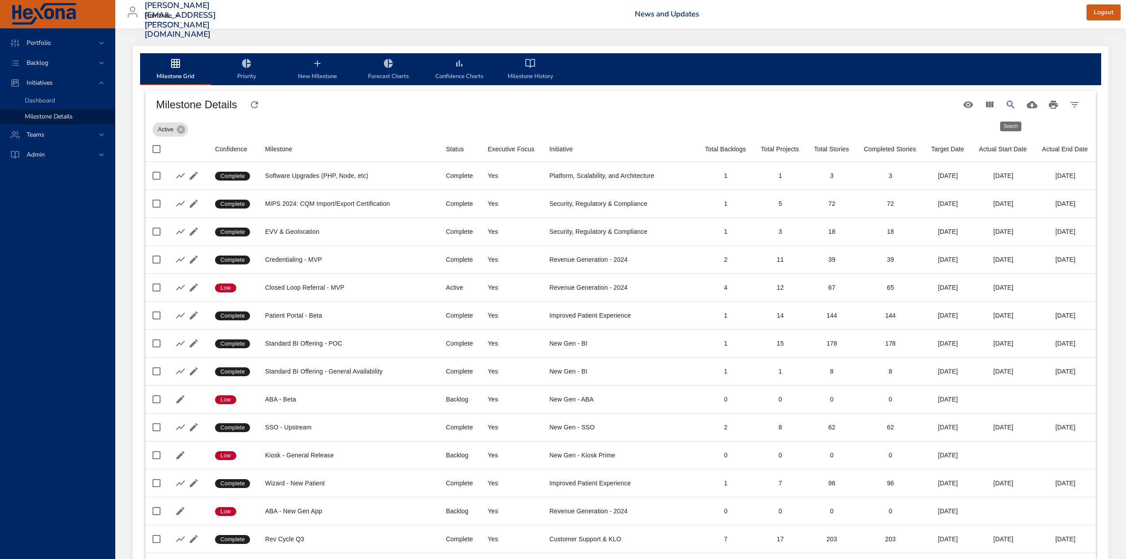
click at [1010, 104] on icon "Search" at bounding box center [1011, 104] width 11 height 11
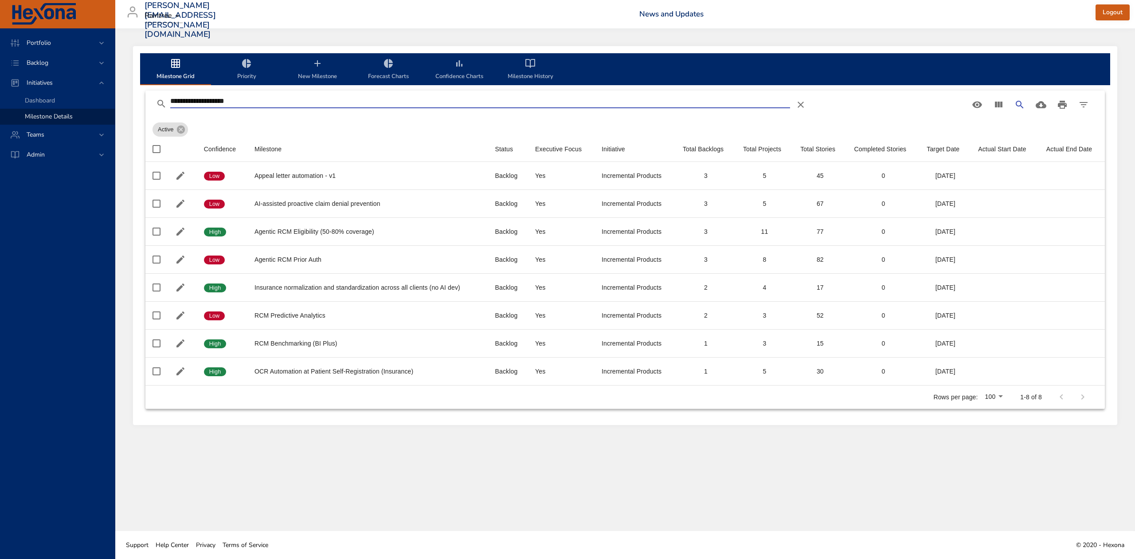
type input "**********"
click at [319, 60] on icon "milestone-tabs" at bounding box center [317, 63] width 11 height 11
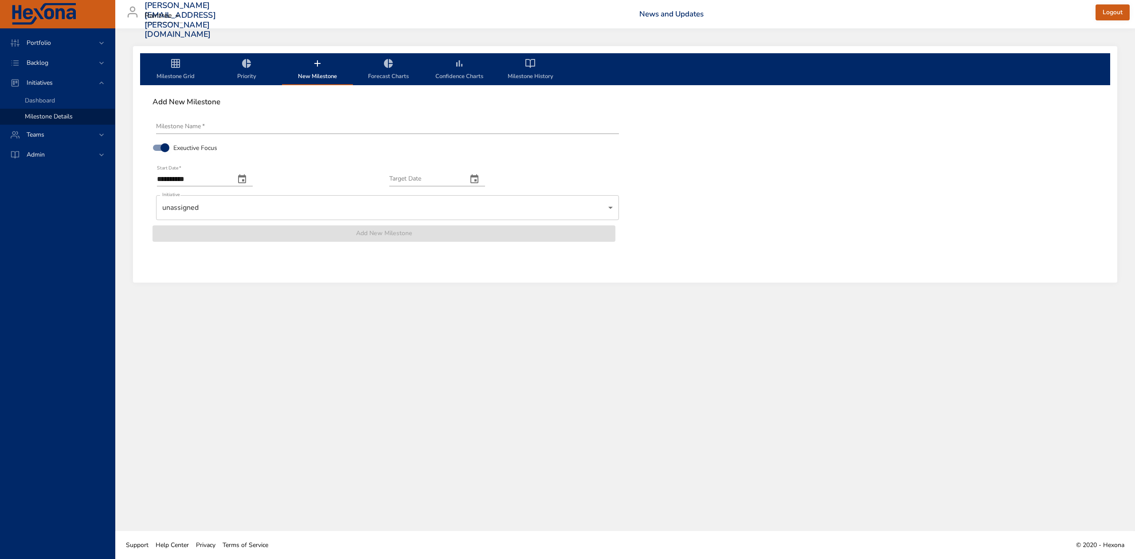
click at [228, 208] on body "**********" at bounding box center [567, 279] width 1135 height 559
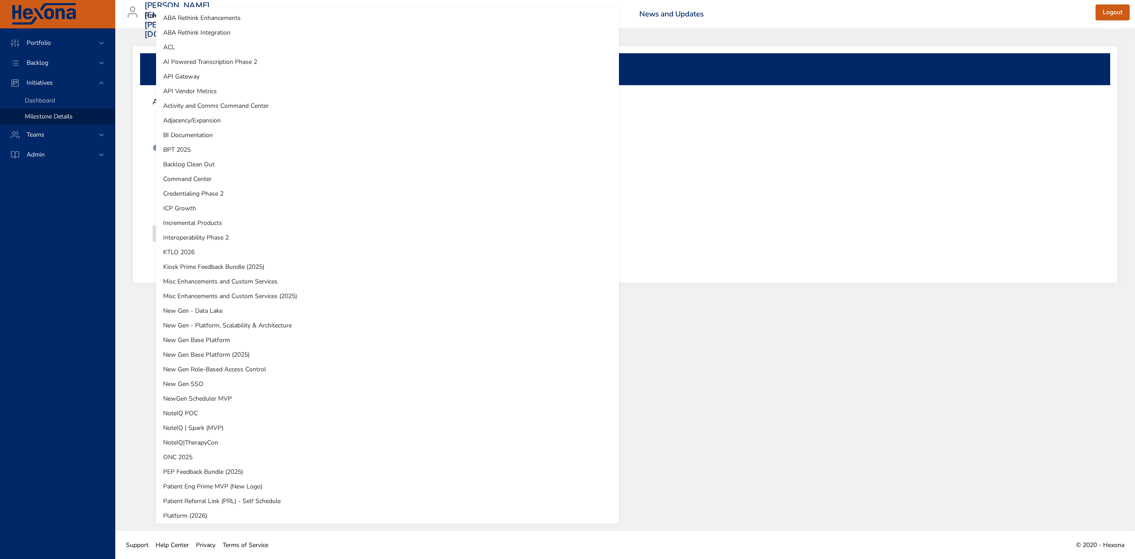
scroll to position [325, 0]
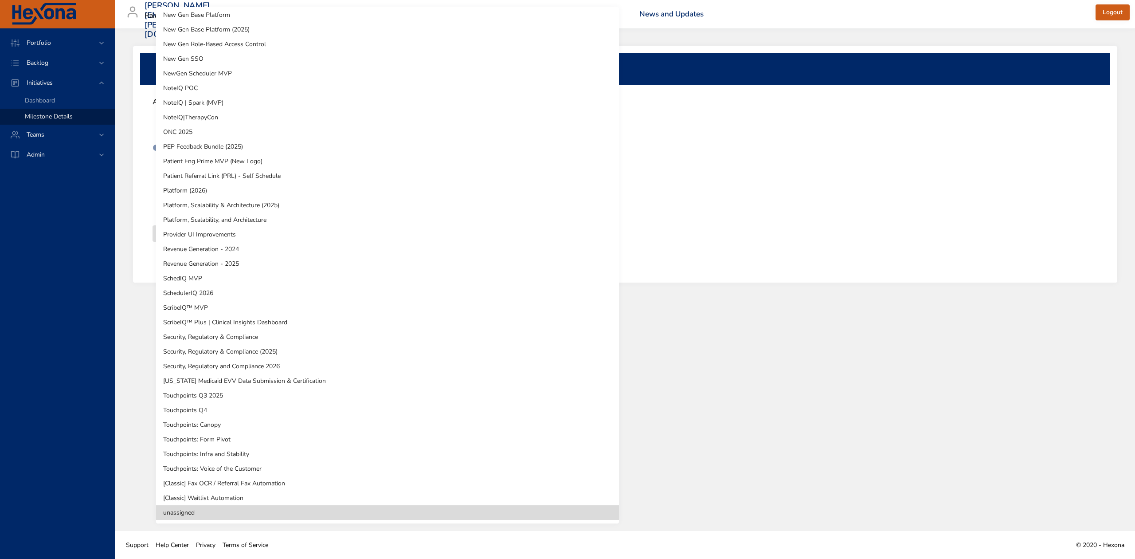
click at [936, 181] on div at bounding box center [567, 279] width 1135 height 559
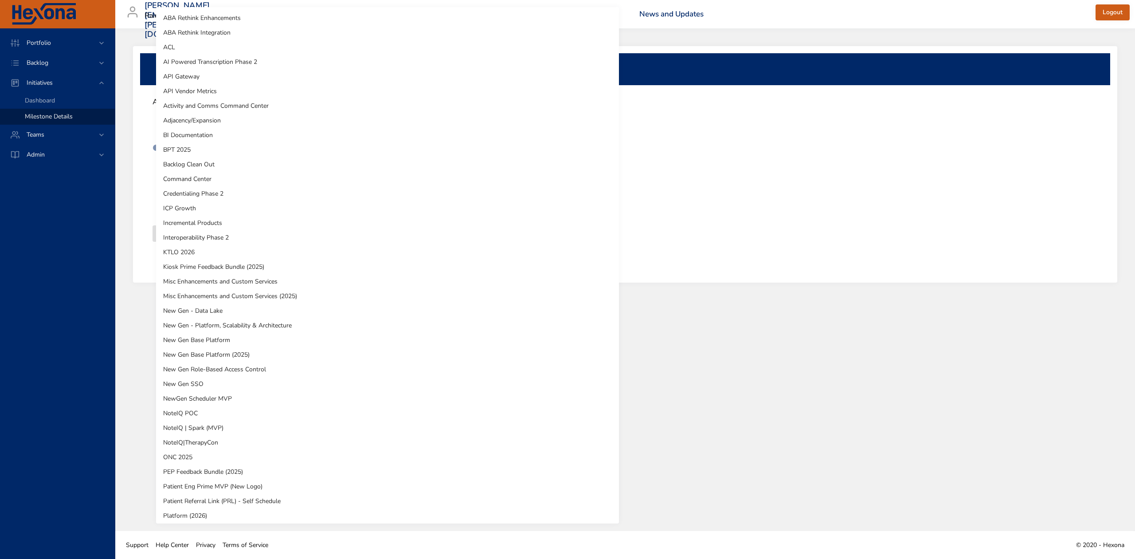
click at [612, 206] on body "**********" at bounding box center [567, 279] width 1135 height 559
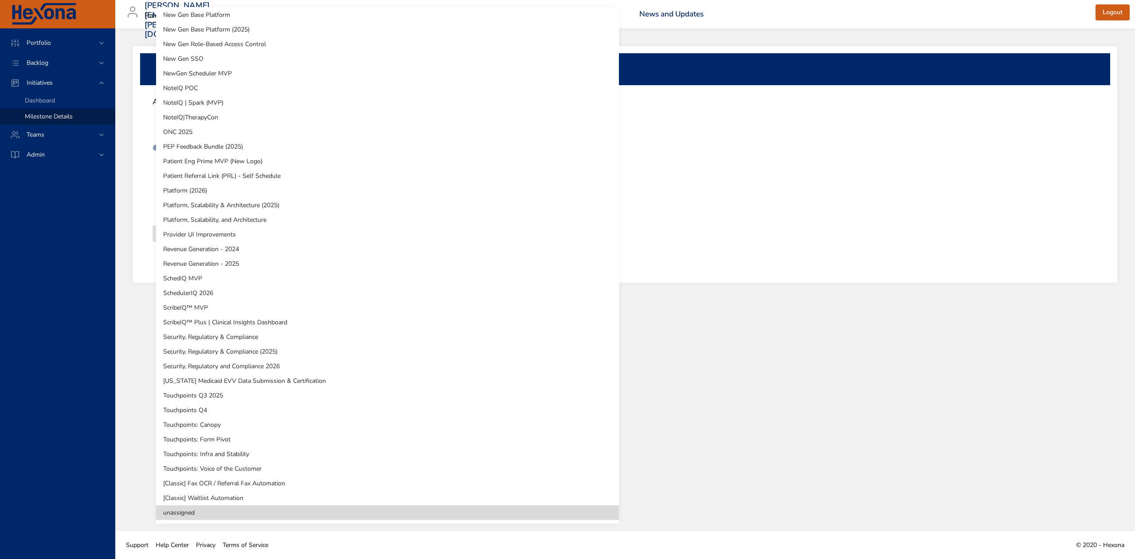
scroll to position [0, 0]
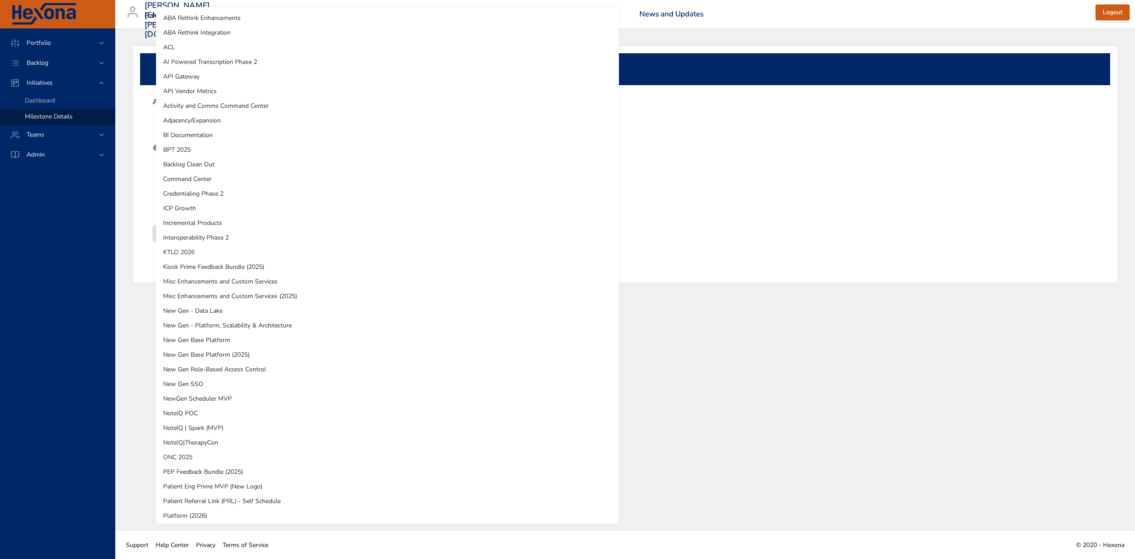
click at [267, 223] on li "Incremental Products" at bounding box center [387, 223] width 463 height 15
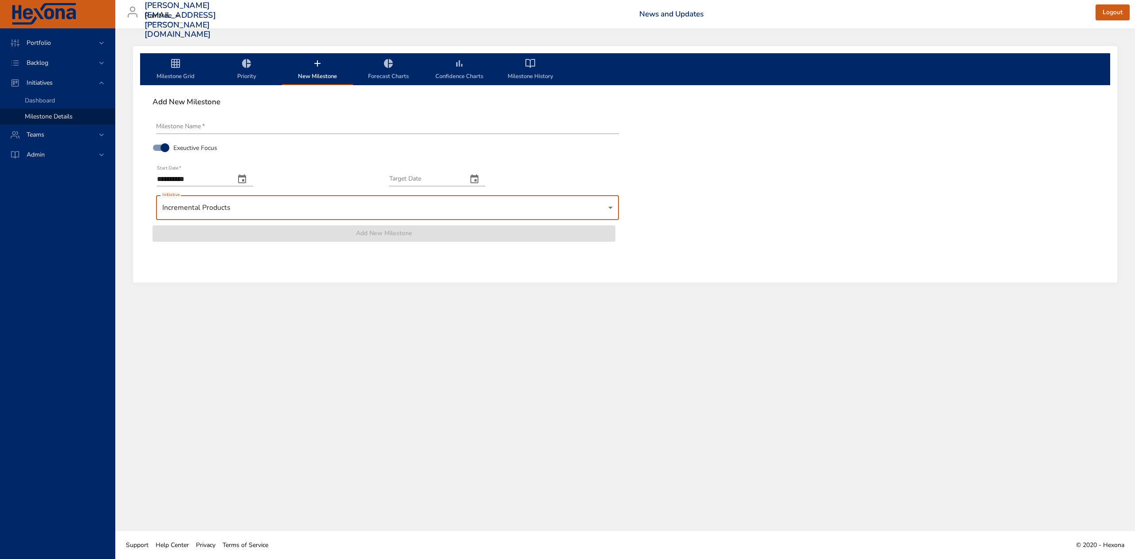
click at [460, 176] on input "Target Date" at bounding box center [424, 179] width 71 height 14
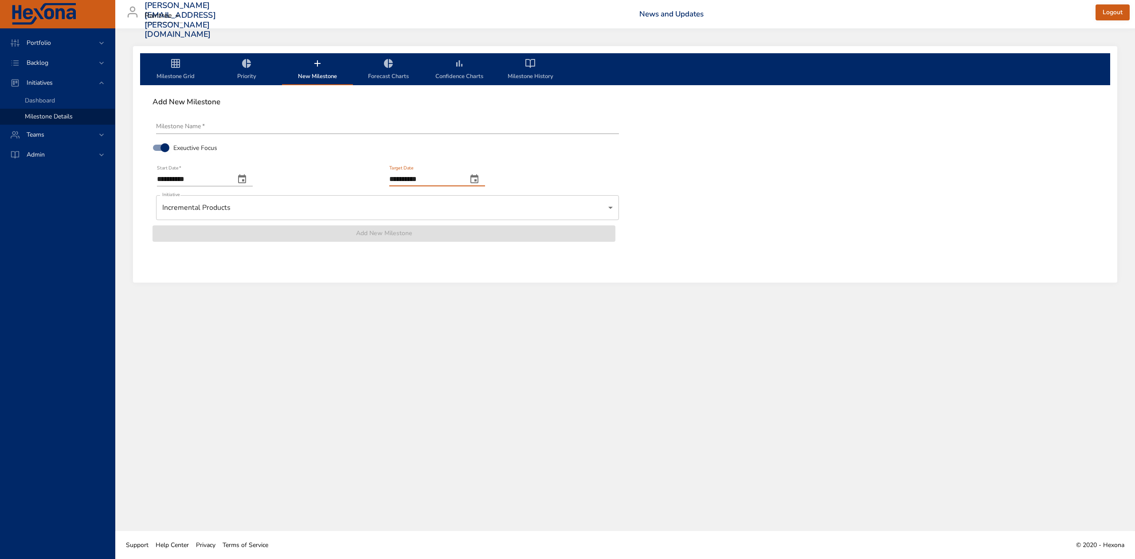
type input "**********"
drag, startPoint x: 463, startPoint y: 176, endPoint x: 266, endPoint y: 190, distance: 197.4
click at [266, 190] on div "**********" at bounding box center [384, 178] width 465 height 141
type input "**********"
click at [406, 176] on input "**********" at bounding box center [424, 179] width 71 height 14
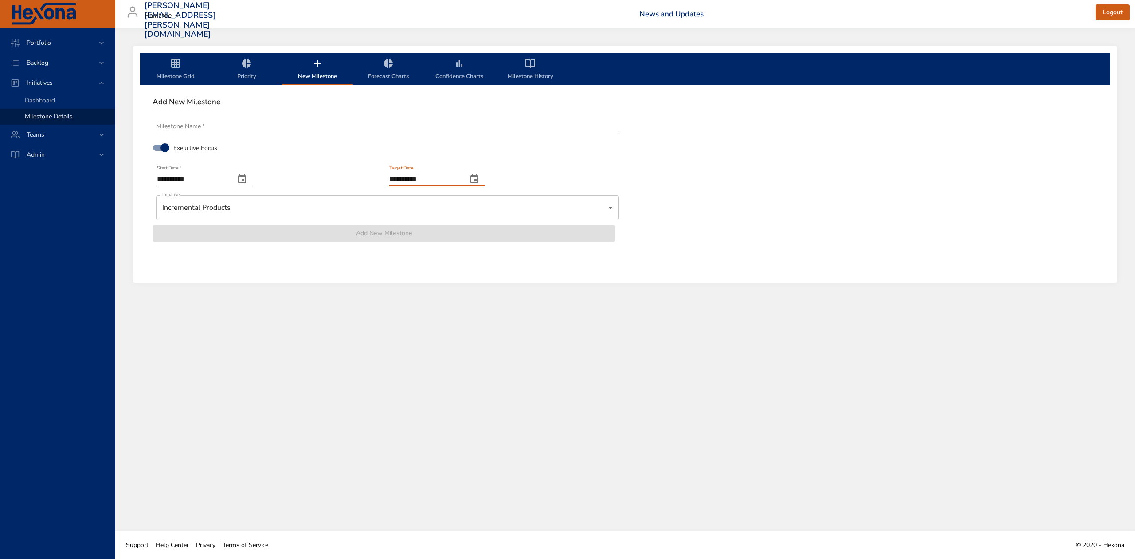
click at [480, 178] on icon "change date" at bounding box center [474, 179] width 11 height 11
click at [494, 197] on icon "button" at bounding box center [488, 201] width 11 height 11
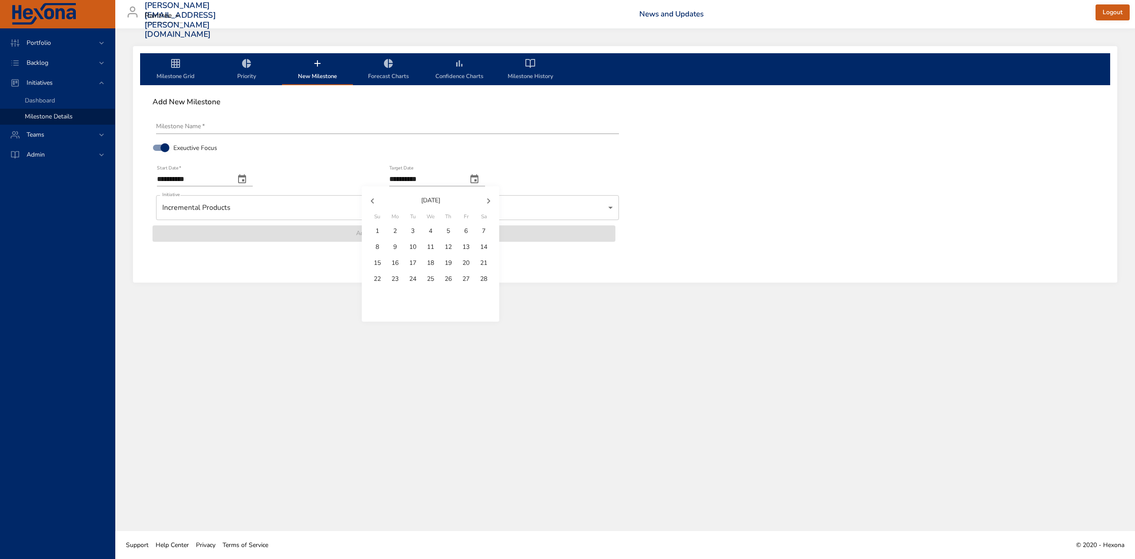
click at [494, 197] on icon "button" at bounding box center [488, 201] width 11 height 11
click at [371, 199] on icon "button" at bounding box center [372, 201] width 11 height 11
click at [415, 292] on p "31" at bounding box center [412, 294] width 7 height 9
type input "**********"
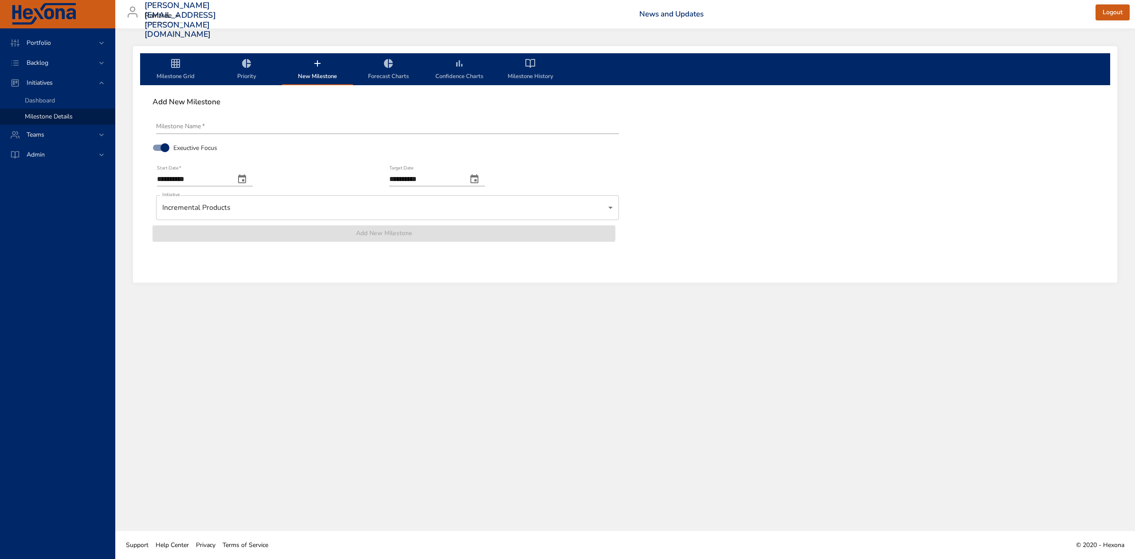
click at [252, 114] on div "Milestone Name   *" at bounding box center [387, 123] width 463 height 21
click at [257, 129] on input "Milestone Name   *" at bounding box center [387, 127] width 463 height 14
paste input "**********"
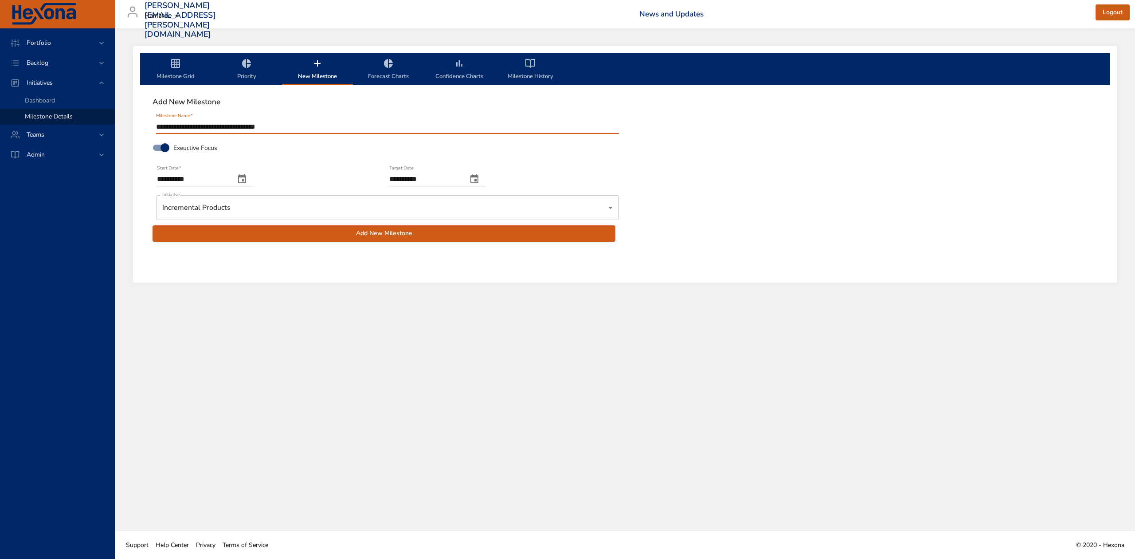
type input "**********"
click at [526, 235] on span "Add New Milestone" at bounding box center [384, 233] width 449 height 11
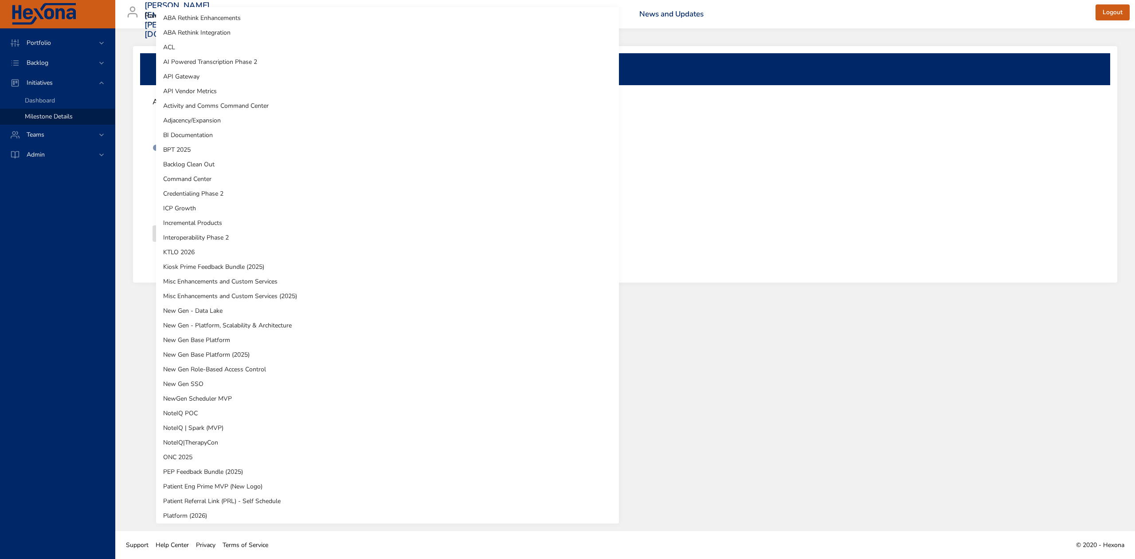
click at [608, 210] on body "**********" at bounding box center [567, 279] width 1135 height 559
click at [360, 226] on li "Incremental Products" at bounding box center [387, 223] width 463 height 15
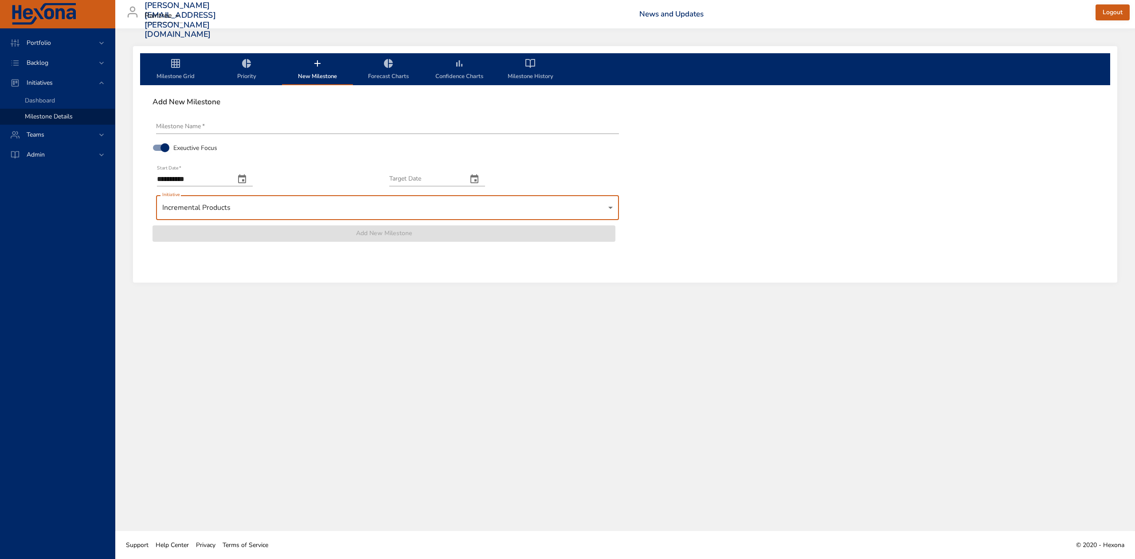
click at [480, 179] on icon "change date" at bounding box center [474, 179] width 11 height 11
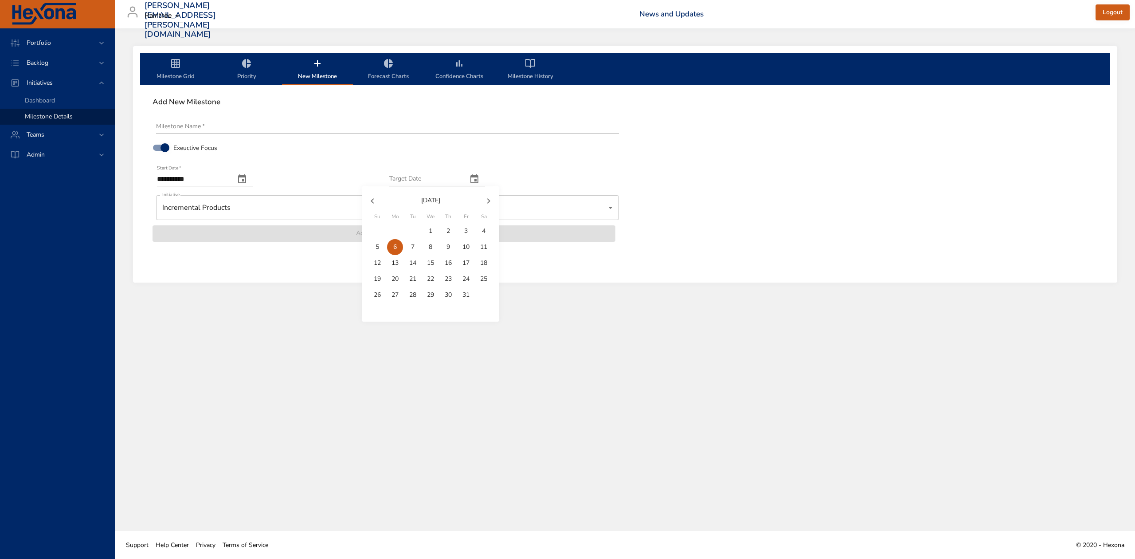
click at [487, 197] on icon "button" at bounding box center [488, 201] width 11 height 11
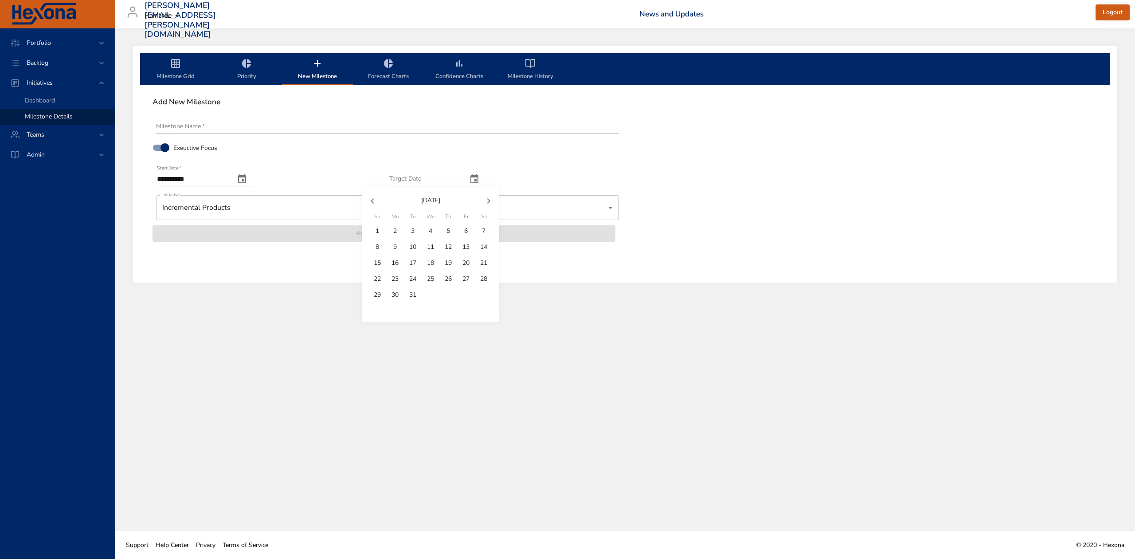
click at [411, 298] on p "31" at bounding box center [412, 294] width 7 height 9
type input "**********"
click at [368, 125] on input "Milestone Name   *" at bounding box center [387, 127] width 463 height 14
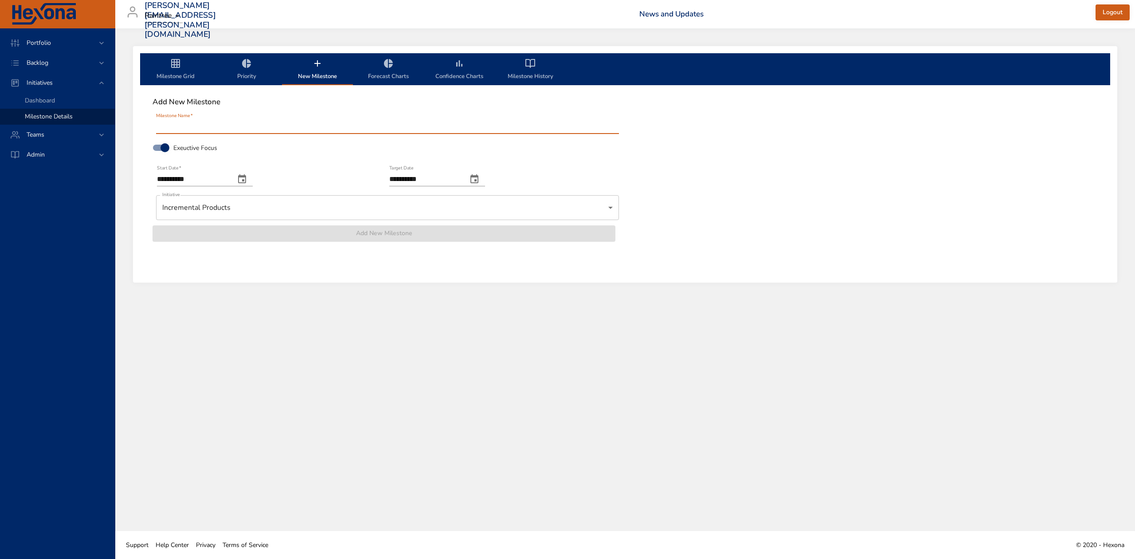
paste input "**********"
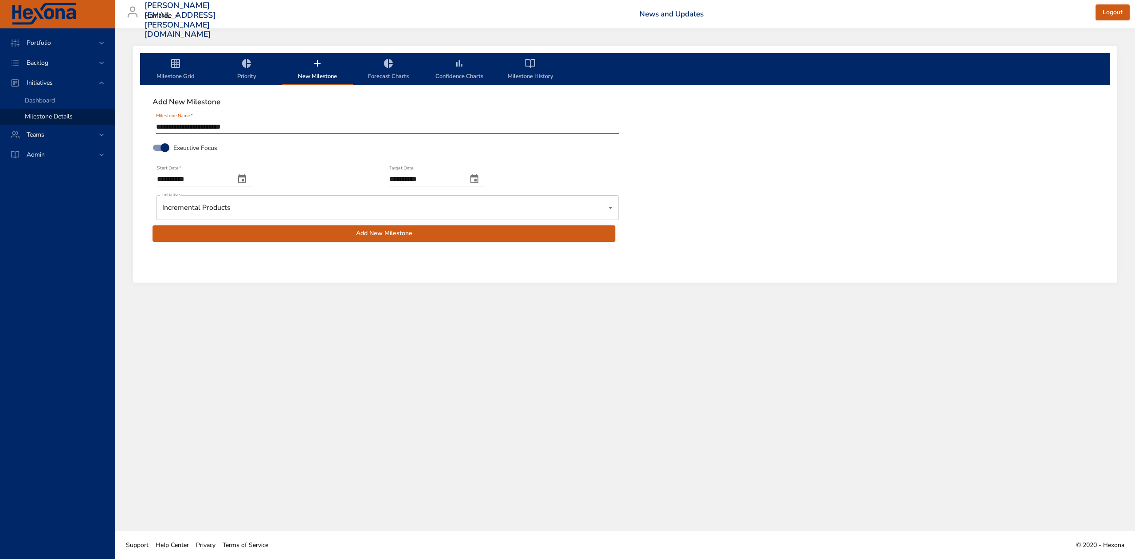
type input "**********"
click at [389, 233] on span "Add New Milestone" at bounding box center [384, 233] width 449 height 11
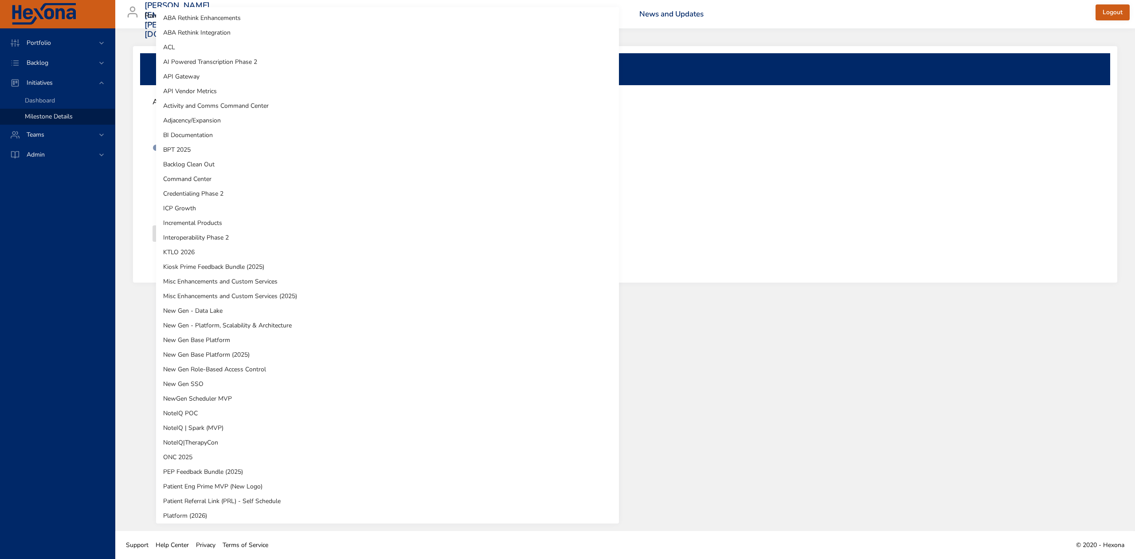
click at [605, 206] on body "**********" at bounding box center [567, 279] width 1135 height 559
click at [165, 222] on li "Incremental Products" at bounding box center [387, 223] width 463 height 15
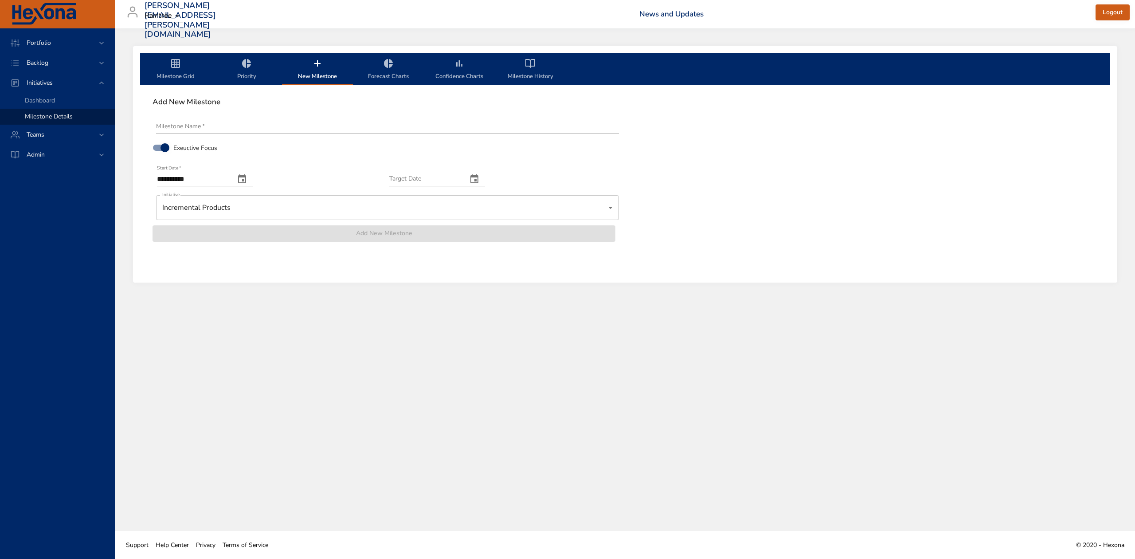
click at [480, 174] on icon "change date" at bounding box center [474, 179] width 11 height 11
click at [488, 201] on icon "button" at bounding box center [488, 201] width 11 height 11
click at [437, 291] on span "31" at bounding box center [431, 294] width 16 height 9
click at [478, 176] on icon "change date" at bounding box center [474, 178] width 8 height 9
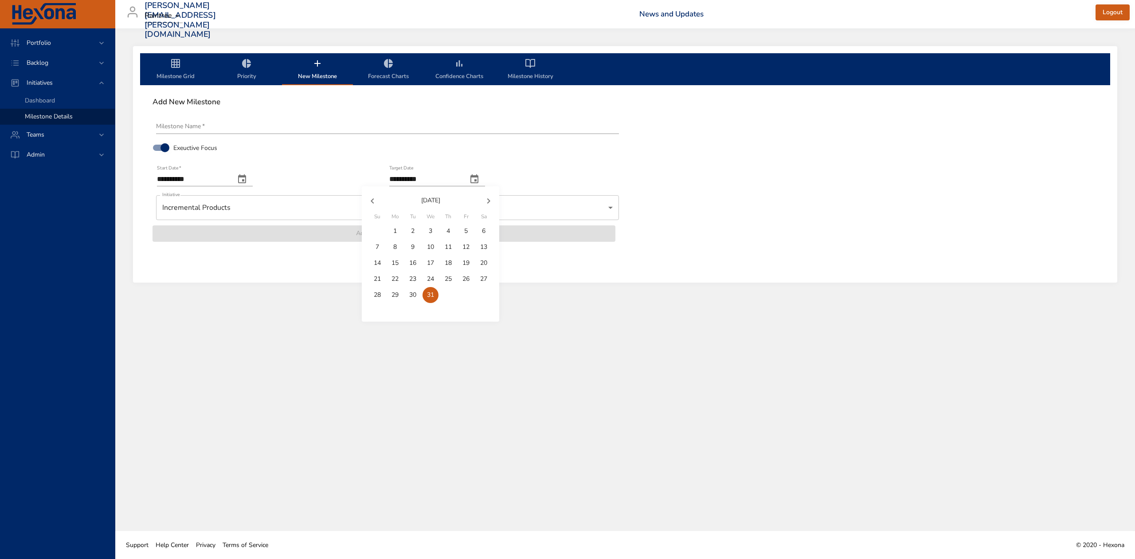
click at [487, 200] on icon "button" at bounding box center [488, 201] width 11 height 11
click at [415, 296] on p "31" at bounding box center [412, 294] width 7 height 9
type input "**********"
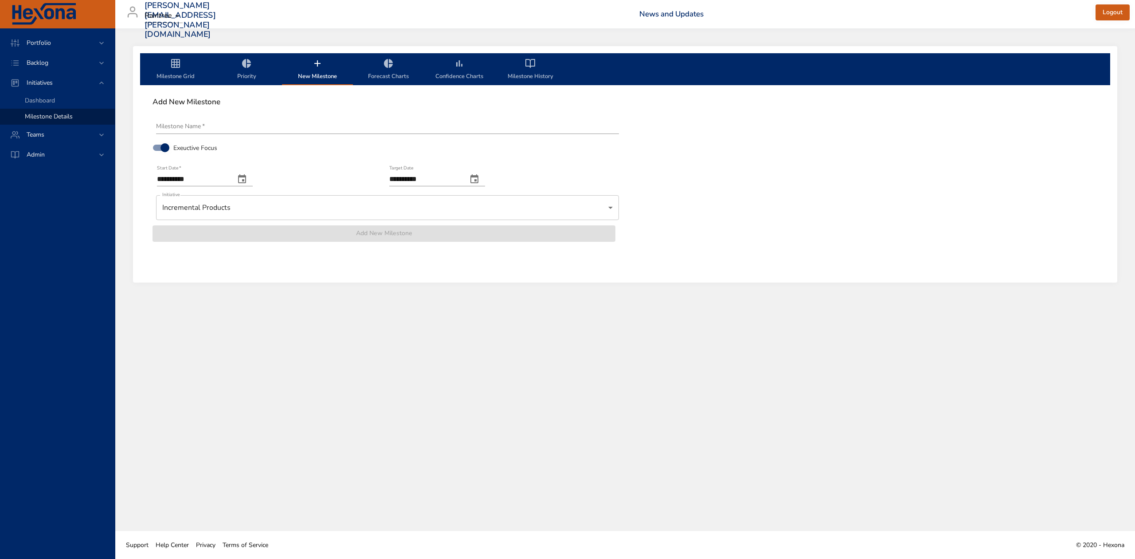
click at [244, 130] on input "Milestone Name   *" at bounding box center [387, 127] width 463 height 14
paste input "**********"
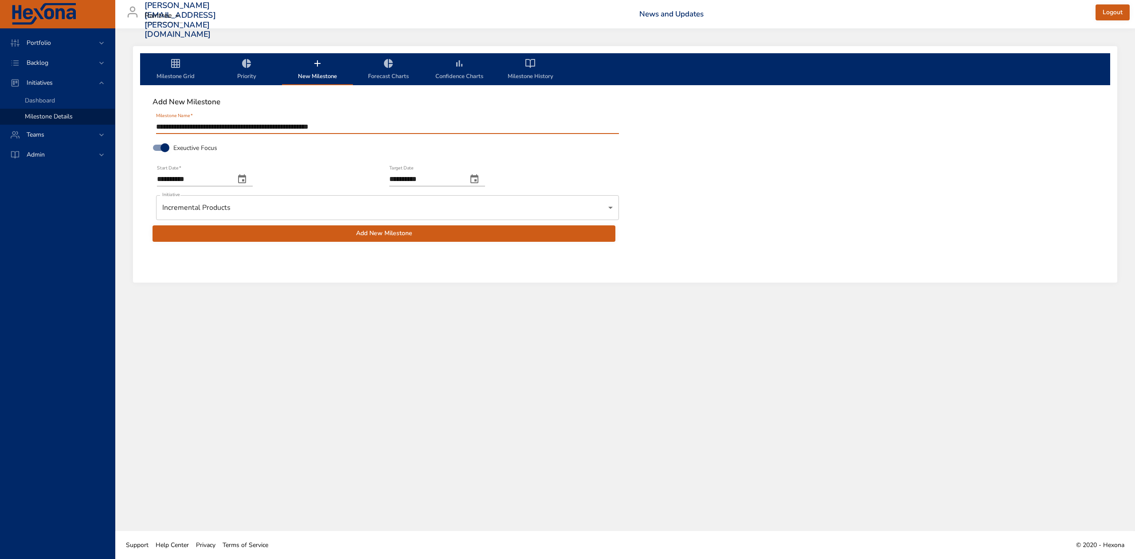
click at [328, 126] on input "**********" at bounding box center [387, 127] width 463 height 14
type input "**********"
click at [398, 232] on span "Add New Milestone" at bounding box center [384, 233] width 449 height 11
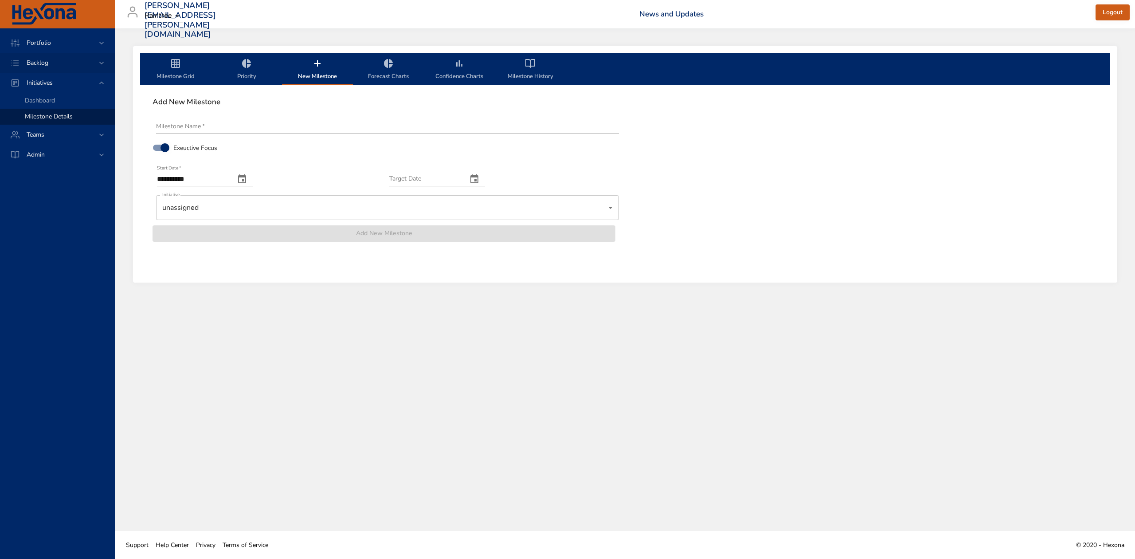
click at [31, 64] on span "Backlog" at bounding box center [38, 63] width 36 height 8
click at [37, 81] on span "Backlog Details" at bounding box center [46, 80] width 43 height 8
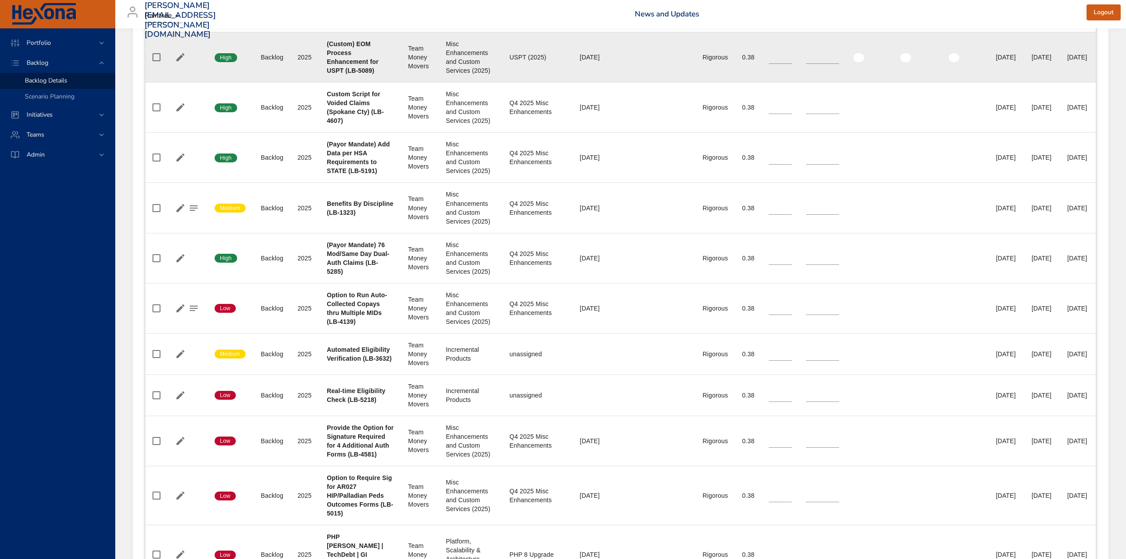
scroll to position [1005, 0]
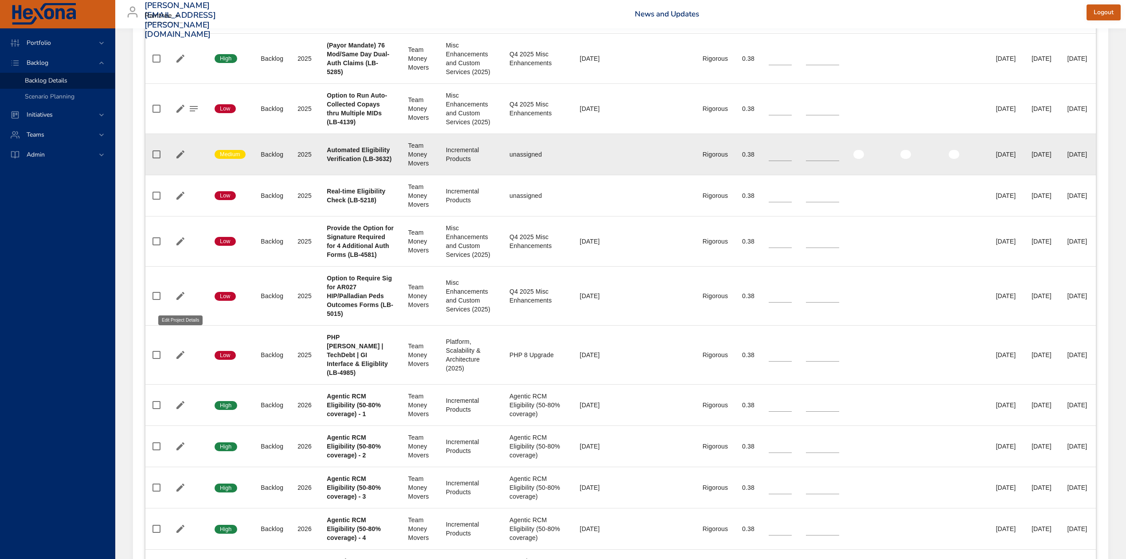
click at [180, 160] on icon "button" at bounding box center [180, 154] width 11 height 11
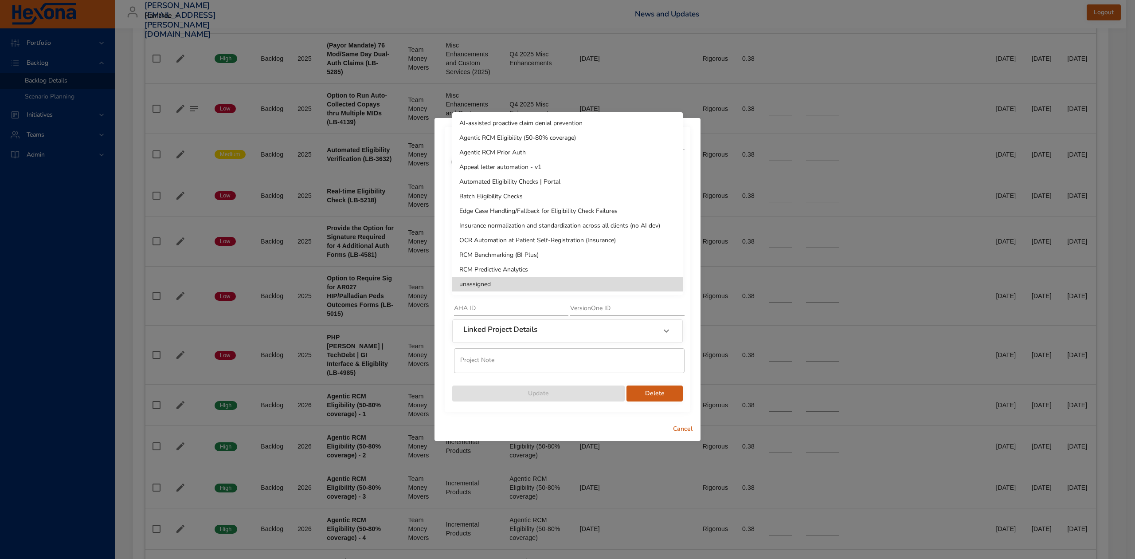
click at [619, 179] on li "Automated Eligibility Checks | Portal" at bounding box center [567, 181] width 231 height 15
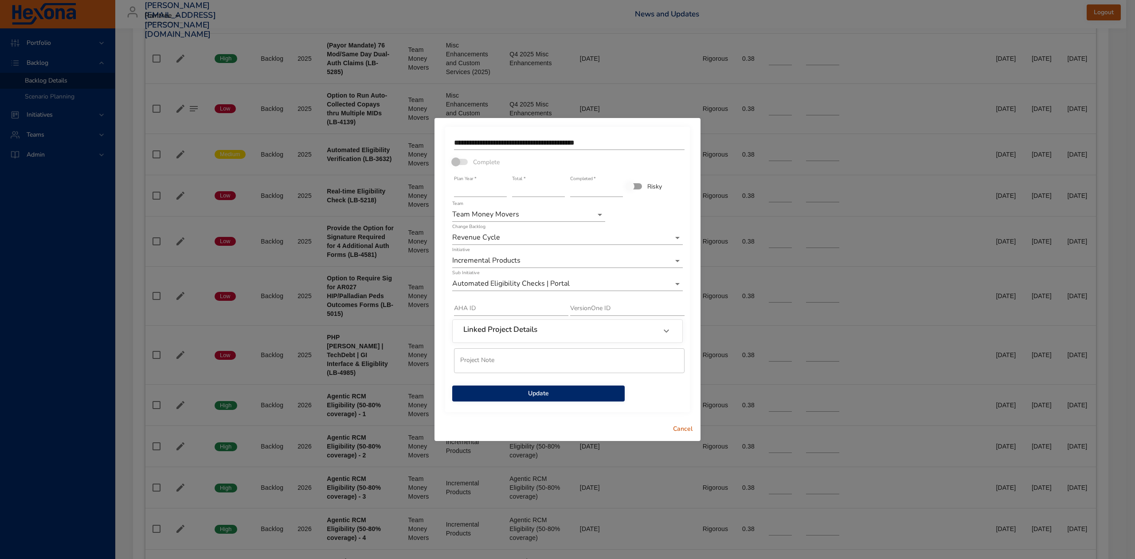
click at [539, 395] on span "Update" at bounding box center [538, 393] width 158 height 11
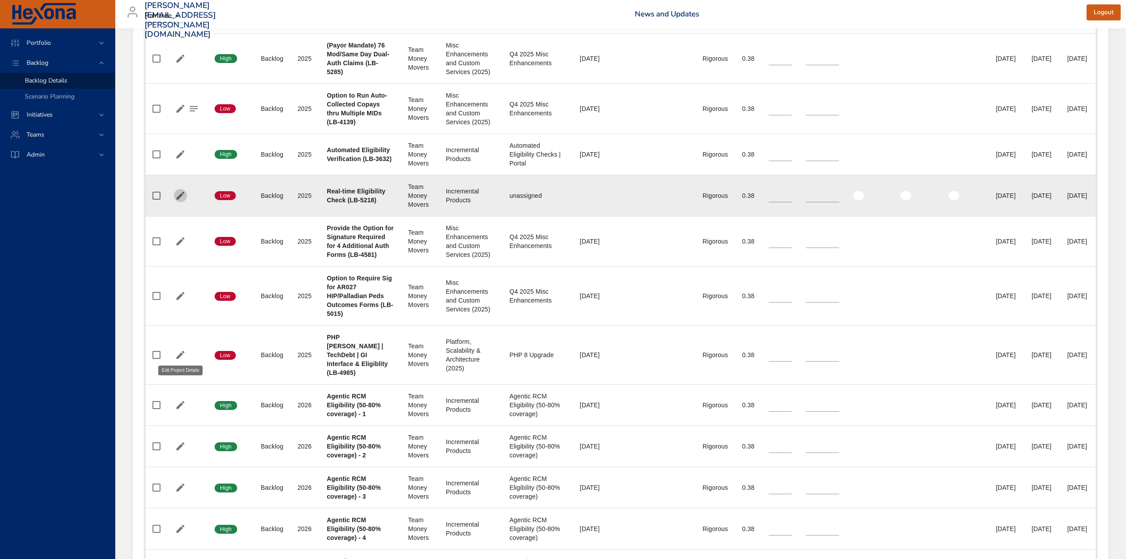
click at [181, 200] on icon "button" at bounding box center [180, 196] width 8 height 8
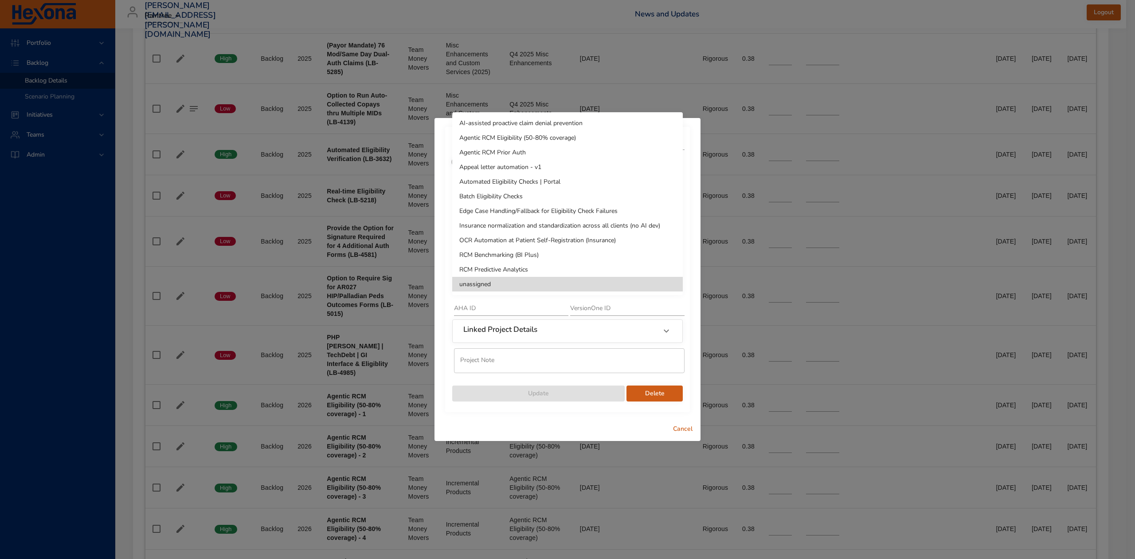
click at [618, 179] on li "Automated Eligibility Checks | Portal" at bounding box center [567, 181] width 231 height 15
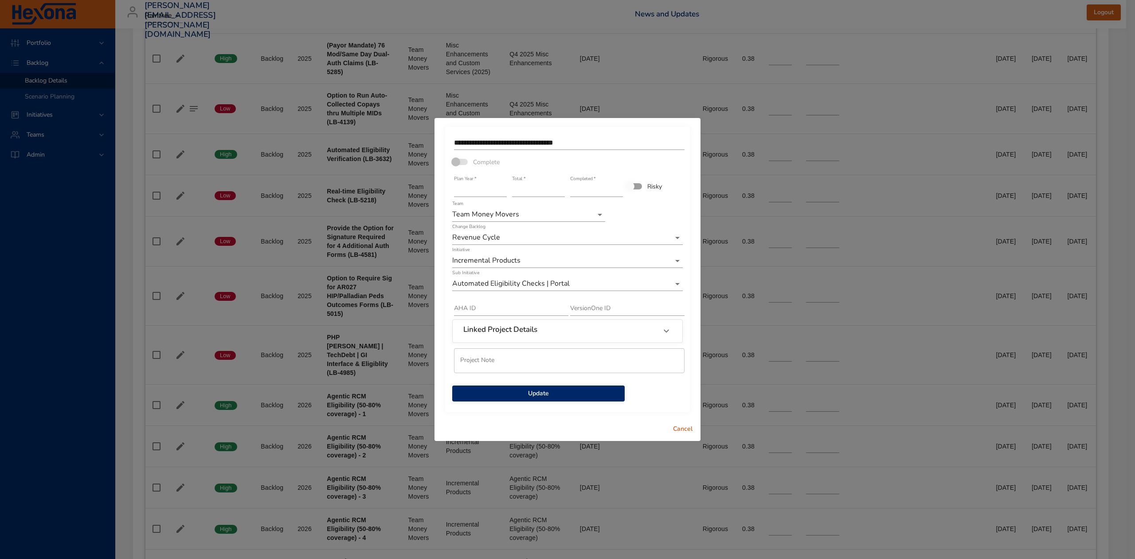
click at [537, 390] on span "Update" at bounding box center [538, 393] width 158 height 11
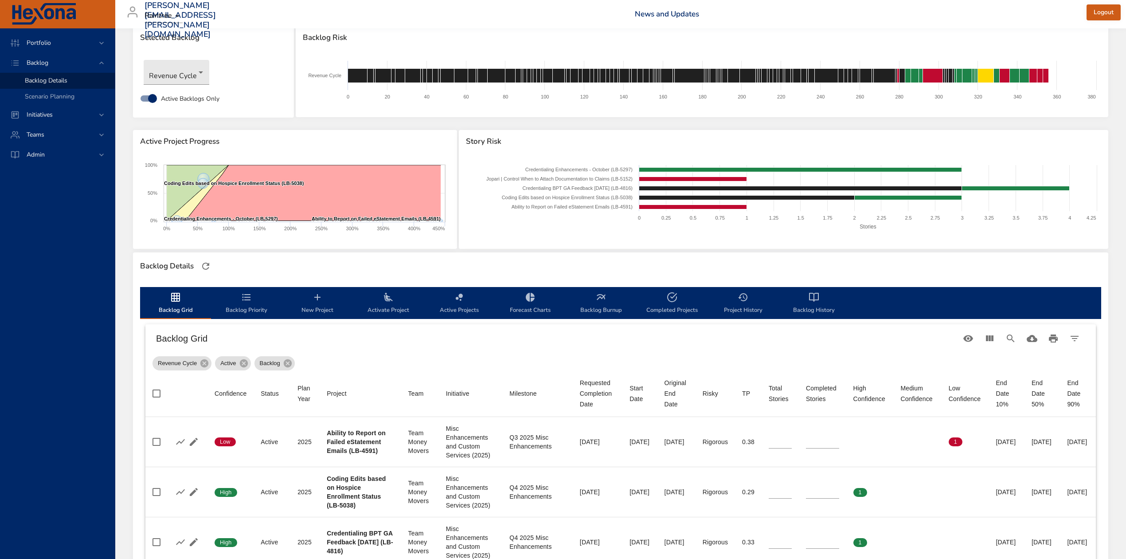
scroll to position [0, 0]
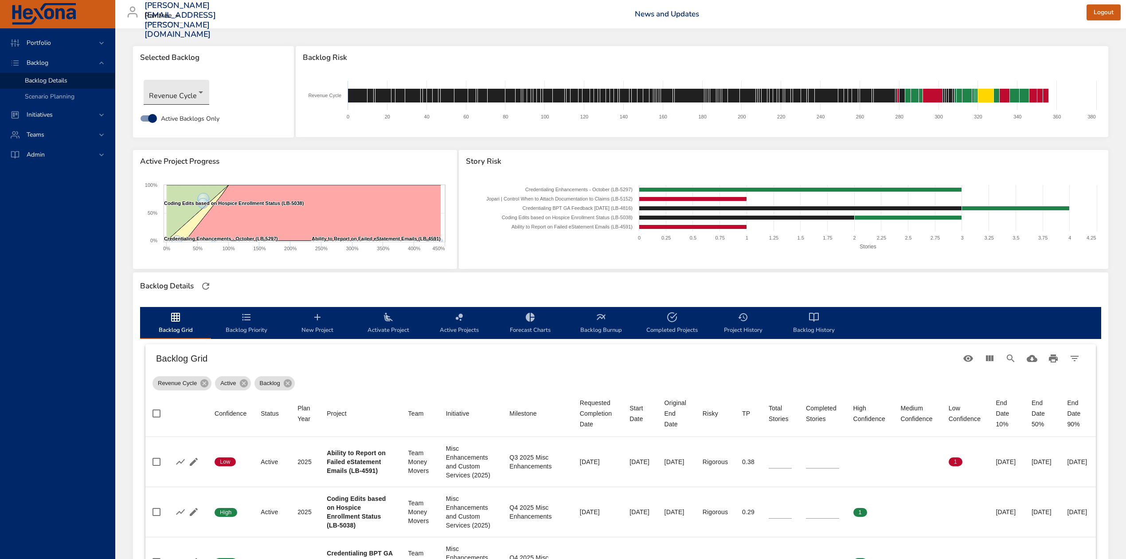
click at [189, 93] on body "Portfolio Backlog Backlog Details Scenario Planning Initiatives Teams Admin ste…" at bounding box center [563, 279] width 1126 height 559
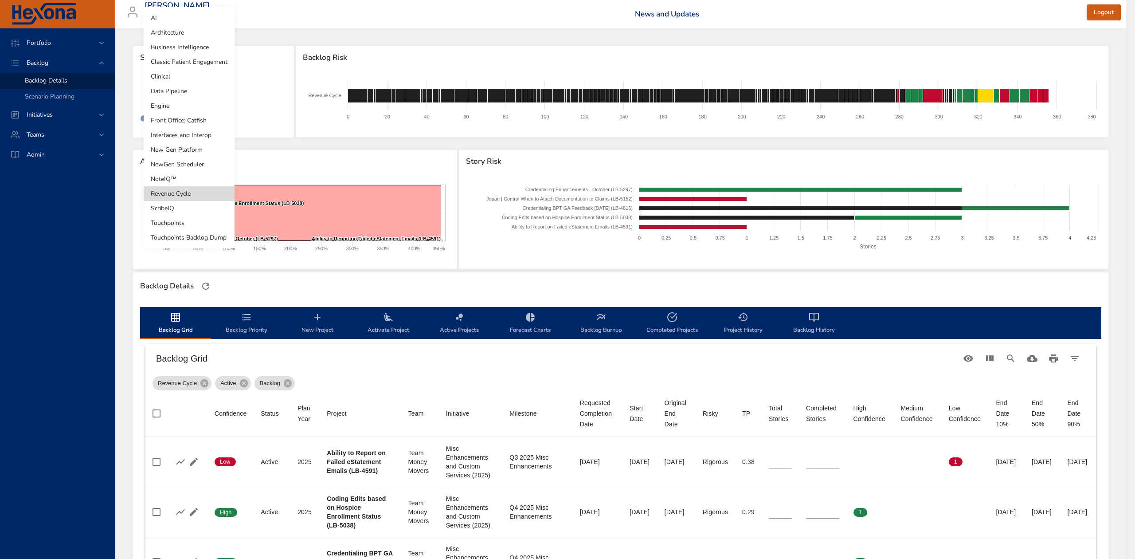
click at [201, 64] on li "Classic Patient Engagement" at bounding box center [189, 62] width 91 height 15
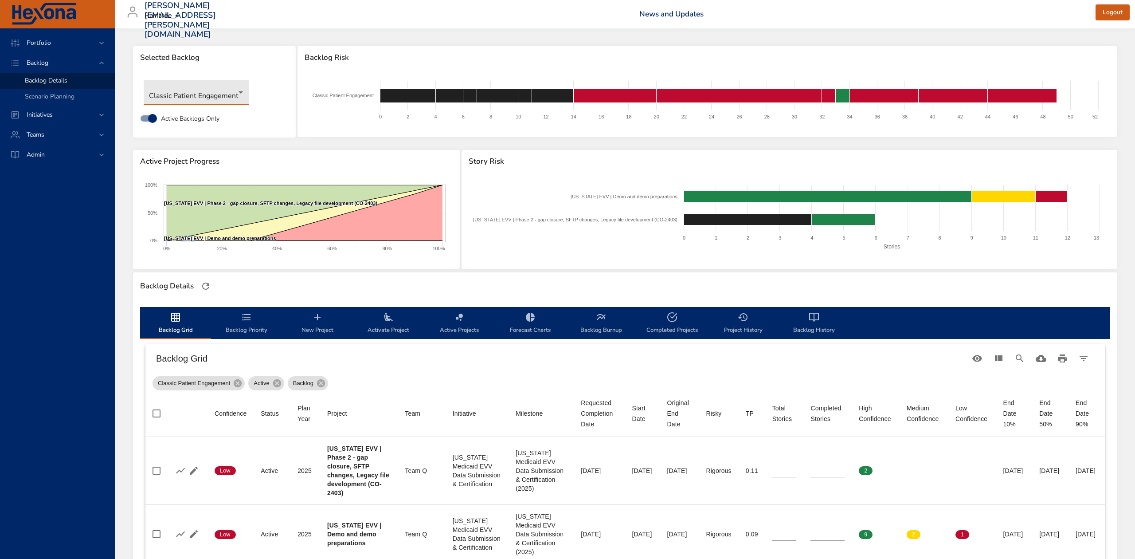
click at [232, 92] on body "Portfolio Backlog Backlog Details Scenario Planning Initiatives Teams Admin ste…" at bounding box center [567, 279] width 1135 height 559
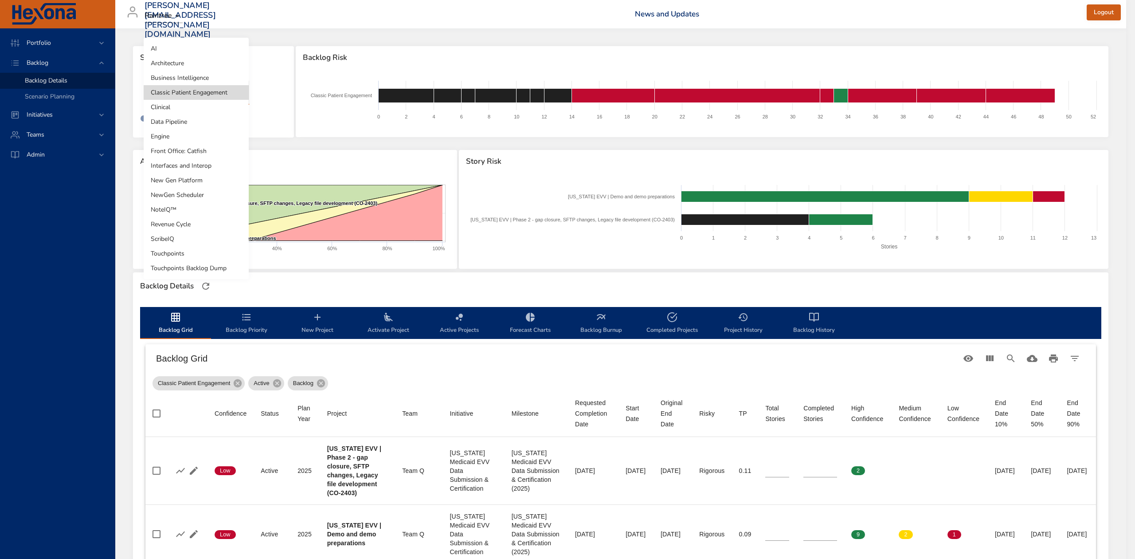
click at [225, 80] on li "Business Intelligence" at bounding box center [196, 78] width 105 height 15
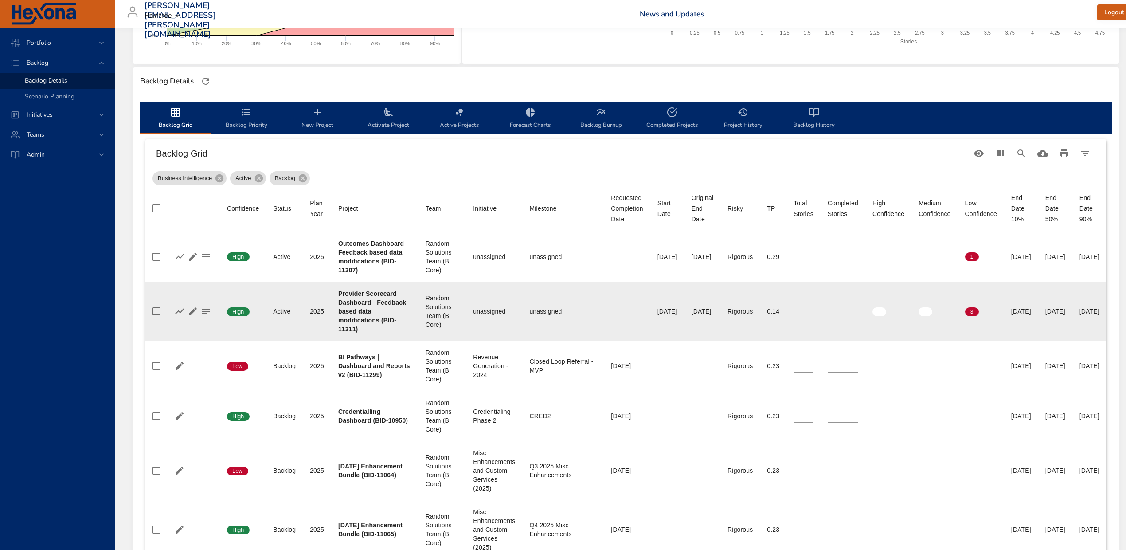
scroll to position [177, 0]
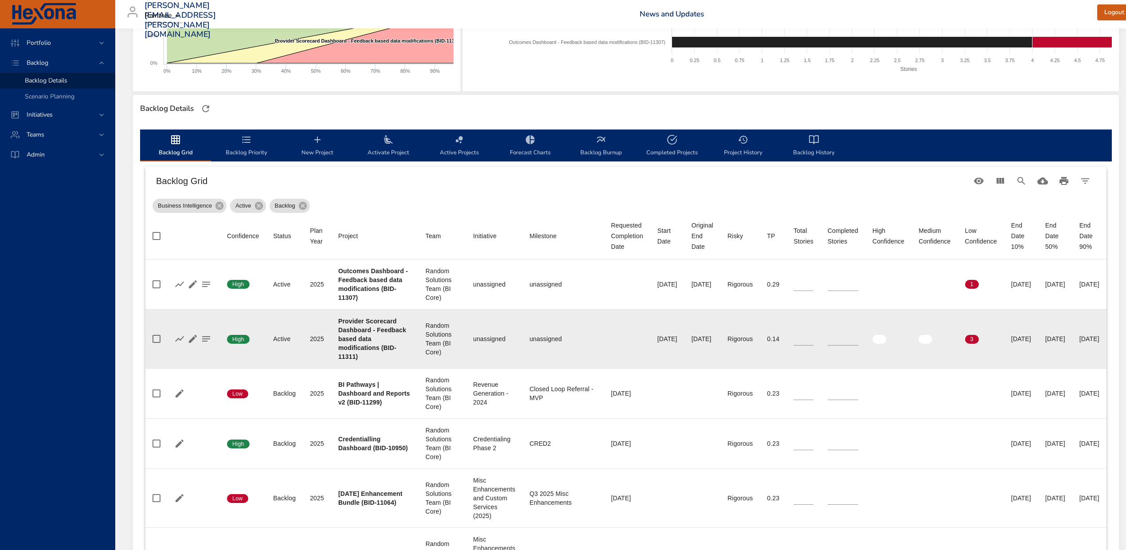
click at [858, 336] on input "*" at bounding box center [843, 338] width 31 height 13
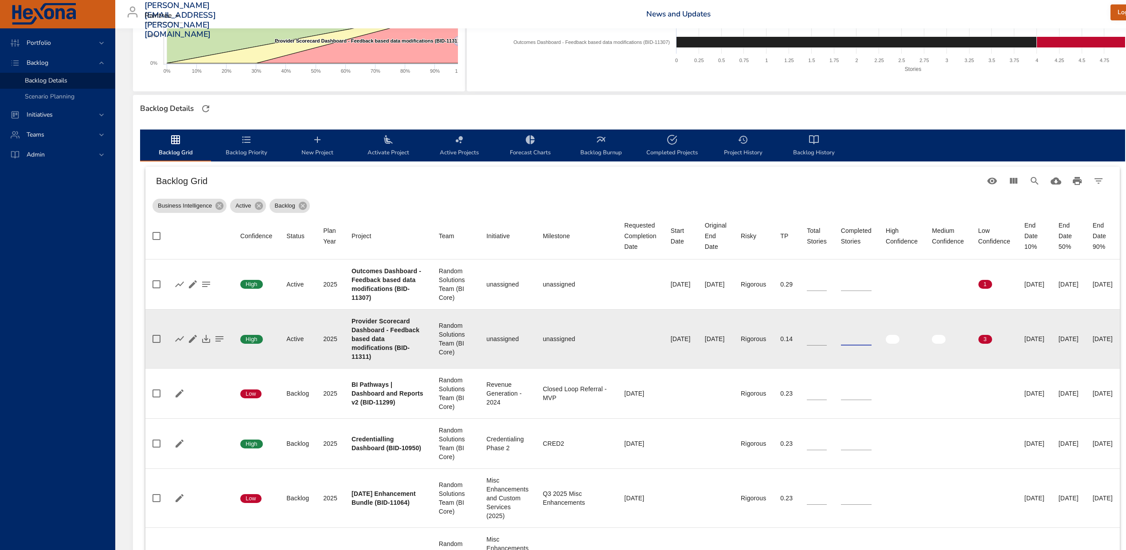
click at [872, 336] on input "*" at bounding box center [856, 338] width 31 height 13
type input "*"
click at [872, 338] on input "*" at bounding box center [856, 338] width 31 height 13
click at [208, 340] on icon "button" at bounding box center [206, 338] width 11 height 11
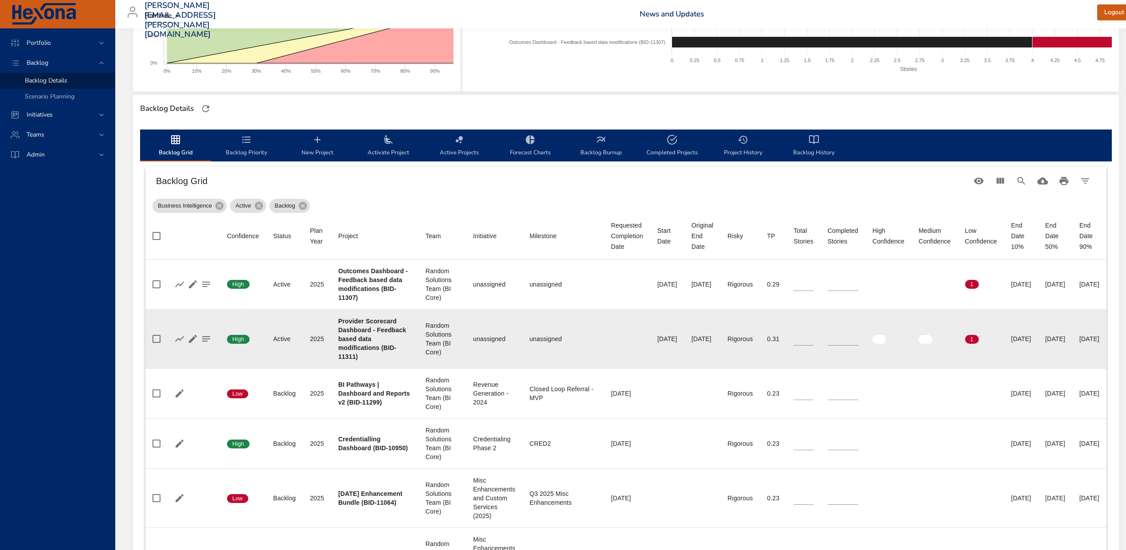
click at [389, 142] on icon "backlog-tab" at bounding box center [388, 139] width 11 height 11
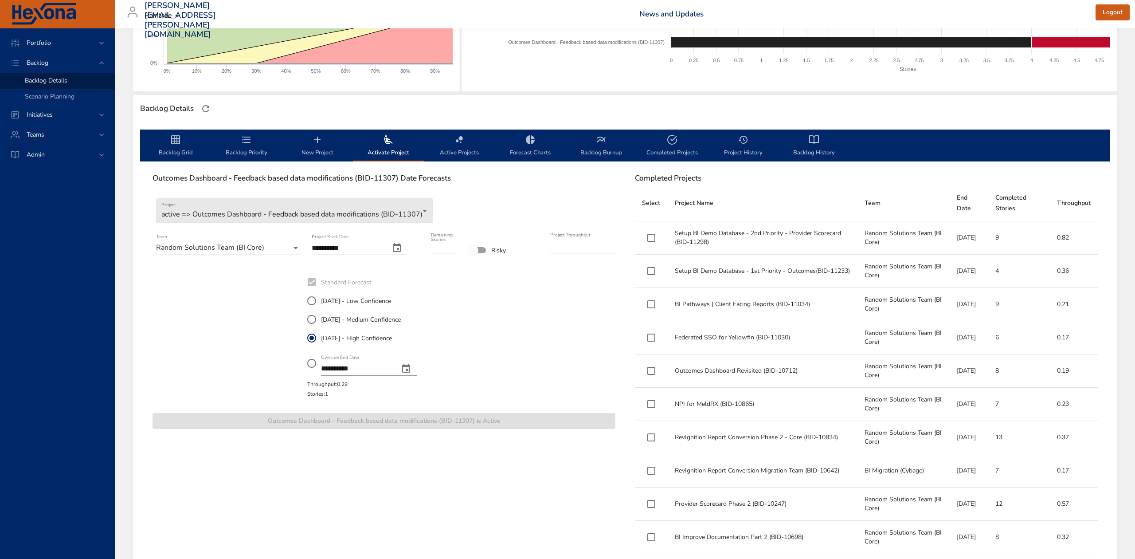
click at [425, 210] on body "Portfolio Backlog Backlog Details Scenario Planning Initiatives Teams Admin ste…" at bounding box center [567, 102] width 1135 height 559
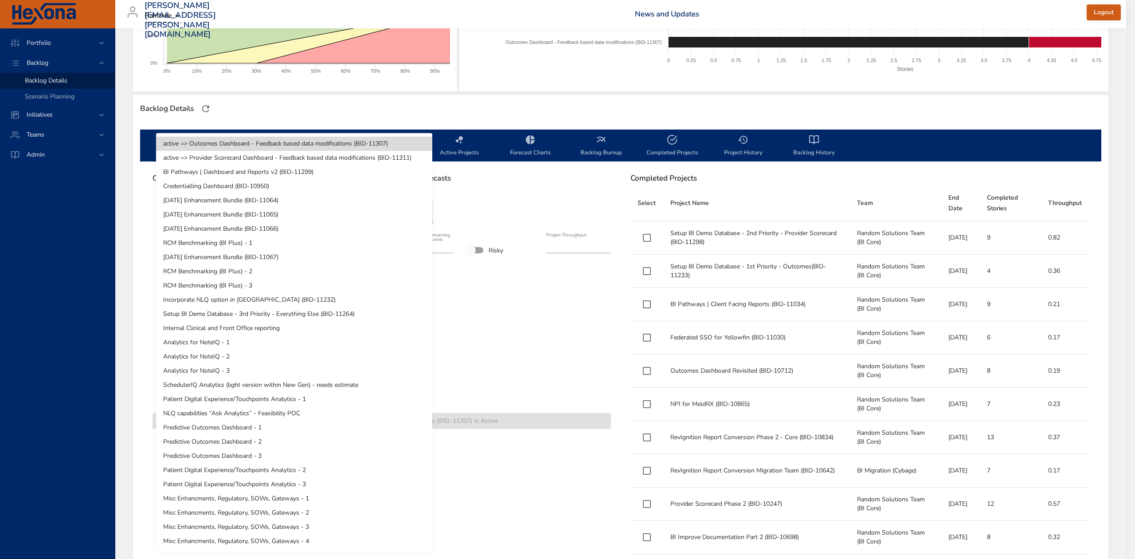
click at [392, 178] on li "BI Pathways | Dashboard and Reports v2 (BID-11299)" at bounding box center [294, 172] width 276 height 14
type input "*"
type input "****"
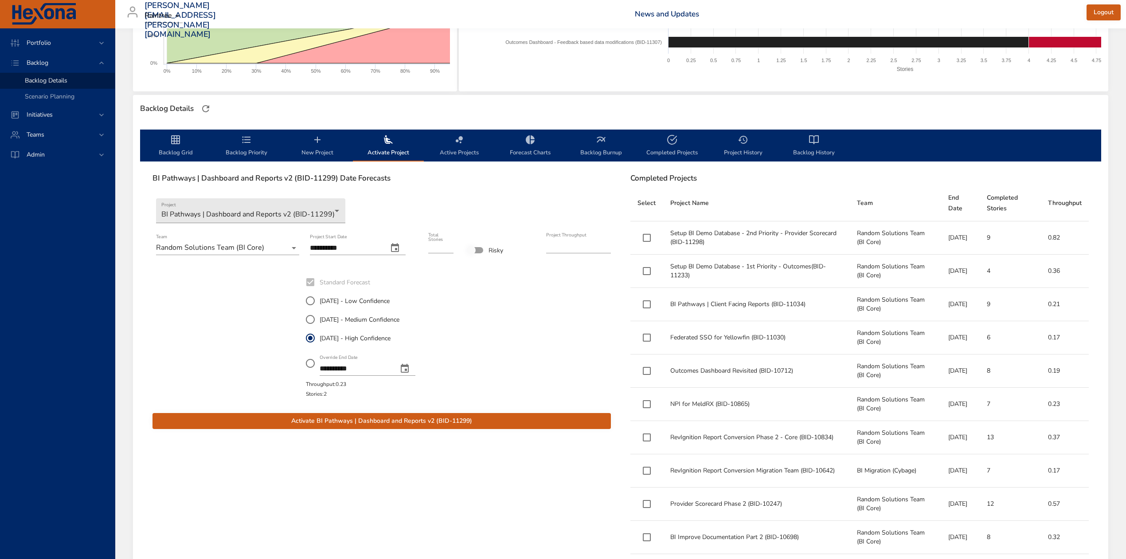
click at [400, 243] on icon "change date" at bounding box center [395, 248] width 11 height 11
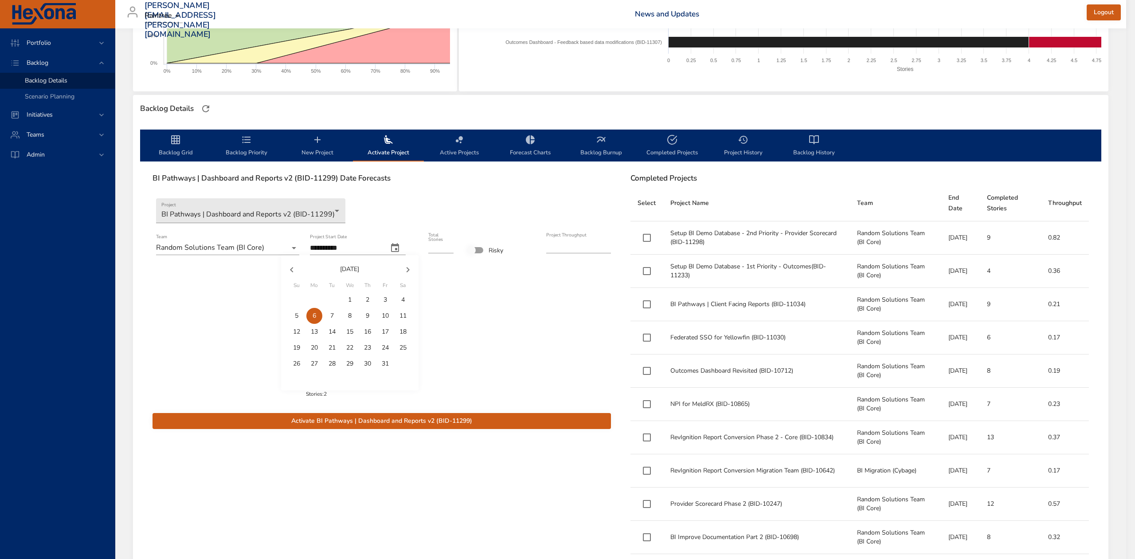
click at [329, 300] on div "30" at bounding box center [332, 300] width 18 height 16
click at [293, 268] on icon "button" at bounding box center [291, 269] width 11 height 11
click at [336, 362] on span "30" at bounding box center [332, 363] width 16 height 9
type input "**********"
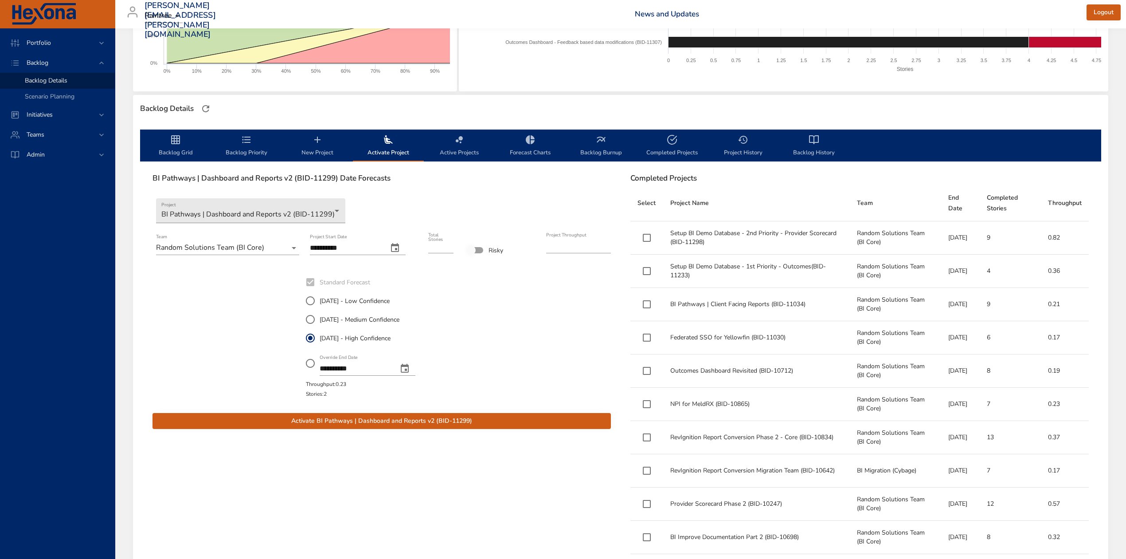
type input "*"
click at [449, 247] on input "*" at bounding box center [440, 246] width 25 height 14
click at [473, 420] on span "Activate BI Pathways | Dashboard and Reports v2 (BID-11299)" at bounding box center [382, 421] width 444 height 11
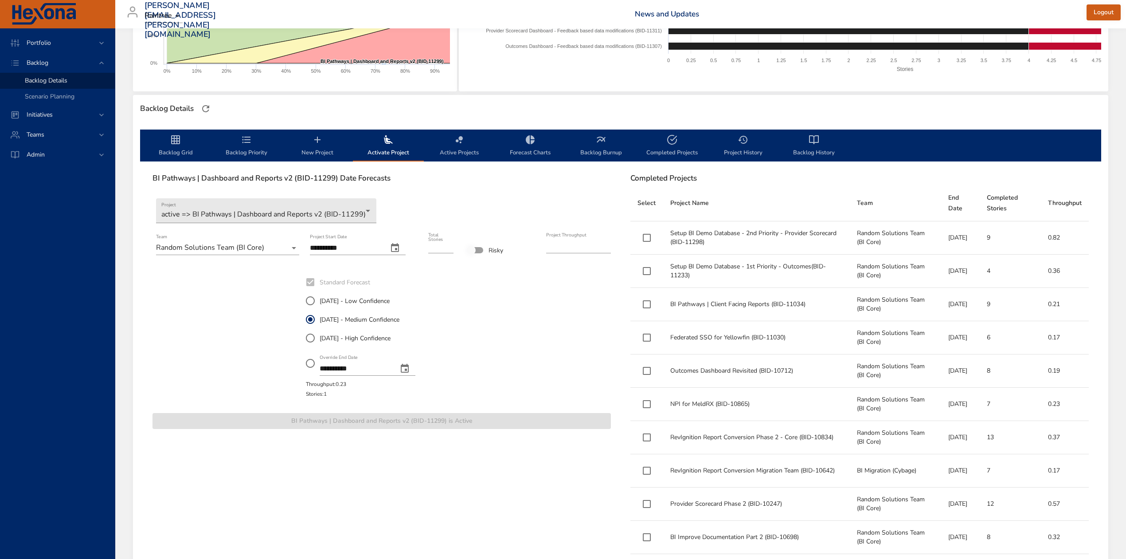
click at [175, 133] on button "Backlog Grid" at bounding box center [175, 145] width 71 height 32
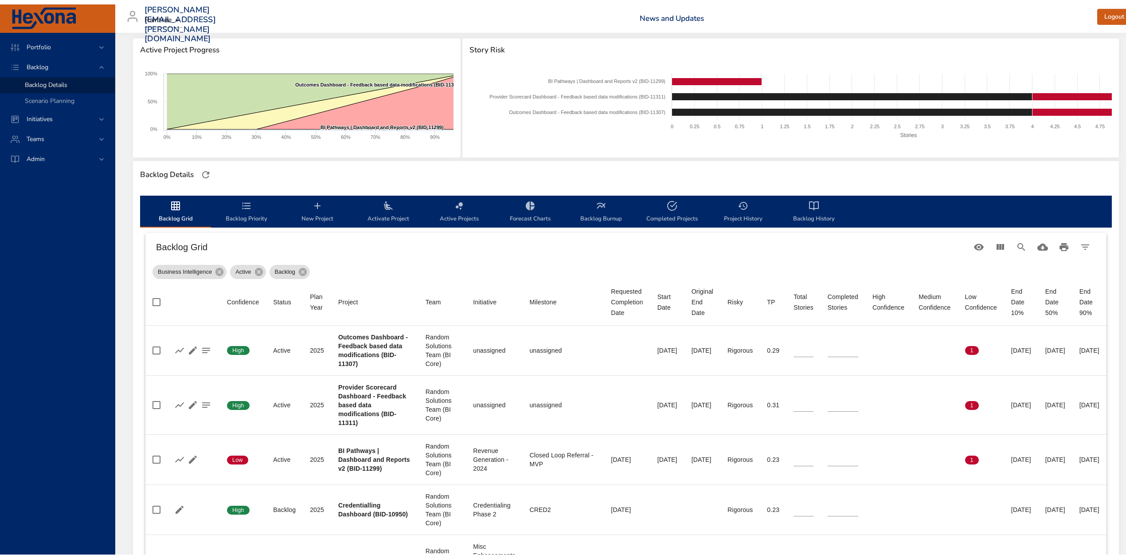
scroll to position [0, 0]
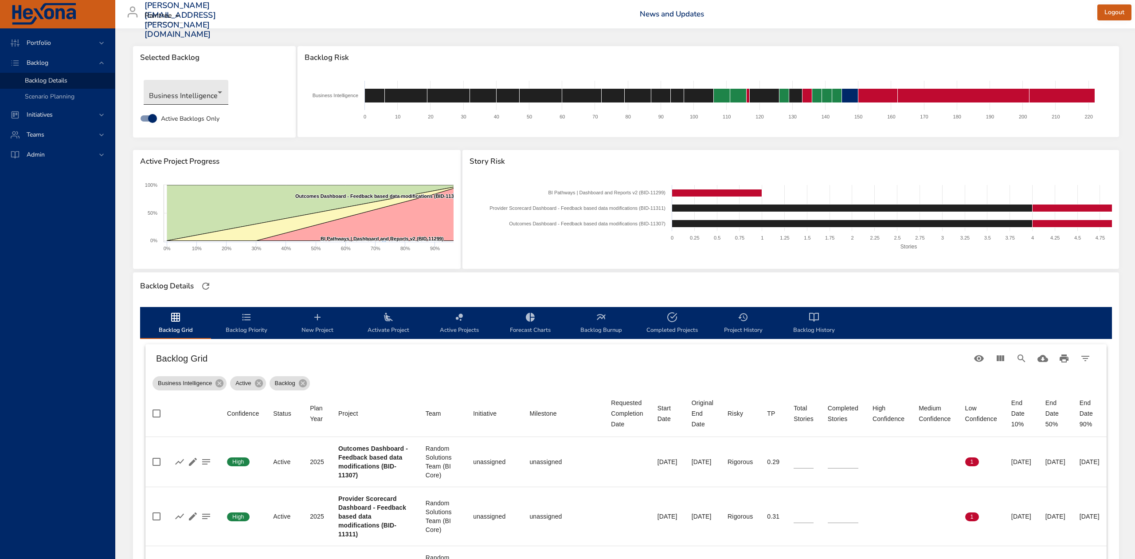
click at [208, 94] on body "Portfolio Backlog Backlog Details Scenario Planning Initiatives Teams Admin ste…" at bounding box center [567, 279] width 1135 height 559
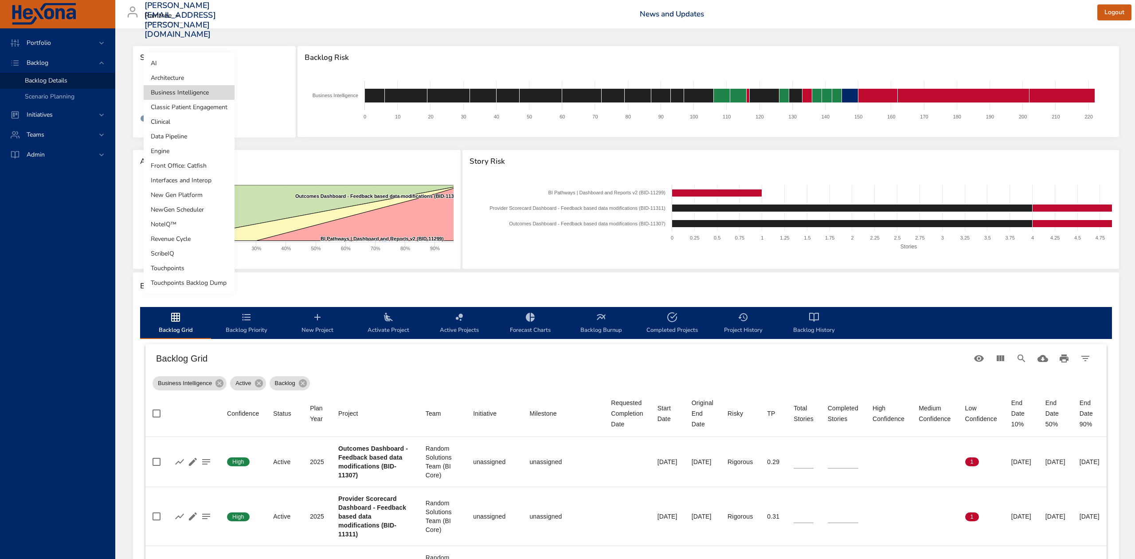
click at [208, 77] on li "Architecture" at bounding box center [189, 78] width 91 height 15
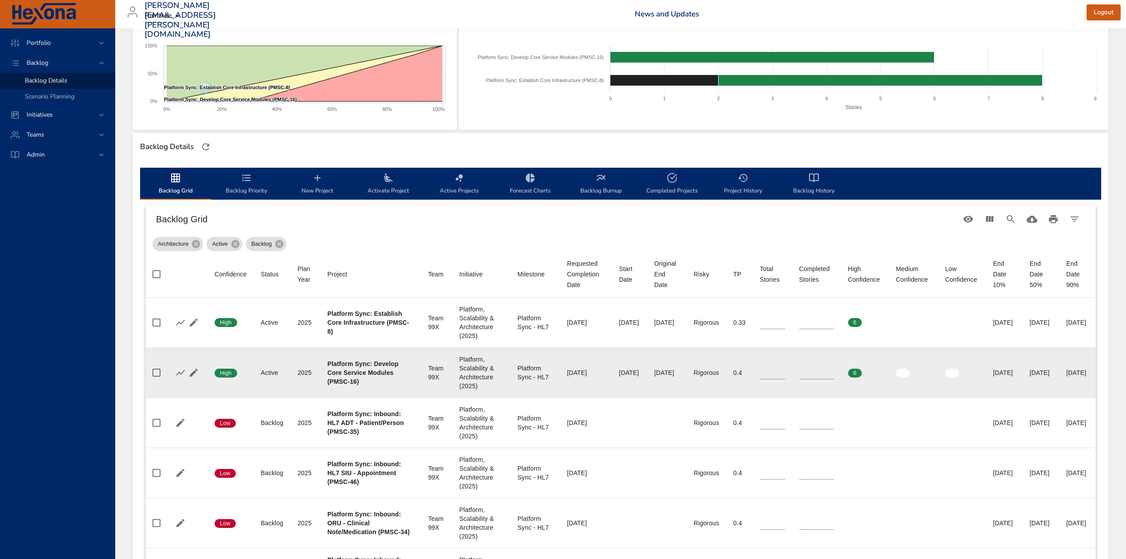
scroll to position [177, 0]
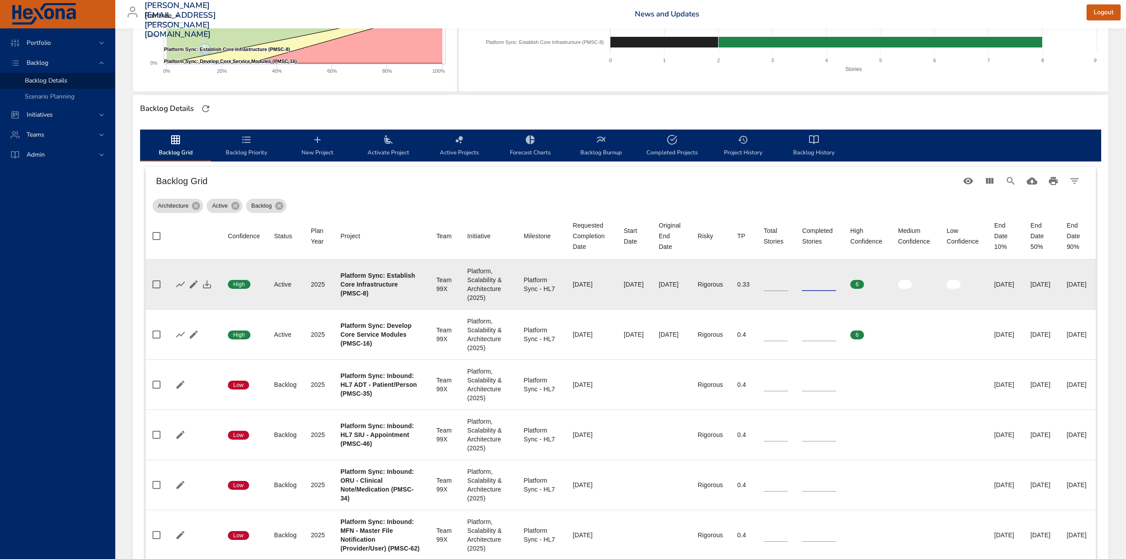
click at [804, 281] on input "*" at bounding box center [819, 284] width 34 height 13
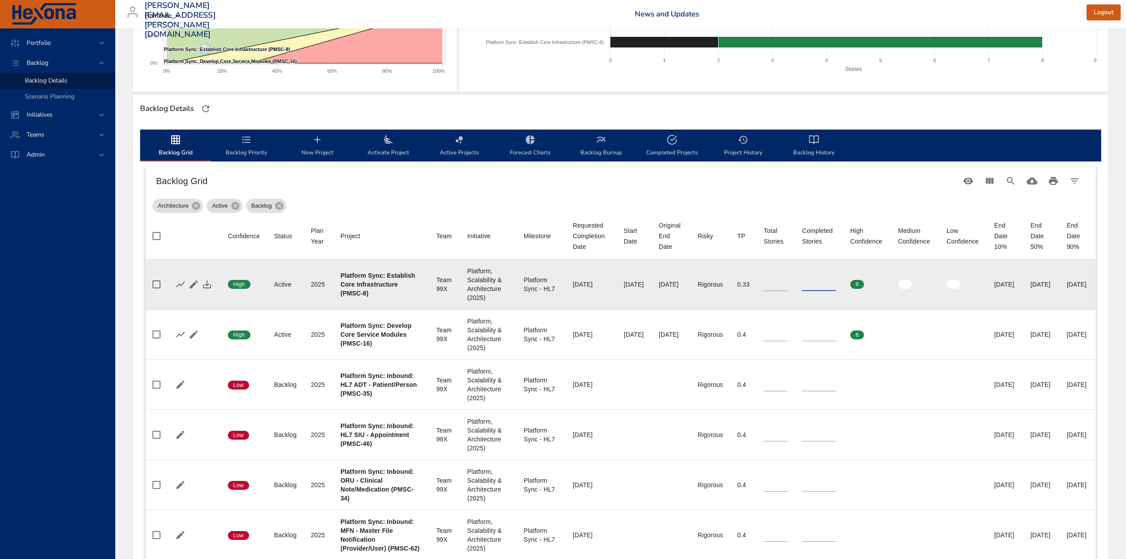
type input "*"
click at [804, 281] on input "*" at bounding box center [819, 284] width 34 height 13
type input "*"
click at [764, 281] on input "*" at bounding box center [776, 284] width 24 height 13
click at [207, 281] on icon "button" at bounding box center [207, 284] width 8 height 8
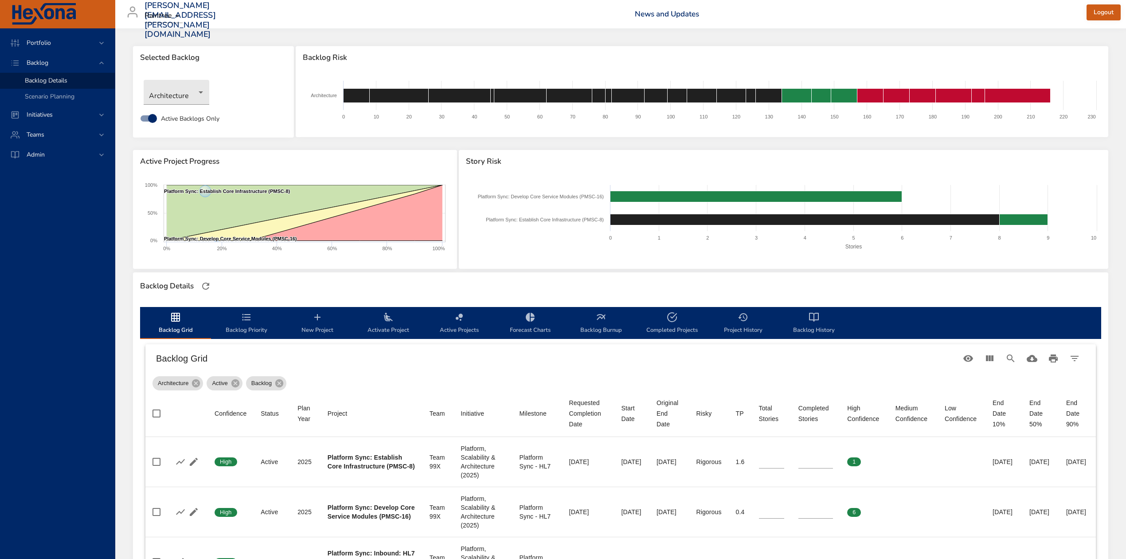
scroll to position [177, 0]
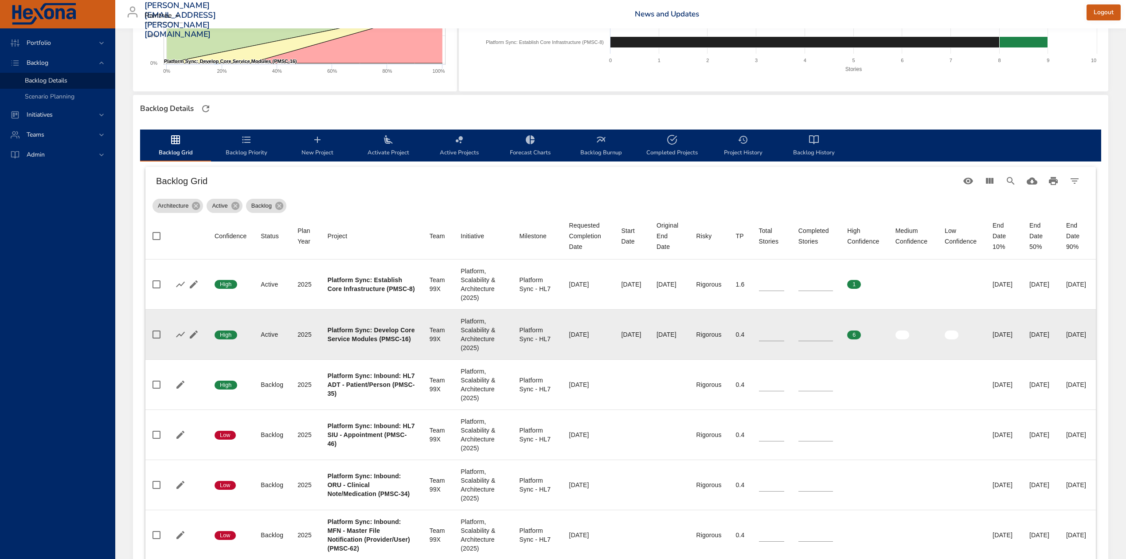
click at [759, 337] on input "*" at bounding box center [771, 334] width 25 height 13
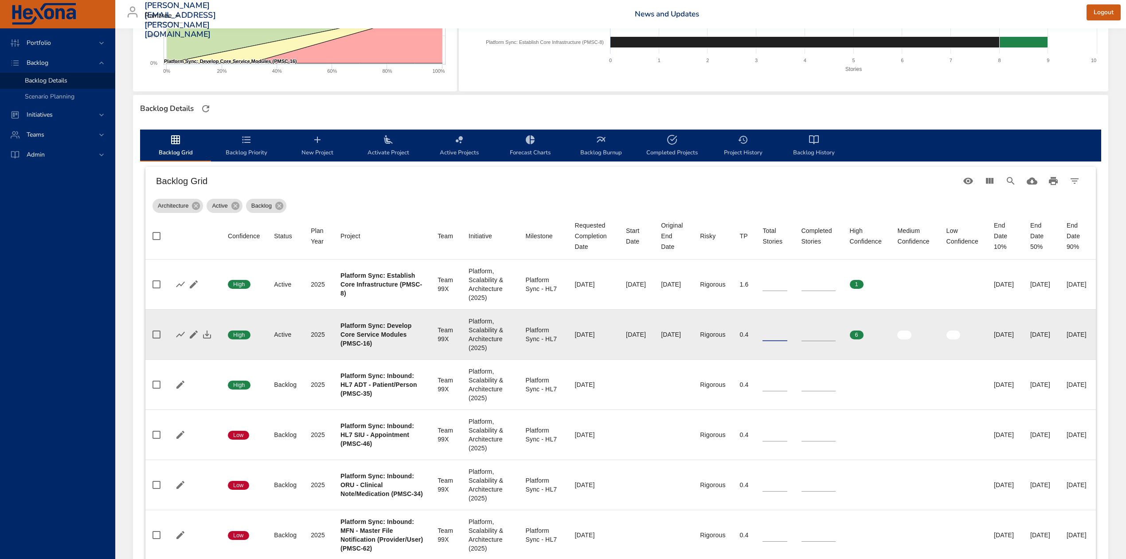
type input "*"
click at [763, 337] on input "*" at bounding box center [775, 334] width 24 height 13
click at [204, 332] on icon "button" at bounding box center [207, 334] width 11 height 11
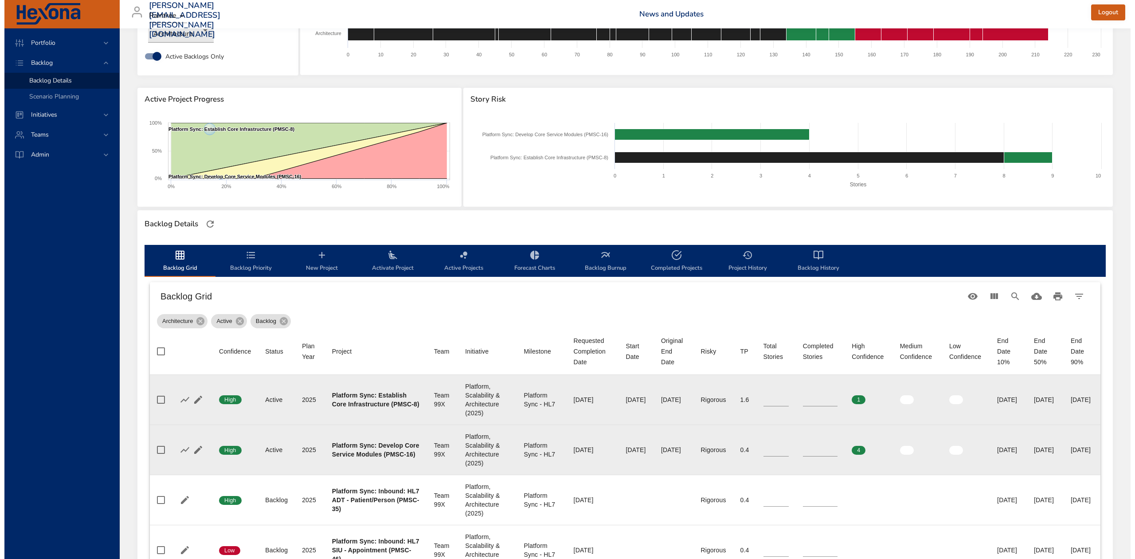
scroll to position [0, 0]
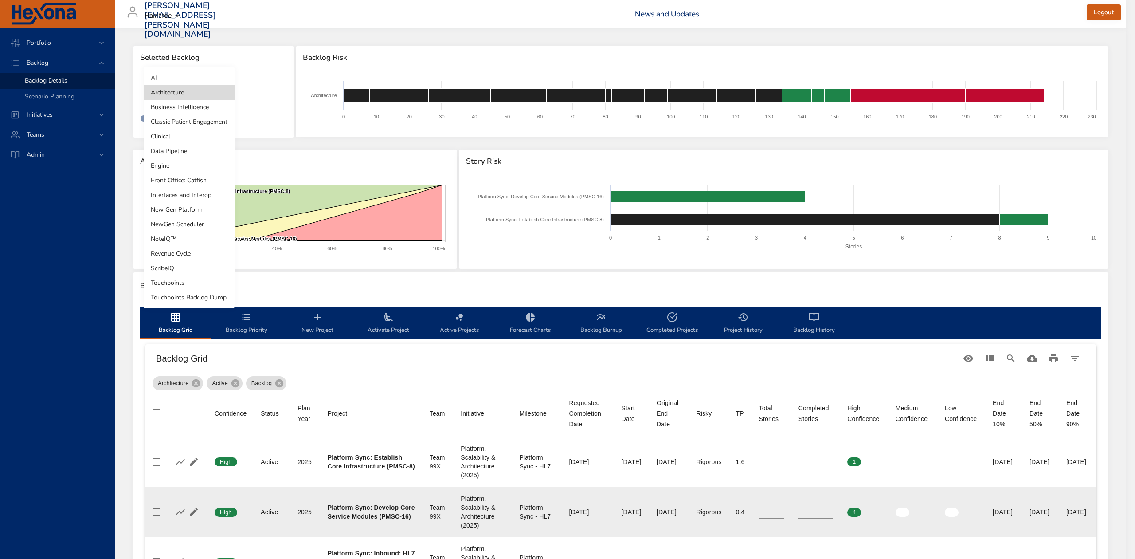
click at [200, 93] on body "Portfolio Backlog Backlog Details Scenario Planning Initiatives Teams Admin ste…" at bounding box center [567, 279] width 1135 height 559
click at [192, 77] on li "AI" at bounding box center [189, 78] width 91 height 15
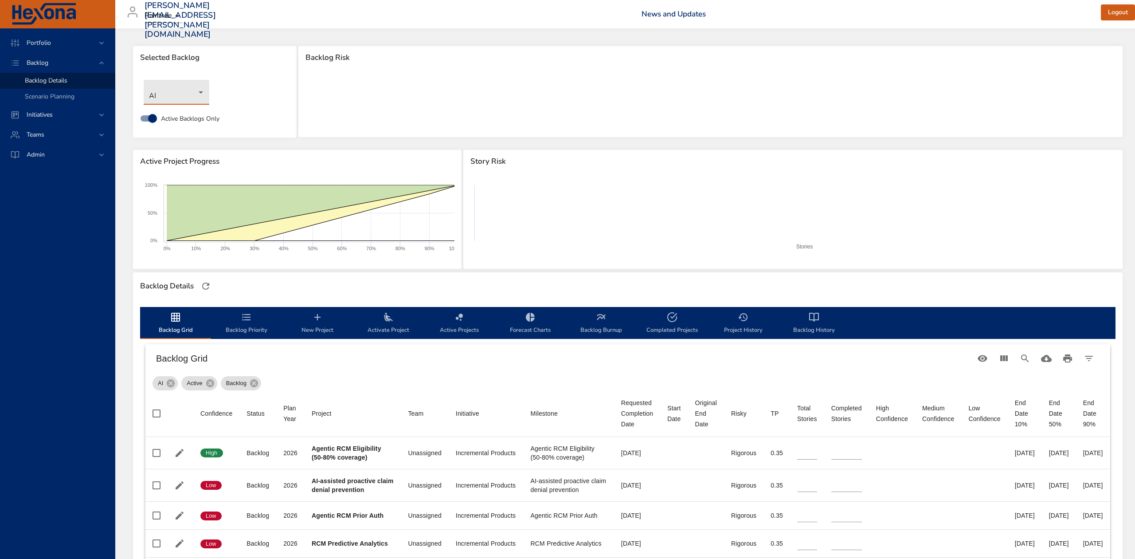
click at [200, 89] on body "Portfolio Backlog Backlog Details Scenario Planning Initiatives Teams Admin ste…" at bounding box center [567, 279] width 1135 height 559
